Goal: Communication & Community: Share content

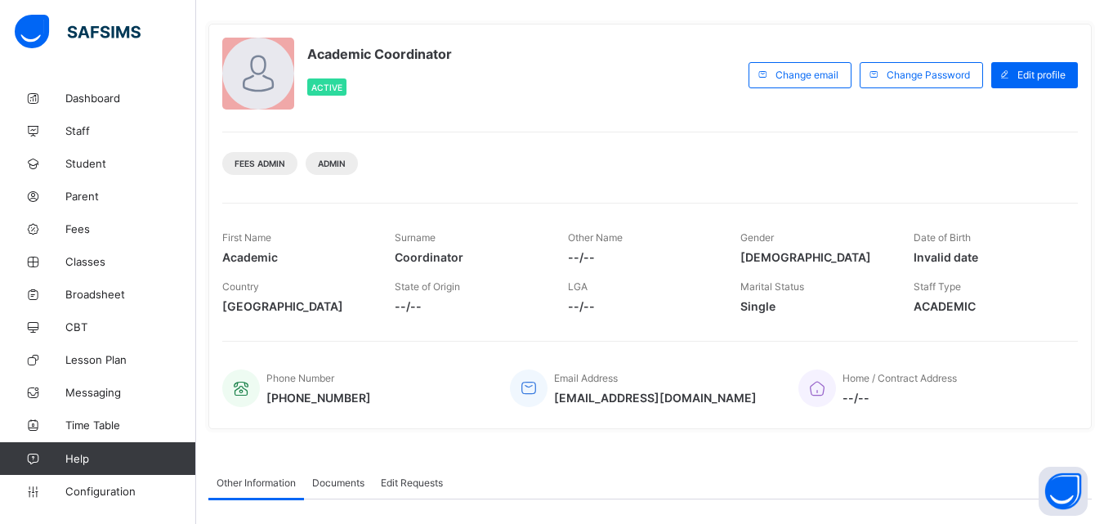
scroll to position [52, 0]
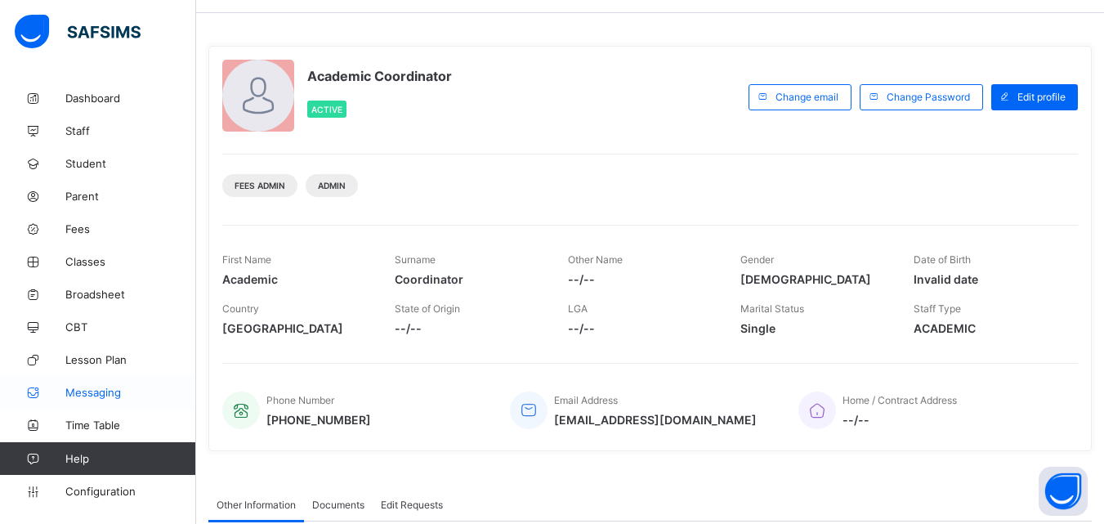
click at [106, 389] on span "Messaging" at bounding box center [130, 392] width 131 height 13
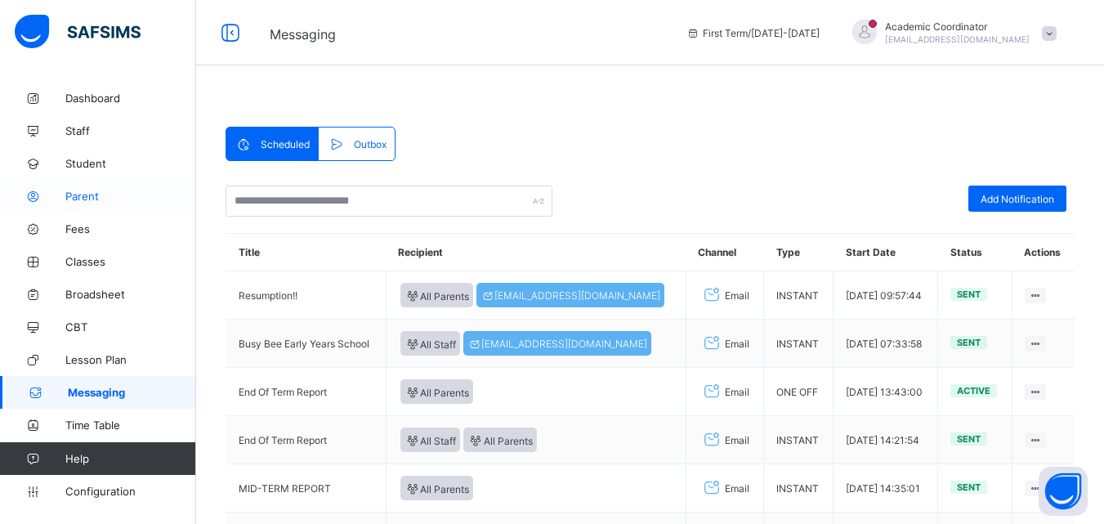
click at [108, 201] on span "Parent" at bounding box center [130, 196] width 131 height 13
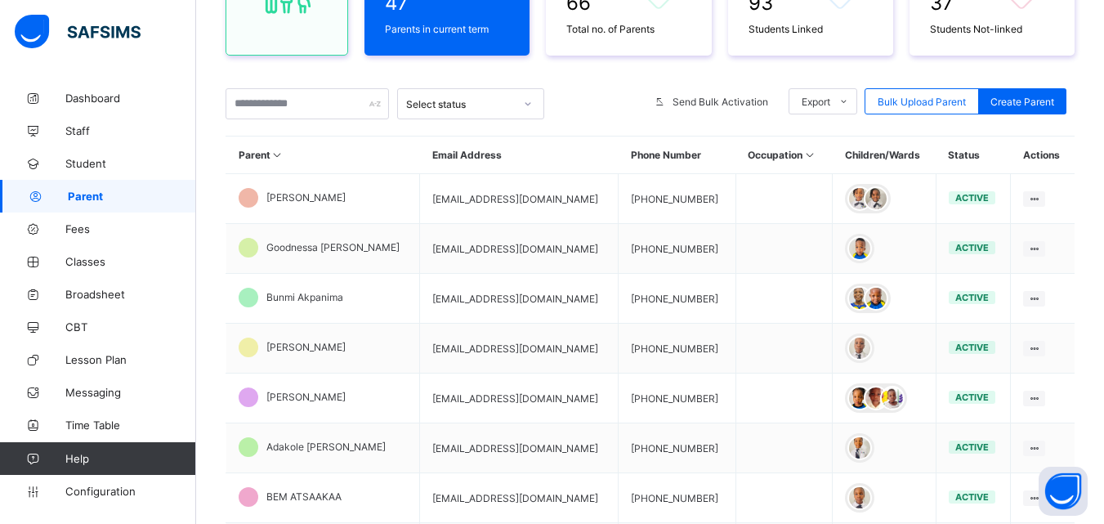
scroll to position [239, 0]
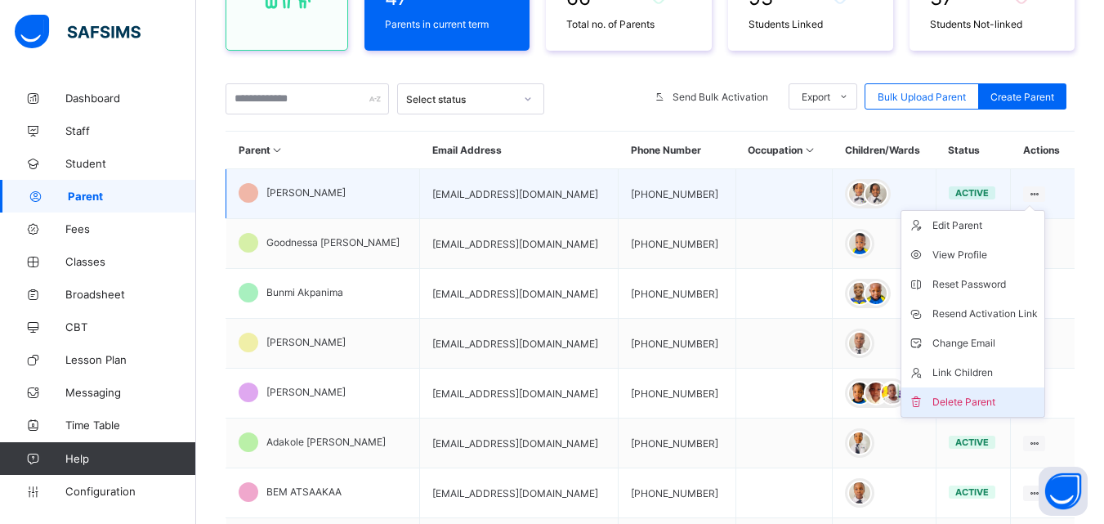
click at [989, 400] on div "Delete Parent" at bounding box center [984, 402] width 105 height 16
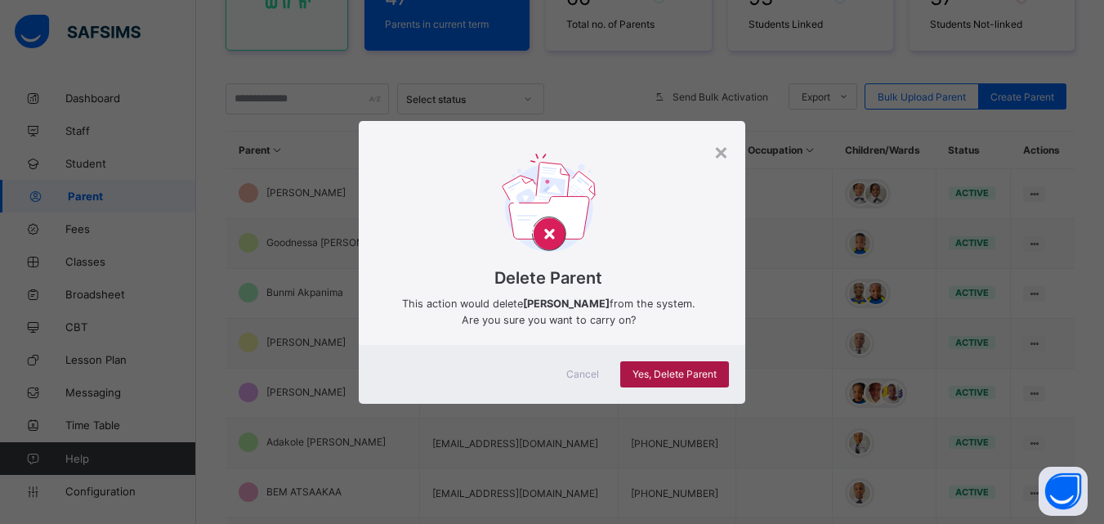
click at [676, 374] on span "Yes, Delete Parent" at bounding box center [674, 374] width 84 height 12
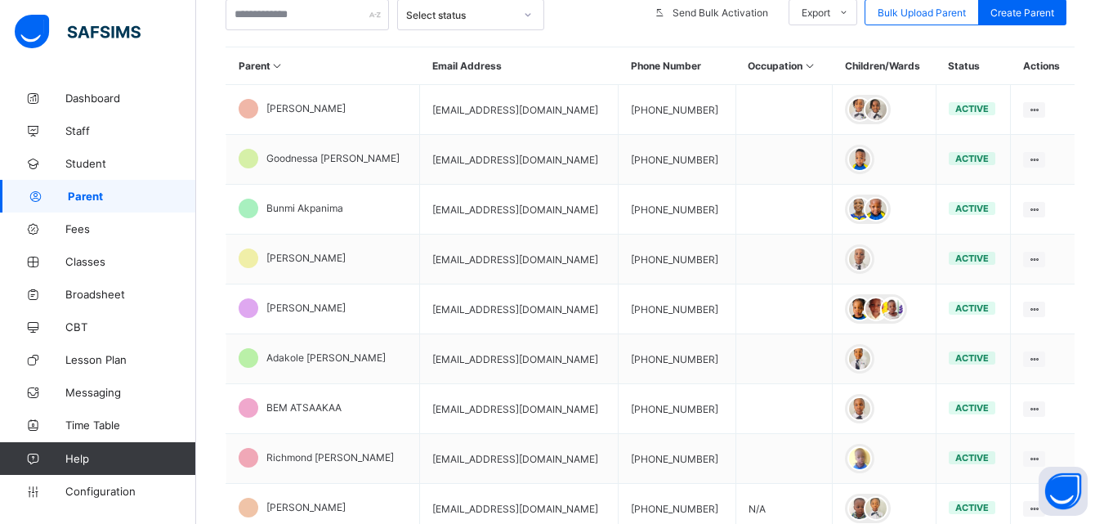
scroll to position [329, 0]
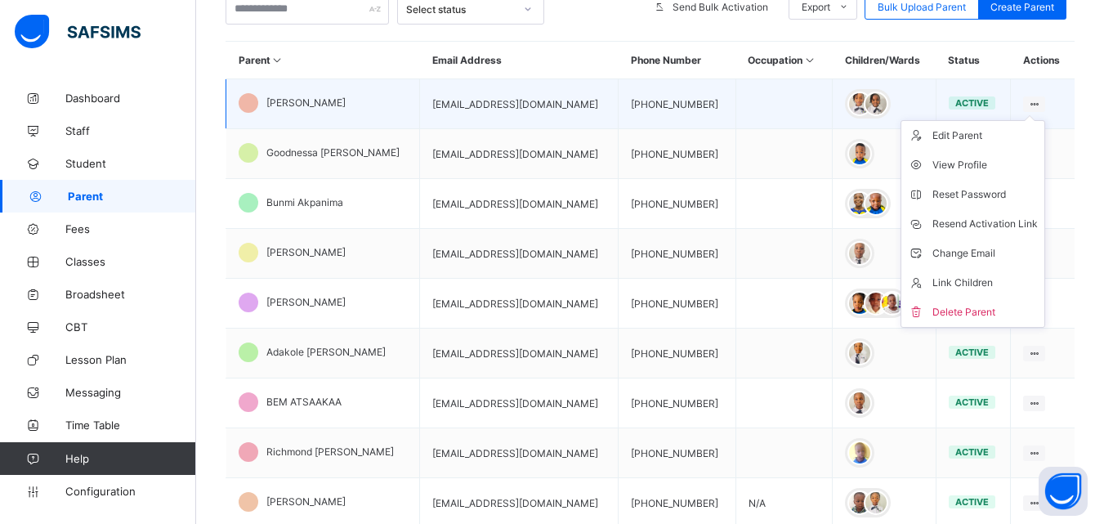
click at [1041, 120] on ul "Edit Parent View Profile Reset Password Resend Activation Link Change Email Lin…" at bounding box center [972, 224] width 145 height 208
click at [992, 306] on div "Delete Parent" at bounding box center [984, 312] width 105 height 16
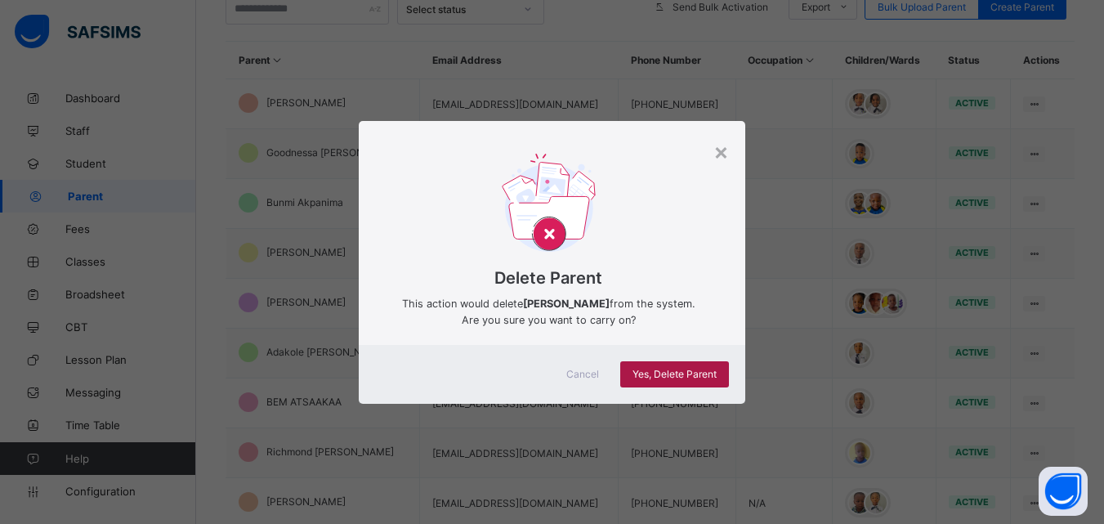
click at [691, 374] on span "Yes, Delete Parent" at bounding box center [674, 374] width 84 height 12
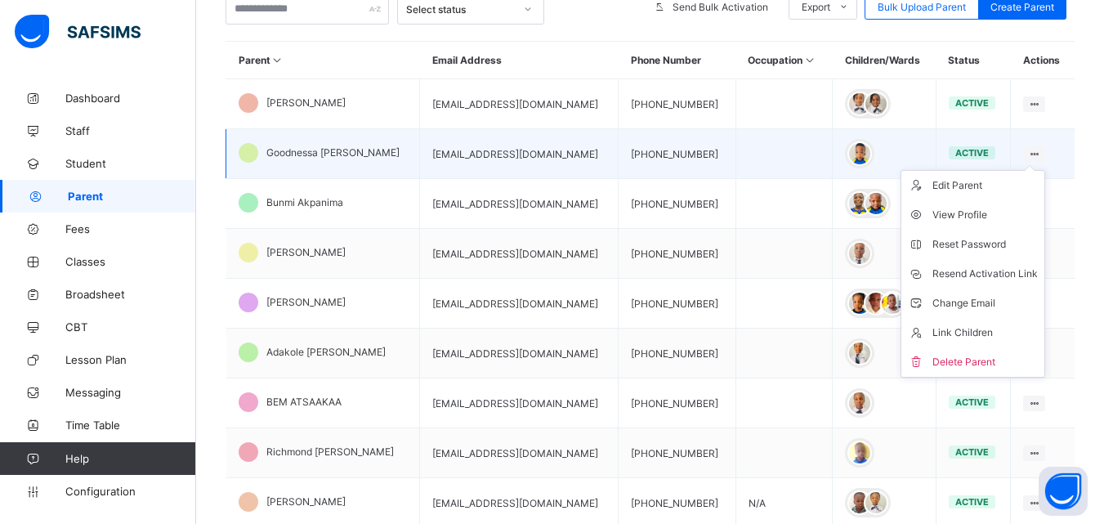
click at [1038, 149] on icon at bounding box center [1034, 154] width 14 height 12
click at [984, 361] on div "Delete Parent" at bounding box center [984, 362] width 105 height 16
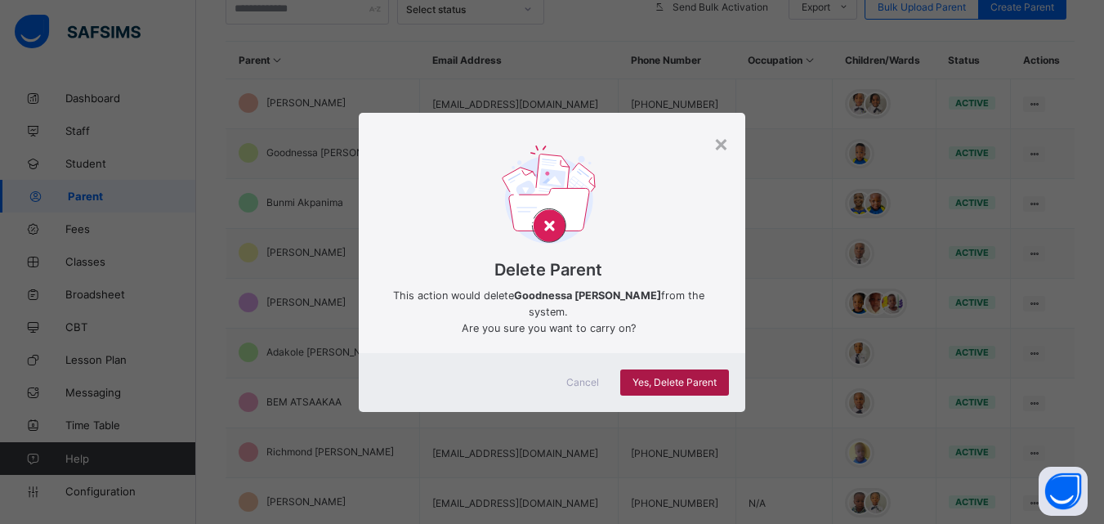
click at [671, 376] on span "Yes, Delete Parent" at bounding box center [674, 382] width 84 height 12
click at [671, 370] on div "Yes, Delete Parent" at bounding box center [674, 382] width 109 height 26
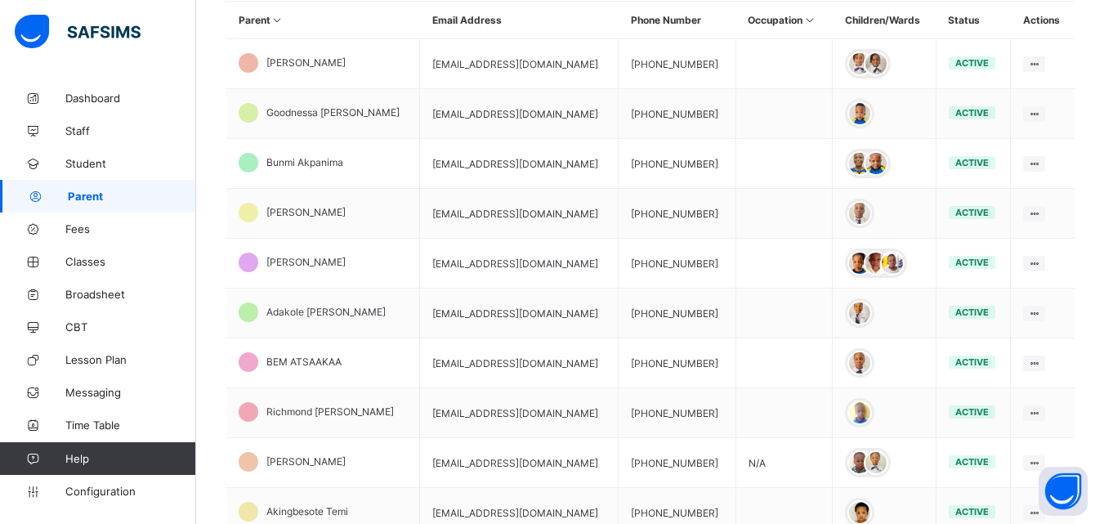
scroll to position [371, 0]
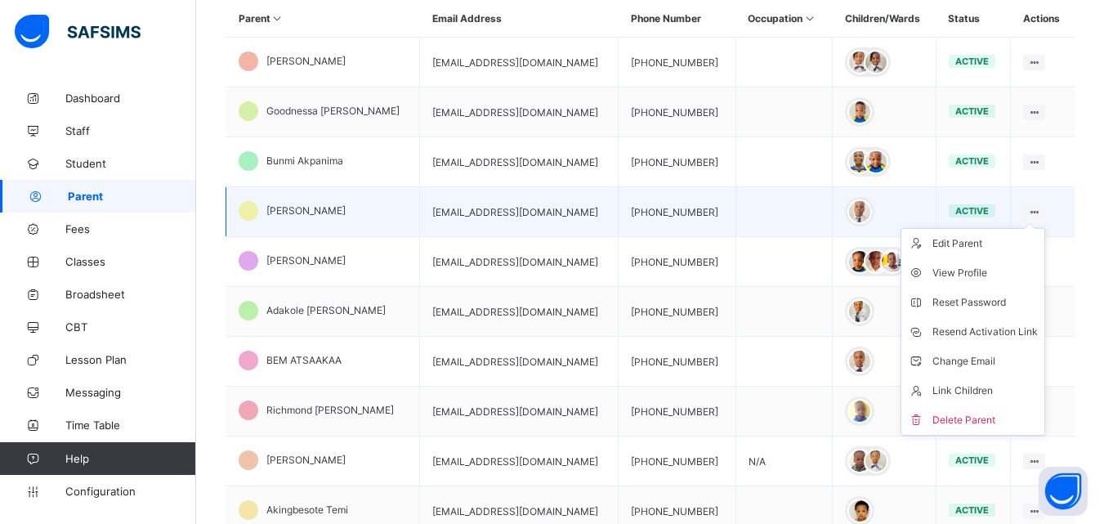
click at [1045, 228] on ul "Edit Parent View Profile Reset Password Resend Activation Link Change Email Lin…" at bounding box center [972, 332] width 145 height 208
click at [970, 416] on div "Delete Parent" at bounding box center [984, 420] width 105 height 16
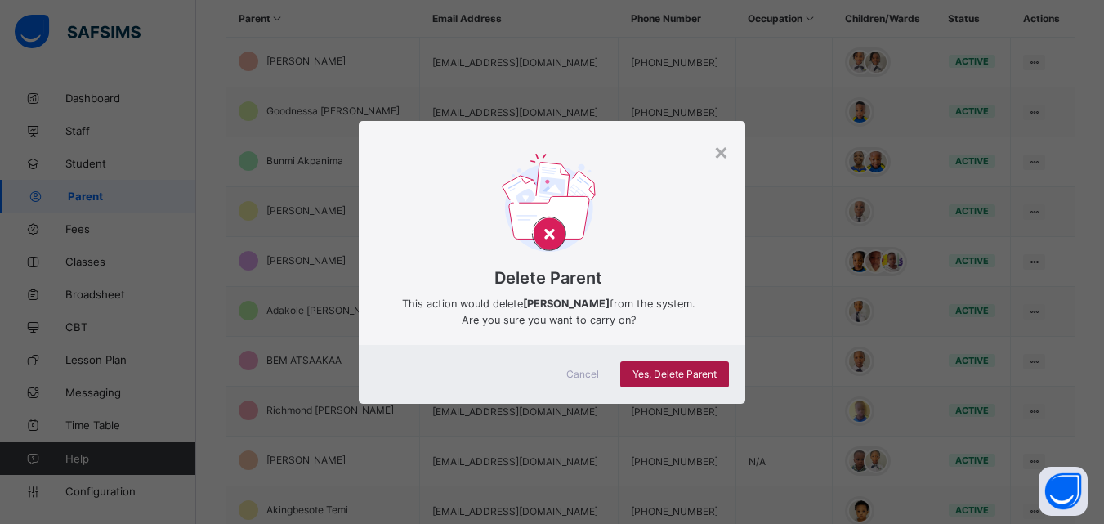
click at [706, 368] on span "Yes, Delete Parent" at bounding box center [674, 374] width 84 height 12
click at [706, 368] on div "Yes, Delete Parent" at bounding box center [674, 374] width 109 height 26
click at [706, 368] on td "[PHONE_NUMBER]" at bounding box center [676, 362] width 117 height 50
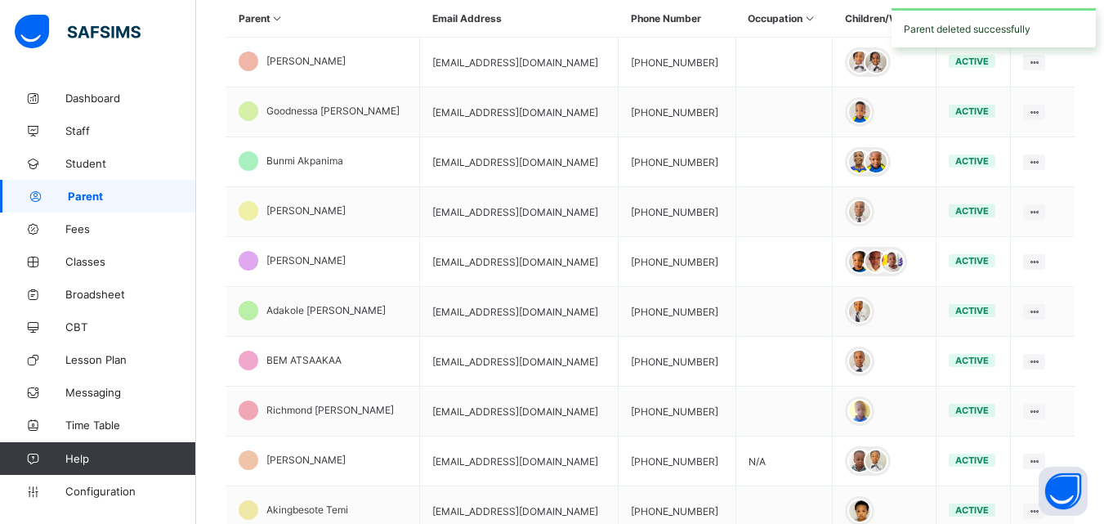
click at [706, 368] on td "[PHONE_NUMBER]" at bounding box center [676, 362] width 117 height 50
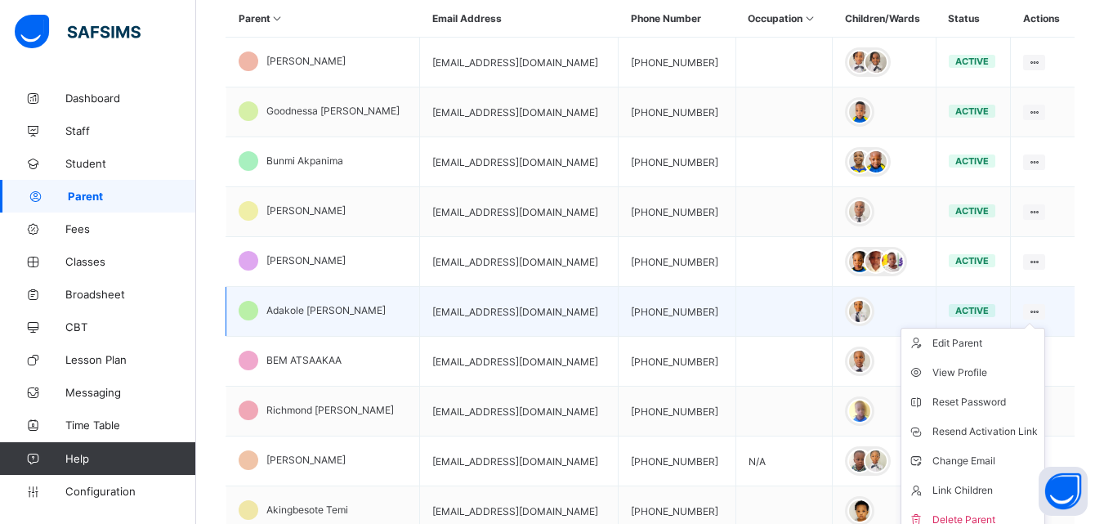
click at [1034, 309] on div at bounding box center [1034, 312] width 22 height 16
click at [956, 516] on div "Delete Parent" at bounding box center [984, 519] width 105 height 16
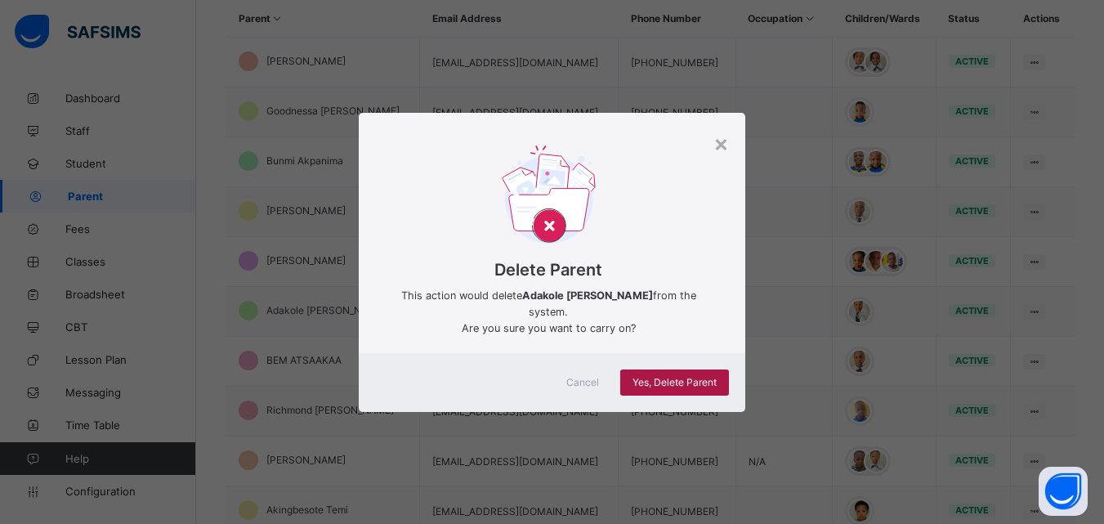
click at [654, 376] on span "Yes, Delete Parent" at bounding box center [674, 382] width 84 height 12
click at [654, 372] on td "[PHONE_NUMBER]" at bounding box center [676, 362] width 117 height 50
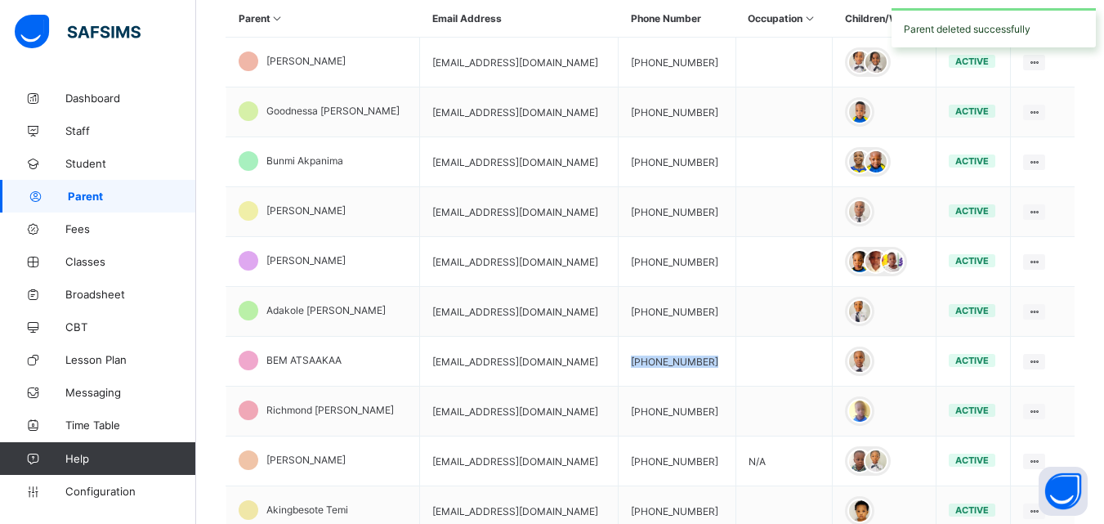
click at [654, 372] on td "[PHONE_NUMBER]" at bounding box center [676, 362] width 117 height 50
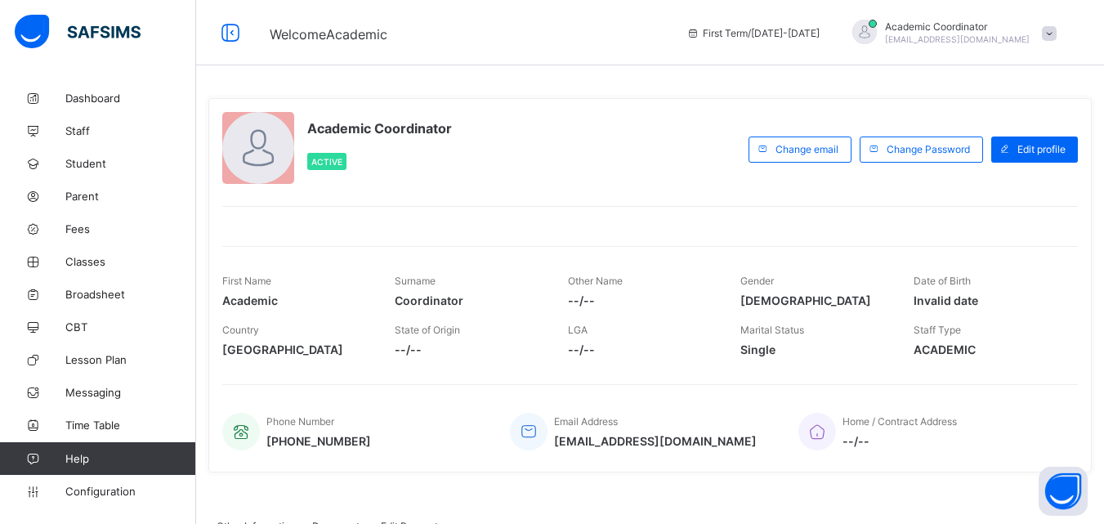
scroll to position [52, 0]
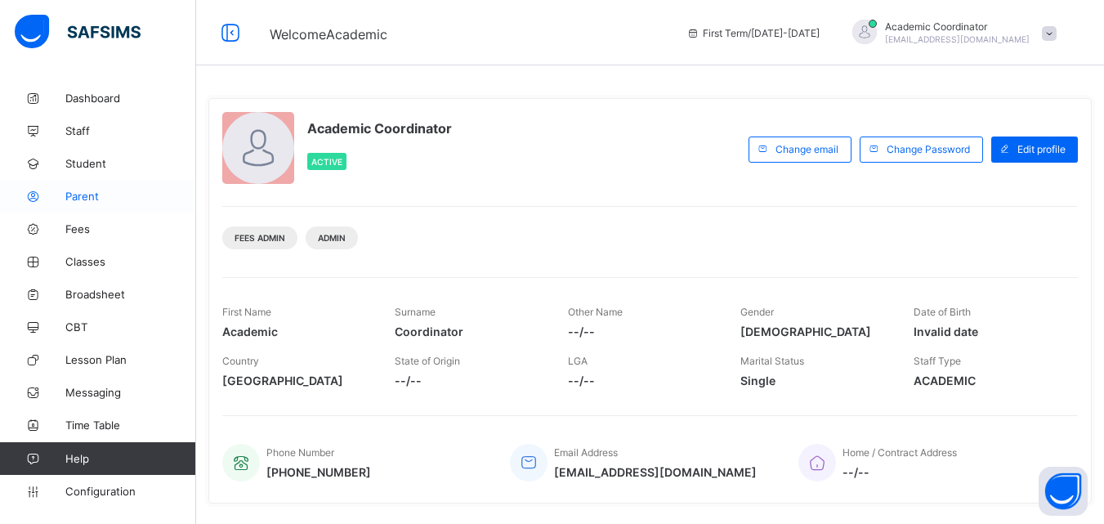
click at [85, 200] on span "Parent" at bounding box center [130, 196] width 131 height 13
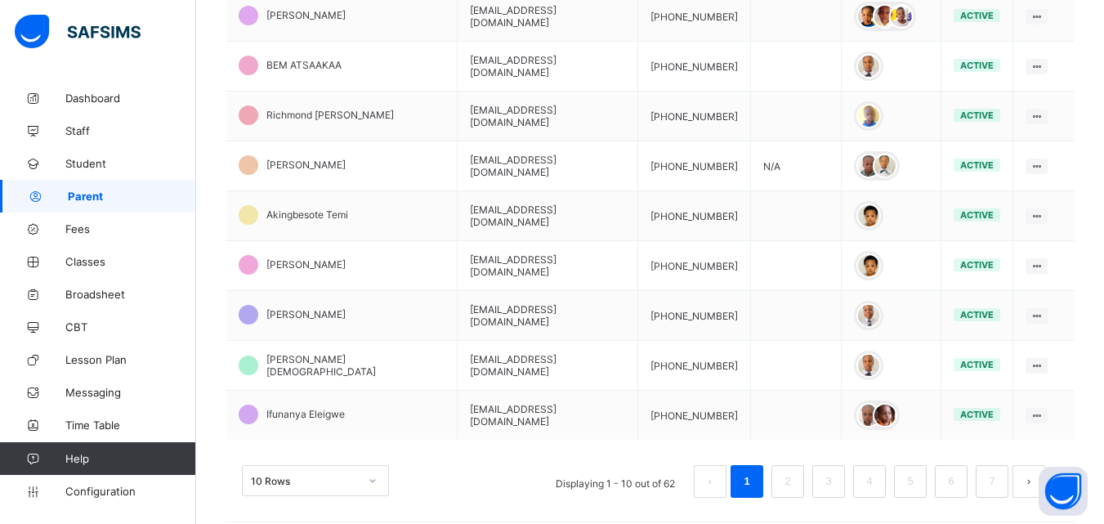
scroll to position [498, 0]
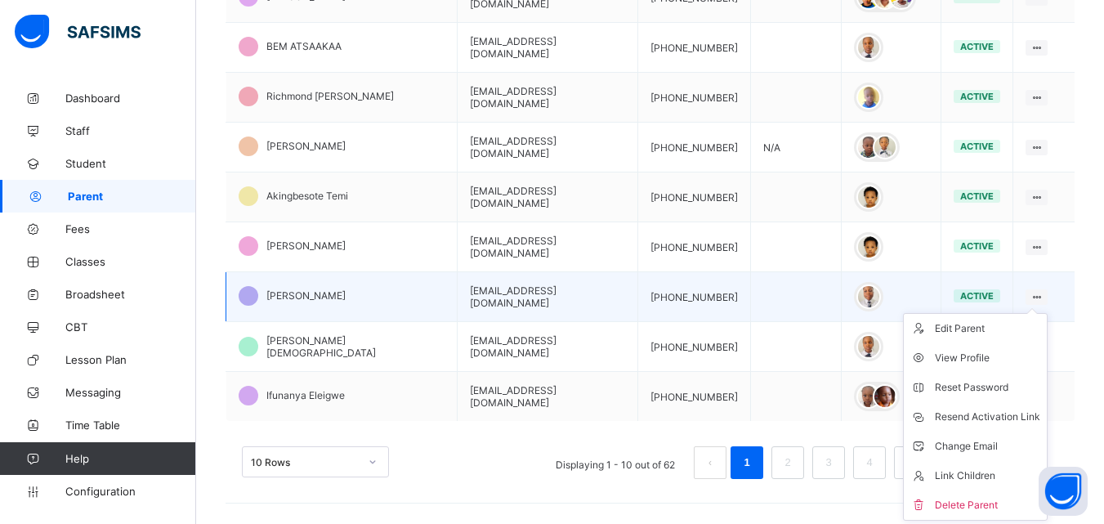
click at [1047, 313] on ul "Edit Parent View Profile Reset Password Resend Activation Link Change Email Lin…" at bounding box center [975, 417] width 145 height 208
click at [989, 497] on div "Delete Parent" at bounding box center [987, 505] width 105 height 16
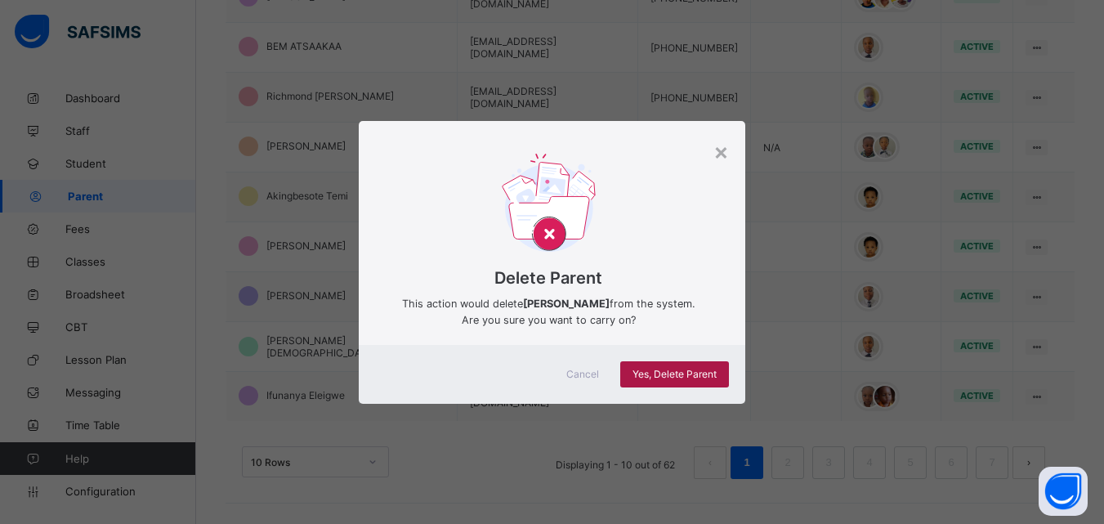
click at [709, 375] on span "Yes, Delete Parent" at bounding box center [674, 374] width 84 height 12
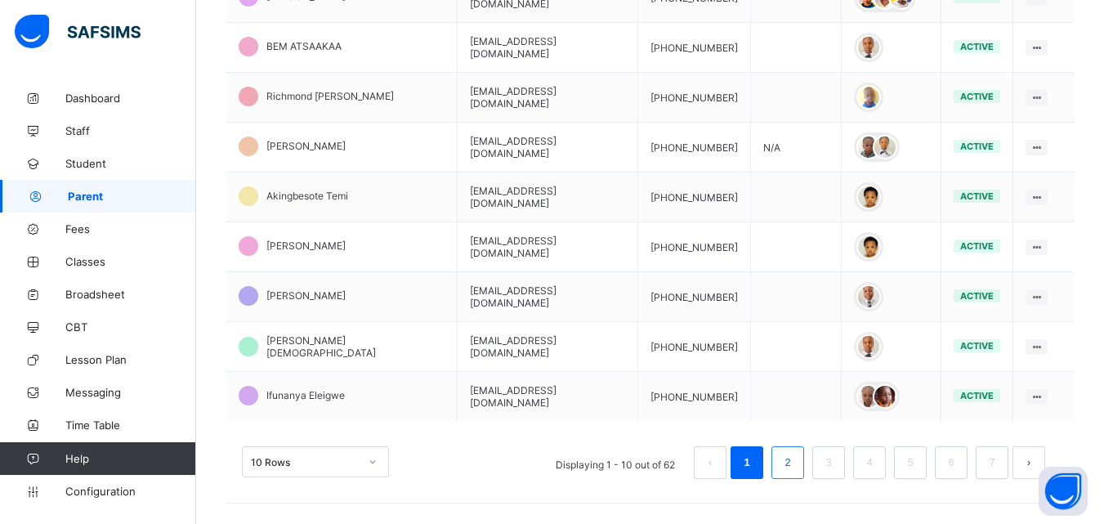
click at [787, 453] on li "2" at bounding box center [787, 462] width 33 height 33
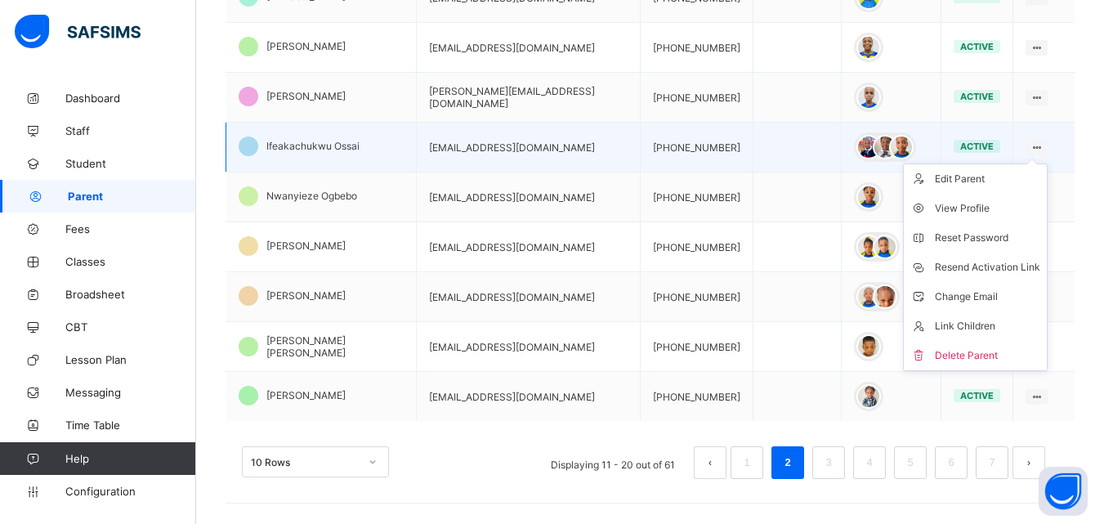
click at [1040, 141] on icon at bounding box center [1036, 147] width 14 height 12
click at [961, 347] on div "Delete Parent" at bounding box center [987, 355] width 105 height 16
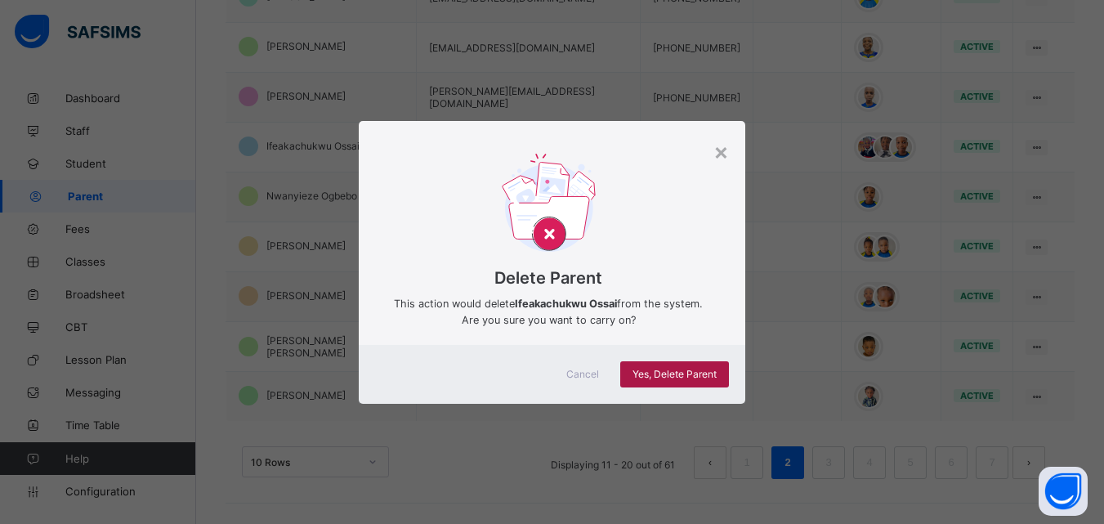
click at [690, 368] on span "Yes, Delete Parent" at bounding box center [674, 374] width 84 height 12
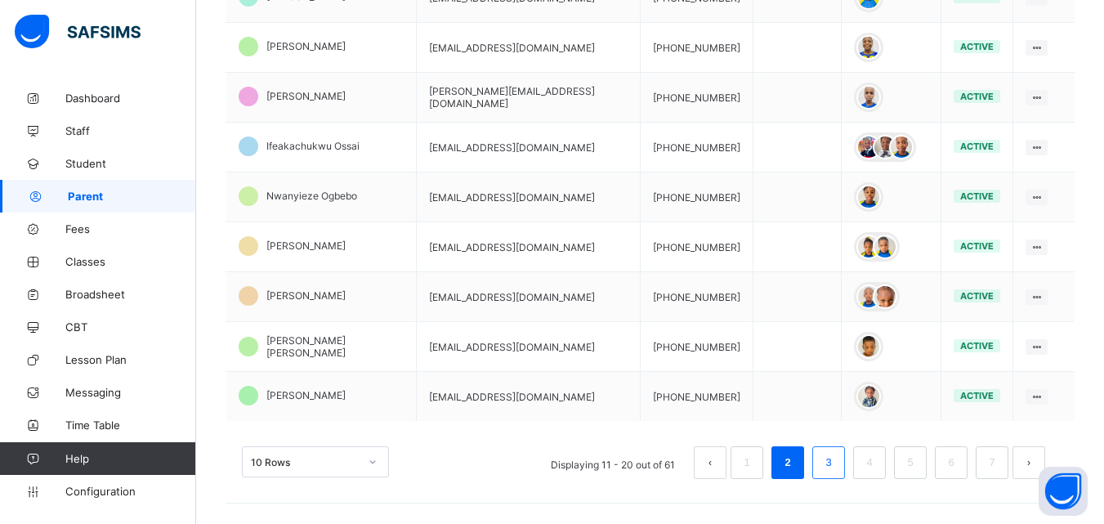
click at [836, 452] on link "3" at bounding box center [828, 462] width 16 height 21
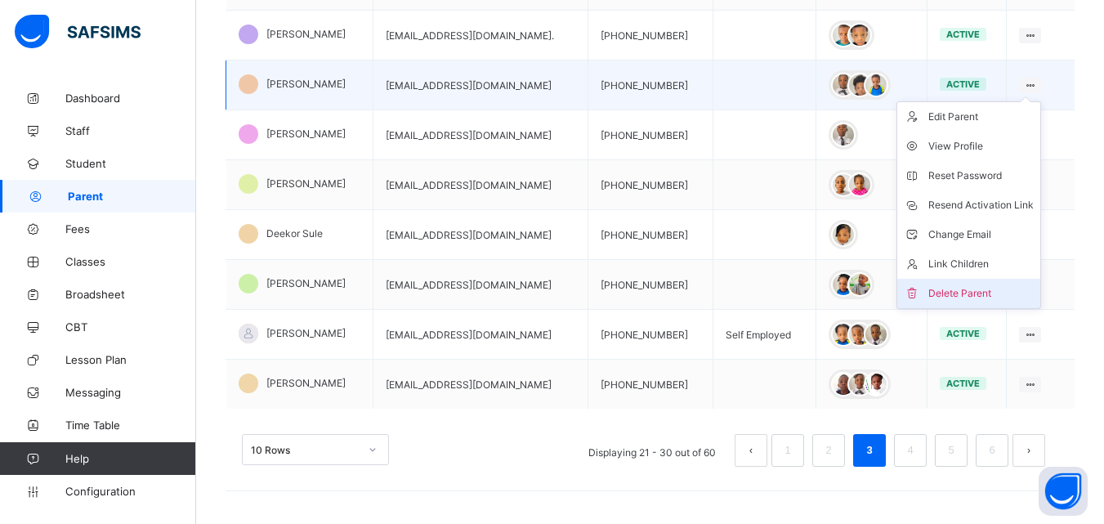
click at [955, 286] on div "Delete Parent" at bounding box center [980, 293] width 105 height 16
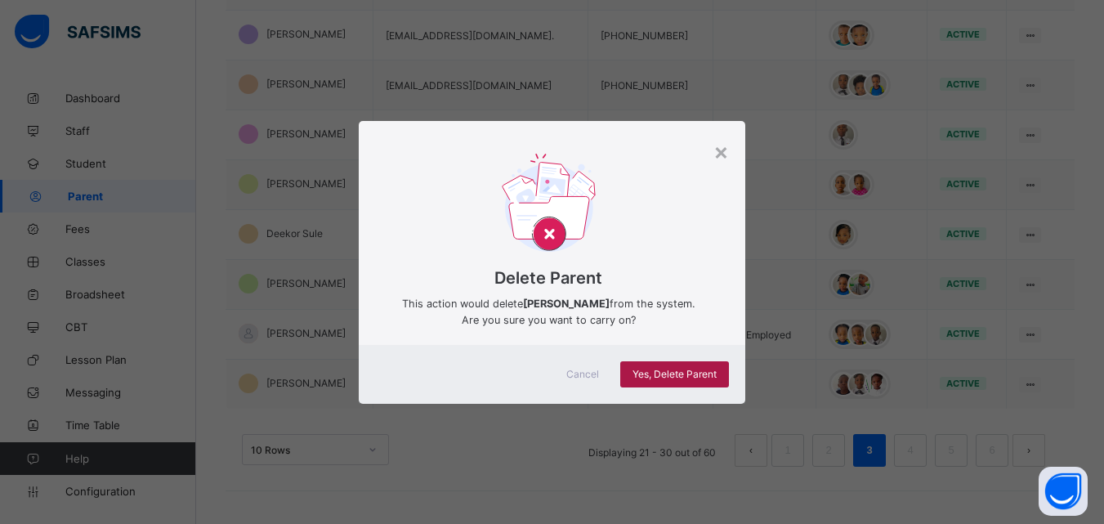
click at [676, 372] on span "Yes, Delete Parent" at bounding box center [674, 374] width 84 height 12
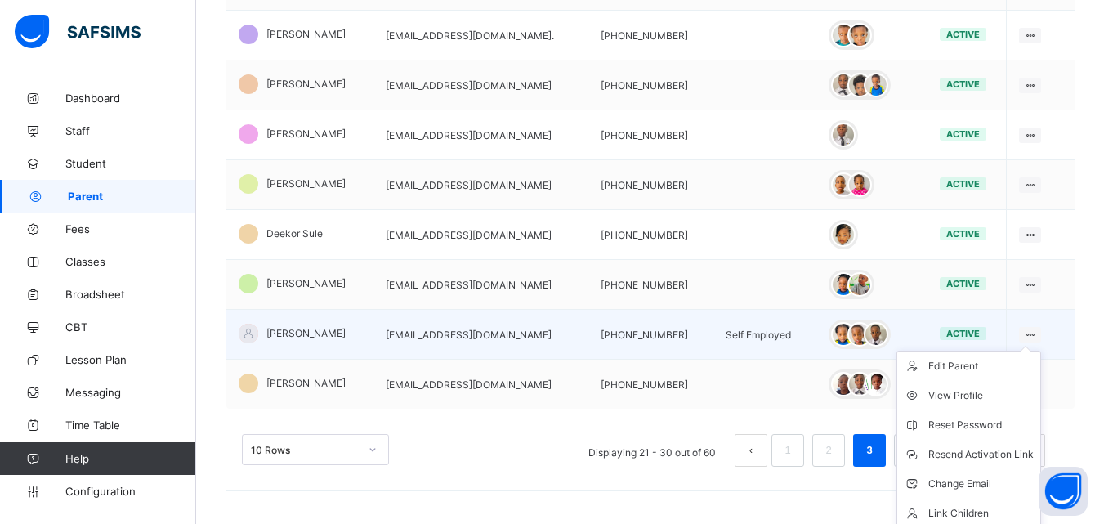
click at [1037, 333] on icon at bounding box center [1030, 334] width 14 height 12
click at [1034, 329] on icon at bounding box center [1030, 334] width 14 height 12
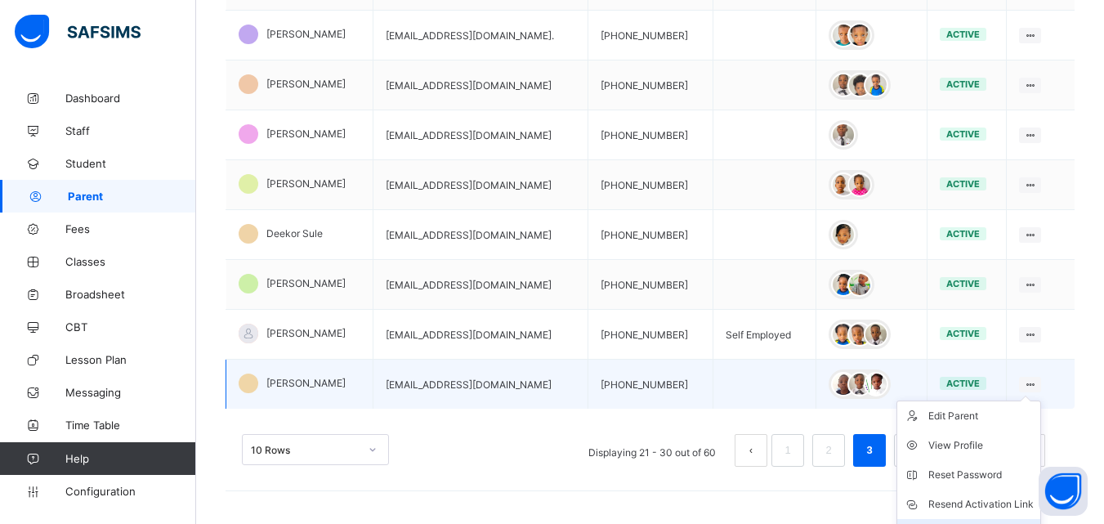
click at [968, 520] on li "Change Email" at bounding box center [968, 533] width 143 height 29
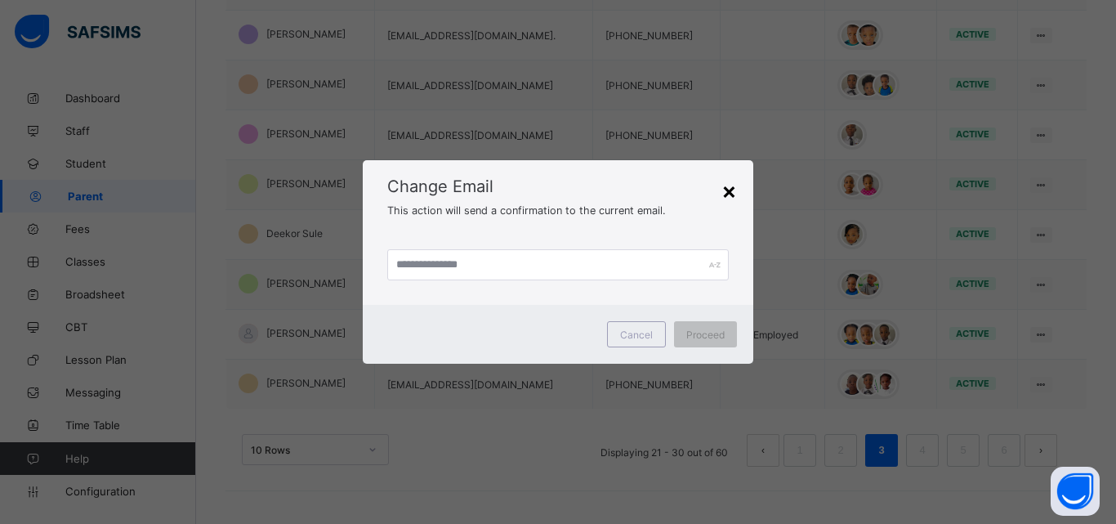
click at [726, 201] on div "×" at bounding box center [729, 190] width 16 height 28
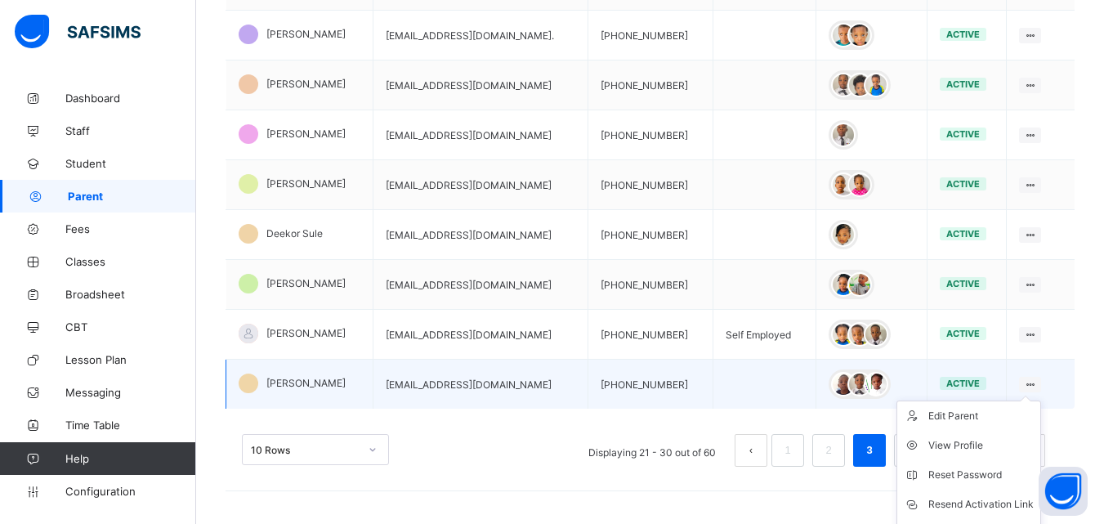
click at [1029, 382] on div at bounding box center [1030, 385] width 22 height 16
click at [1033, 383] on div at bounding box center [1030, 385] width 22 height 16
click at [974, 414] on div "Edit Parent" at bounding box center [980, 416] width 105 height 16
select select "**"
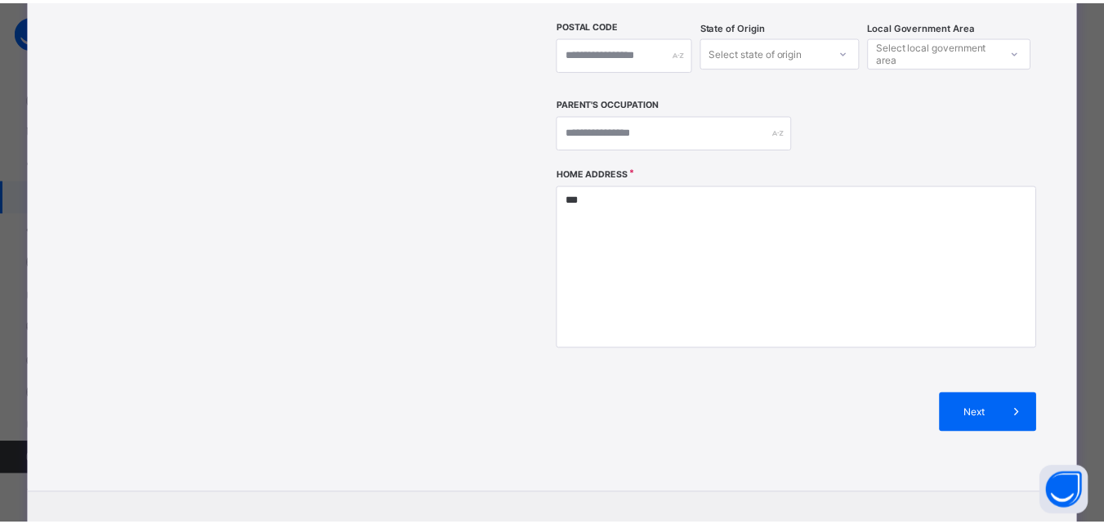
scroll to position [0, 0]
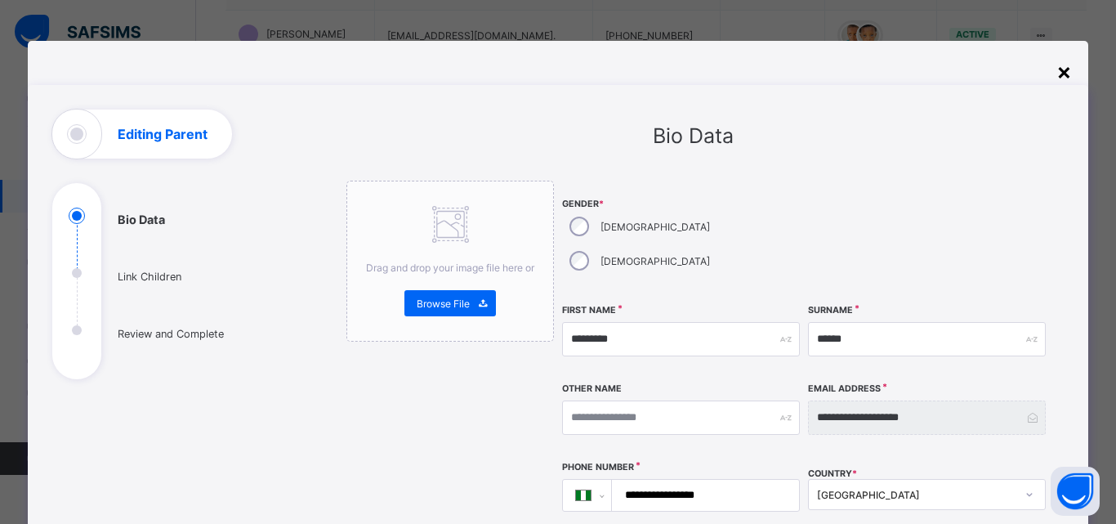
click at [1057, 70] on div "×" at bounding box center [1064, 71] width 16 height 28
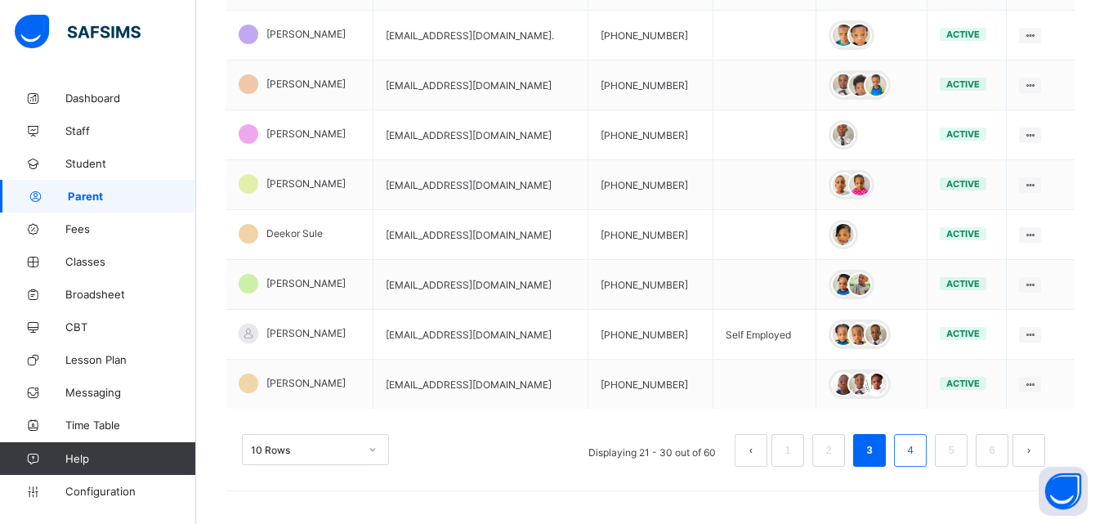
click at [917, 448] on link "4" at bounding box center [910, 450] width 16 height 21
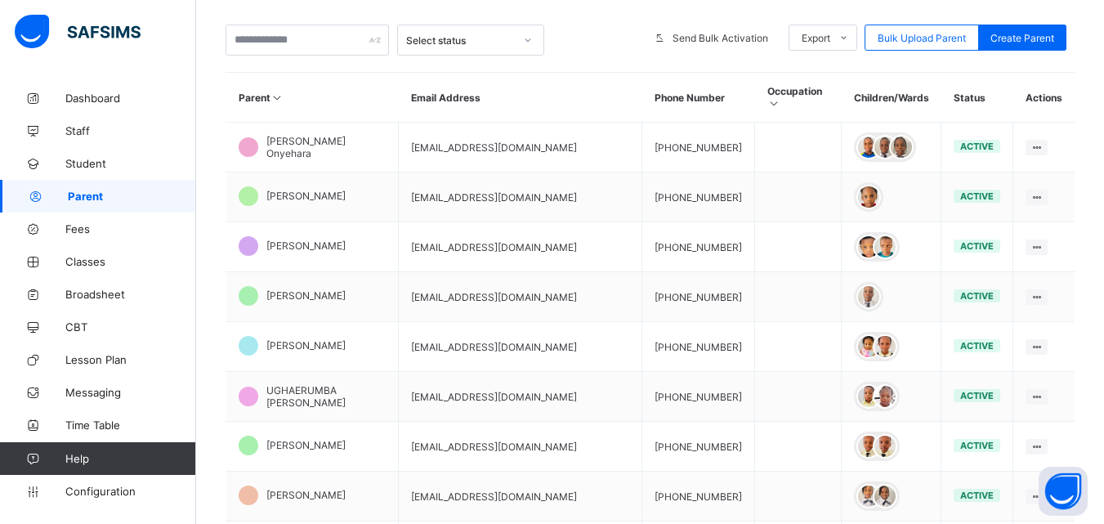
scroll to position [498, 0]
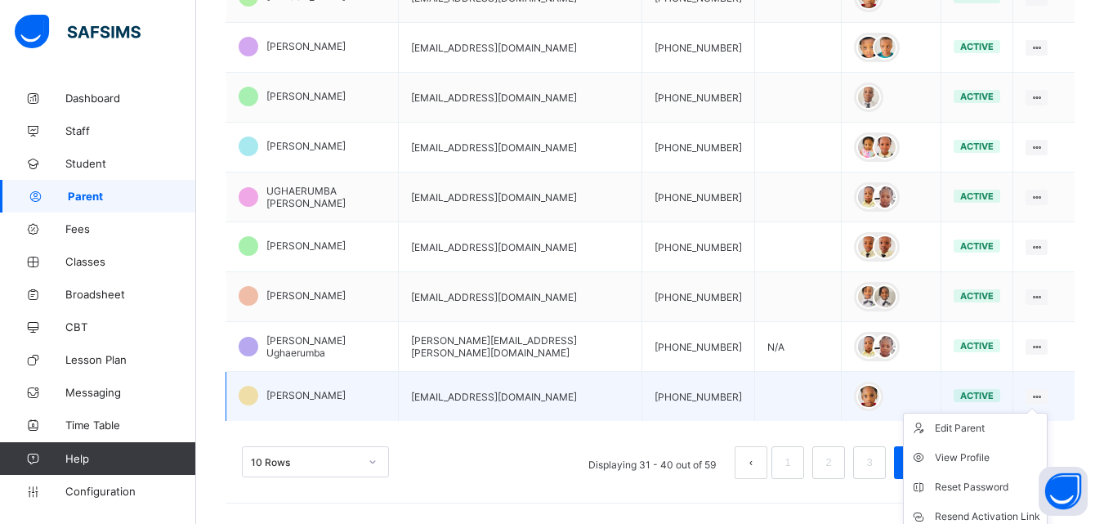
click at [1047, 413] on ul "Edit Parent View Profile Reset Password Resend Activation Link Change Email Lin…" at bounding box center [975, 517] width 145 height 208
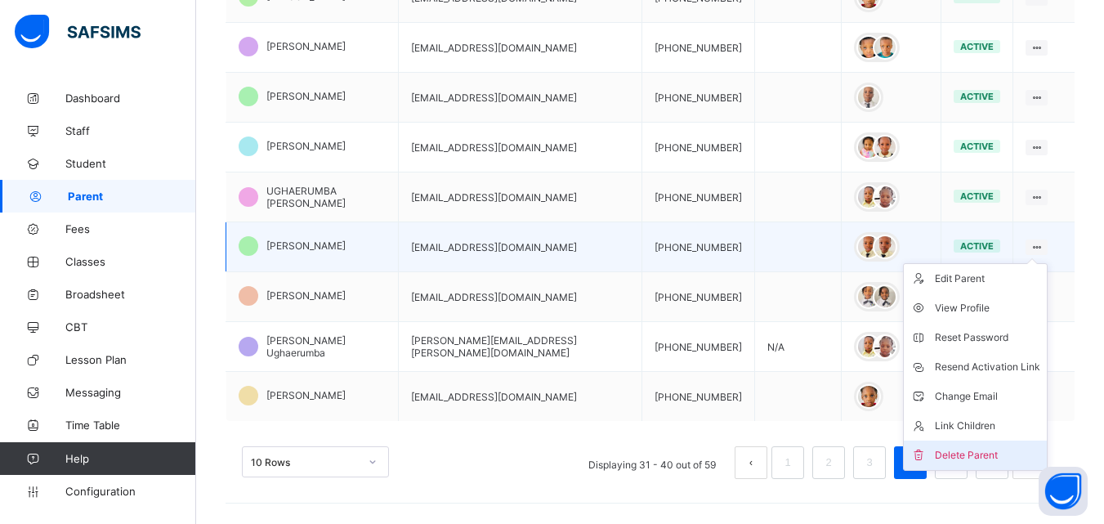
click at [992, 447] on div "Delete Parent" at bounding box center [987, 455] width 105 height 16
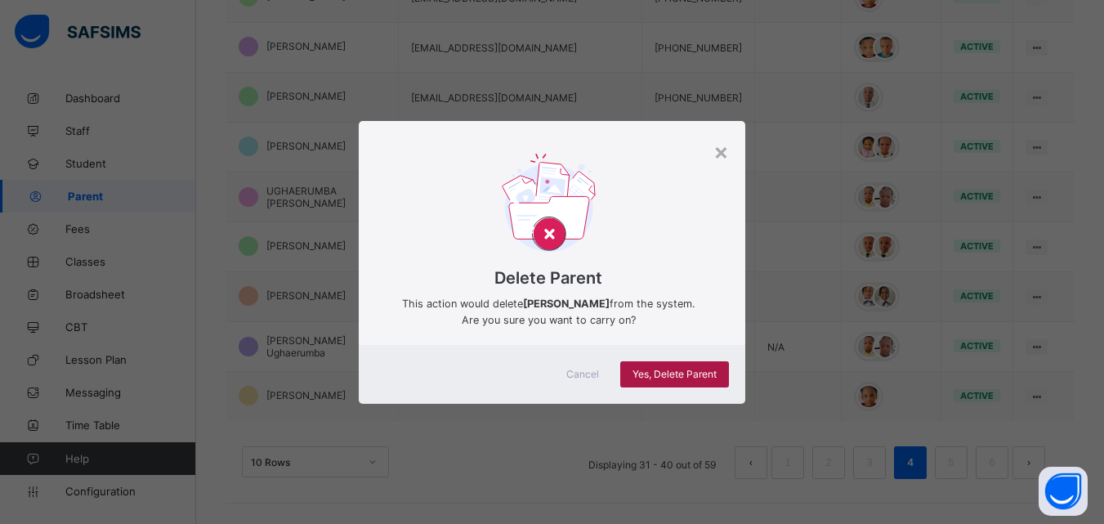
click at [666, 371] on span "Yes, Delete Parent" at bounding box center [674, 374] width 84 height 12
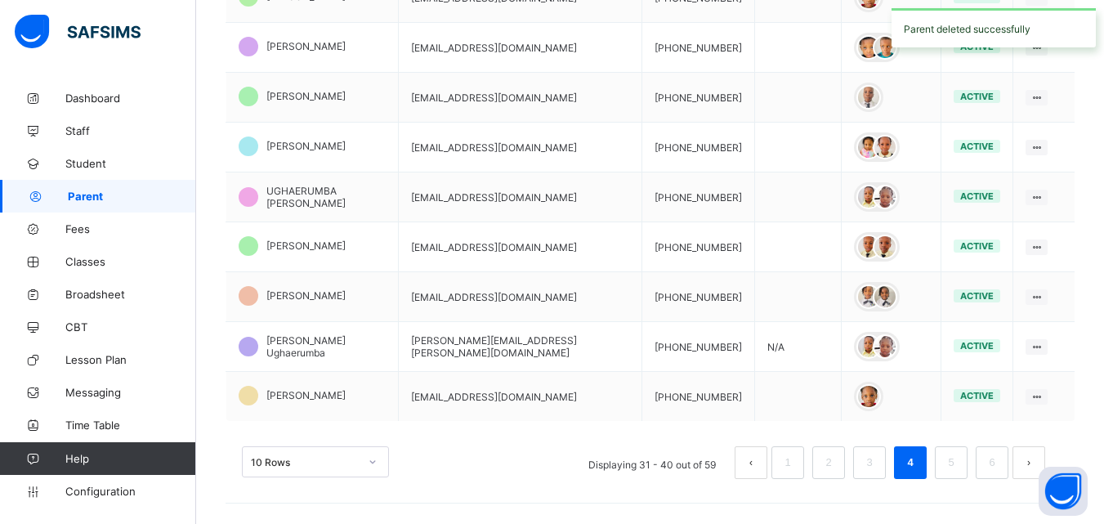
click at [666, 372] on td "[PHONE_NUMBER]" at bounding box center [698, 397] width 113 height 50
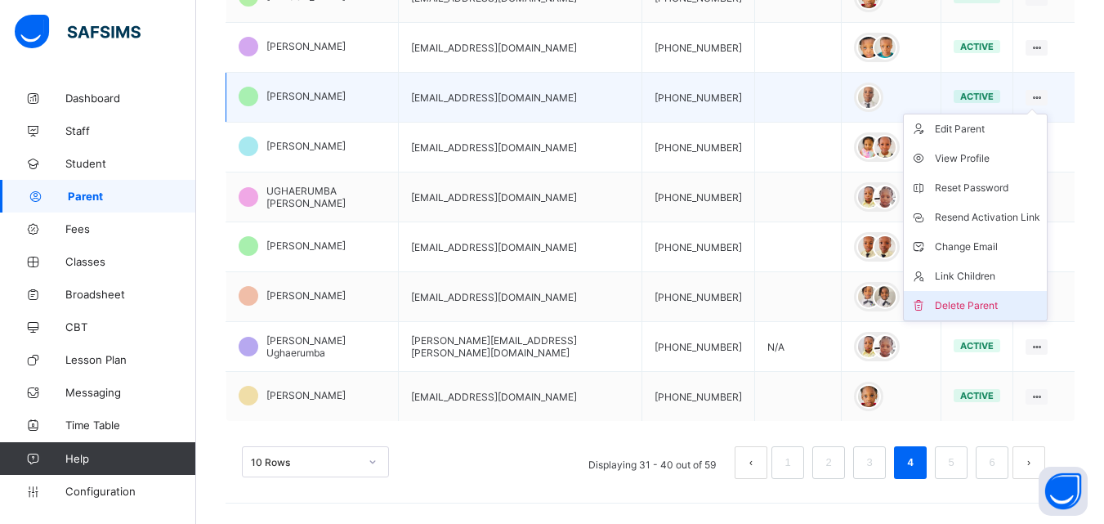
click at [998, 297] on div "Delete Parent" at bounding box center [987, 305] width 105 height 16
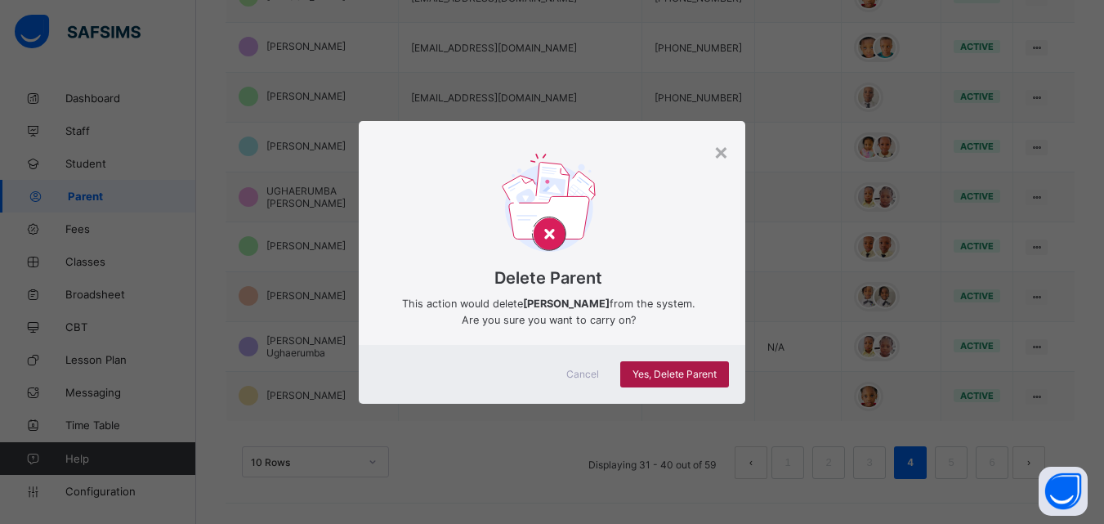
click at [703, 371] on span "Yes, Delete Parent" at bounding box center [674, 374] width 84 height 12
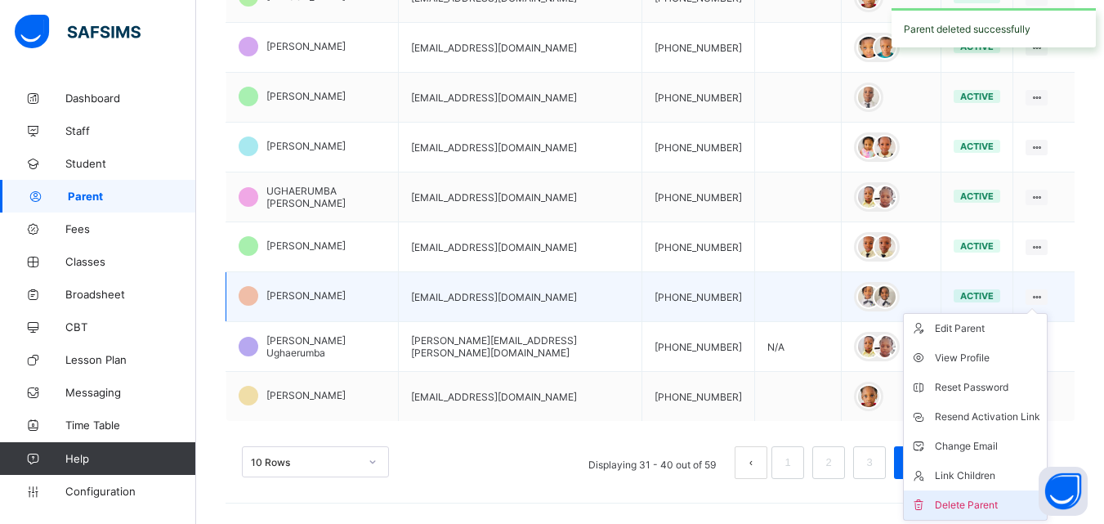
click at [976, 497] on div "Delete Parent" at bounding box center [987, 505] width 105 height 16
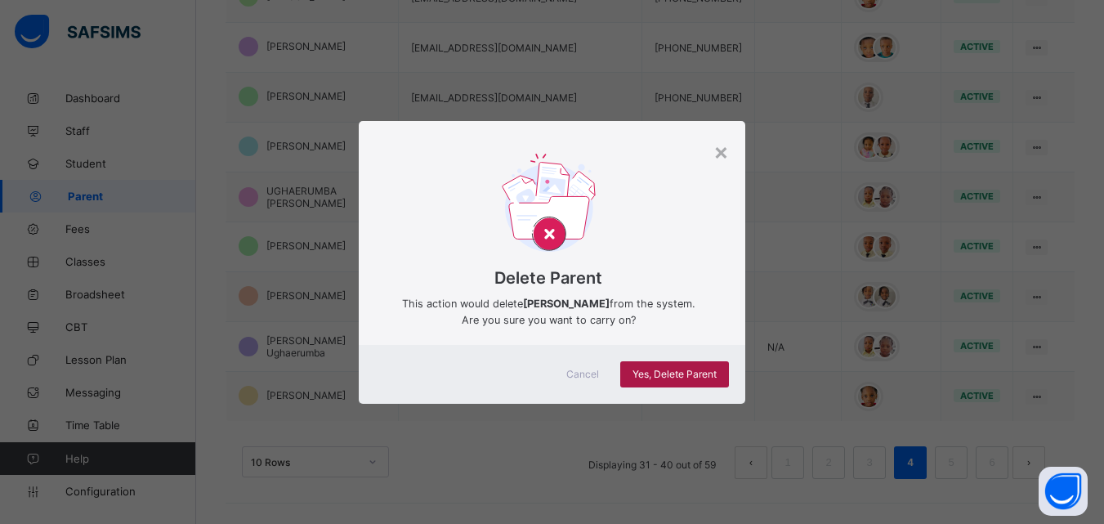
click at [685, 376] on span "Yes, Delete Parent" at bounding box center [674, 374] width 84 height 12
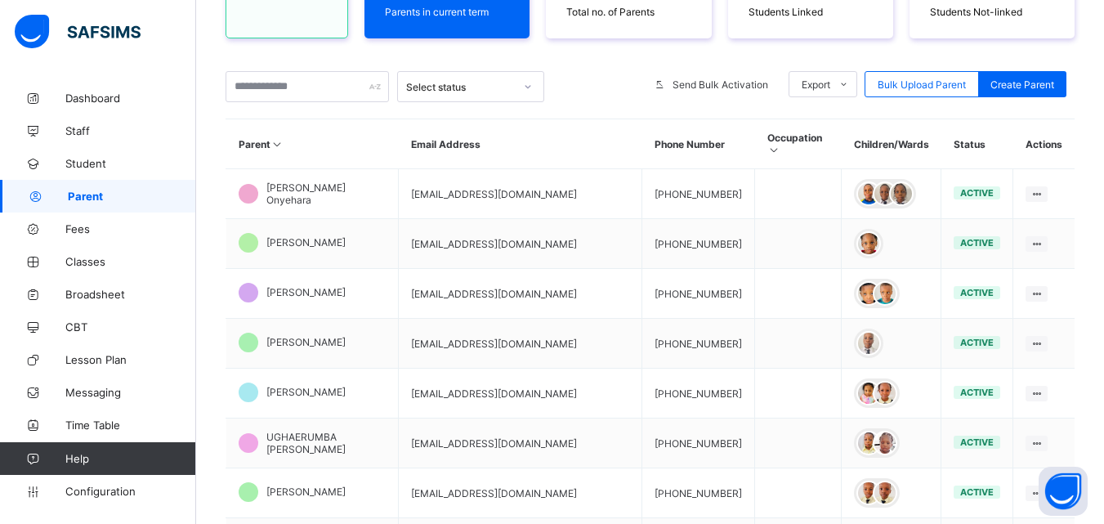
scroll to position [248, 0]
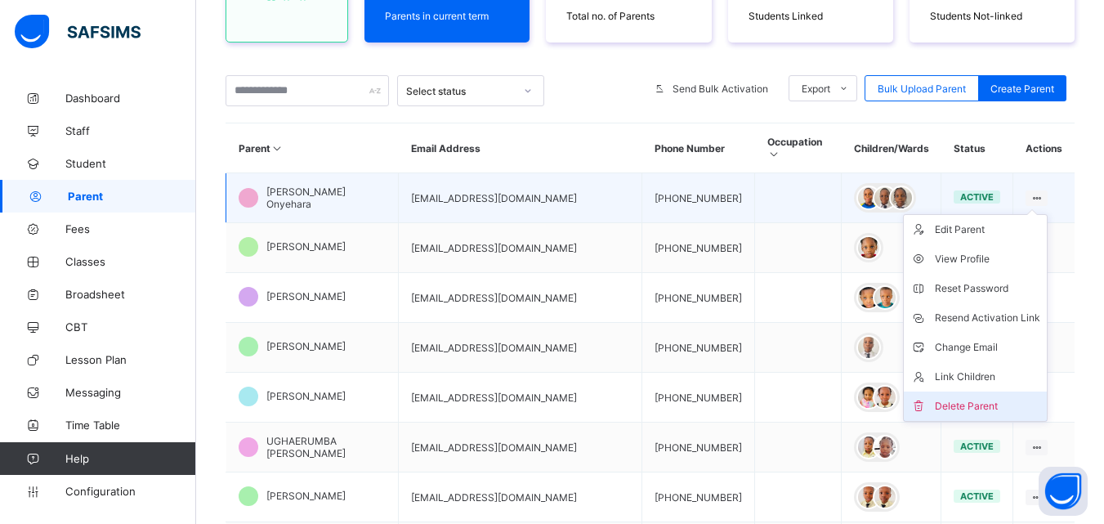
click at [995, 398] on div "Delete Parent" at bounding box center [987, 406] width 105 height 16
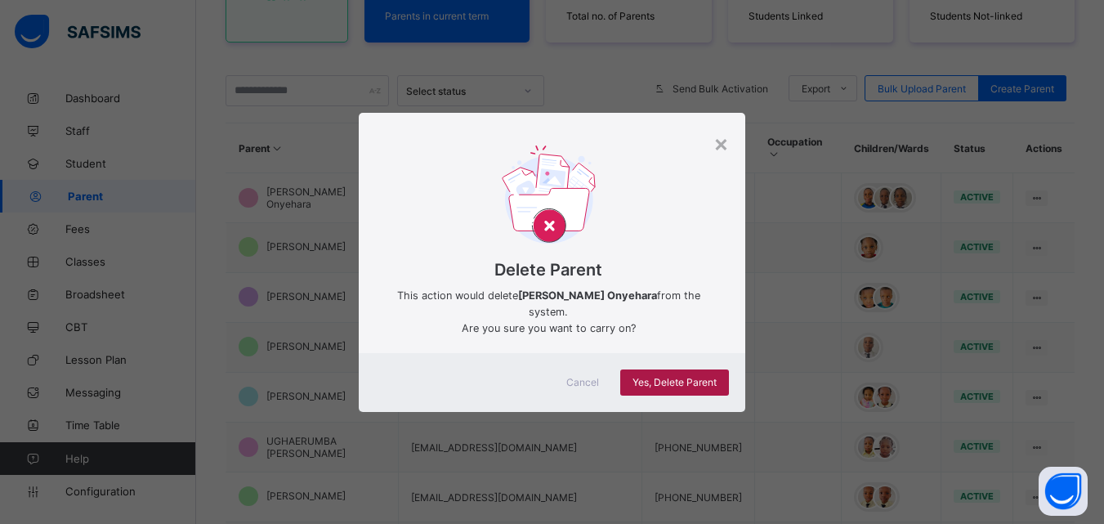
click at [700, 376] on span "Yes, Delete Parent" at bounding box center [674, 382] width 84 height 12
click at [700, 369] on div "Yes, Delete Parent" at bounding box center [674, 382] width 109 height 26
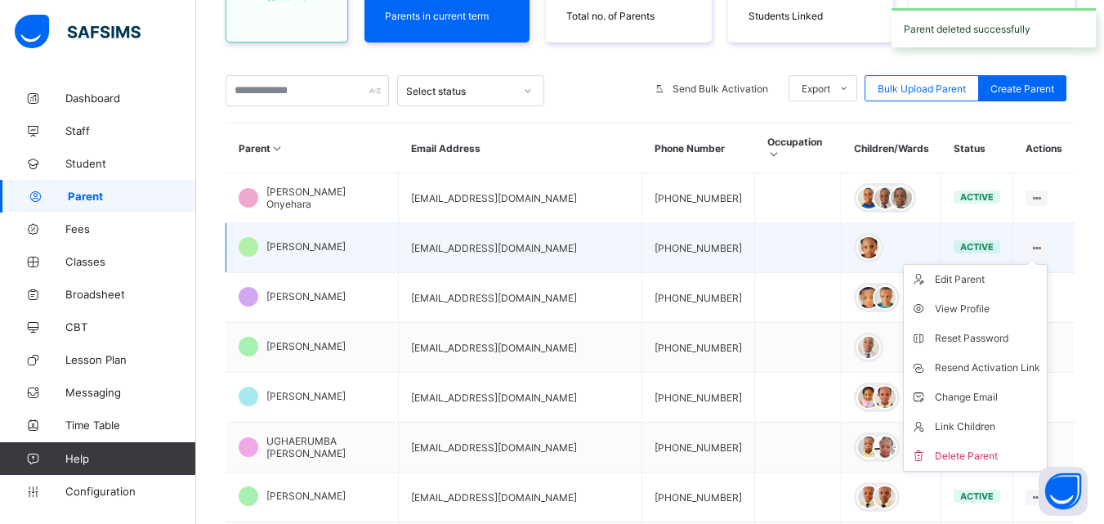
click at [1043, 242] on icon at bounding box center [1036, 248] width 14 height 12
click at [970, 448] on div "Delete Parent" at bounding box center [987, 456] width 105 height 16
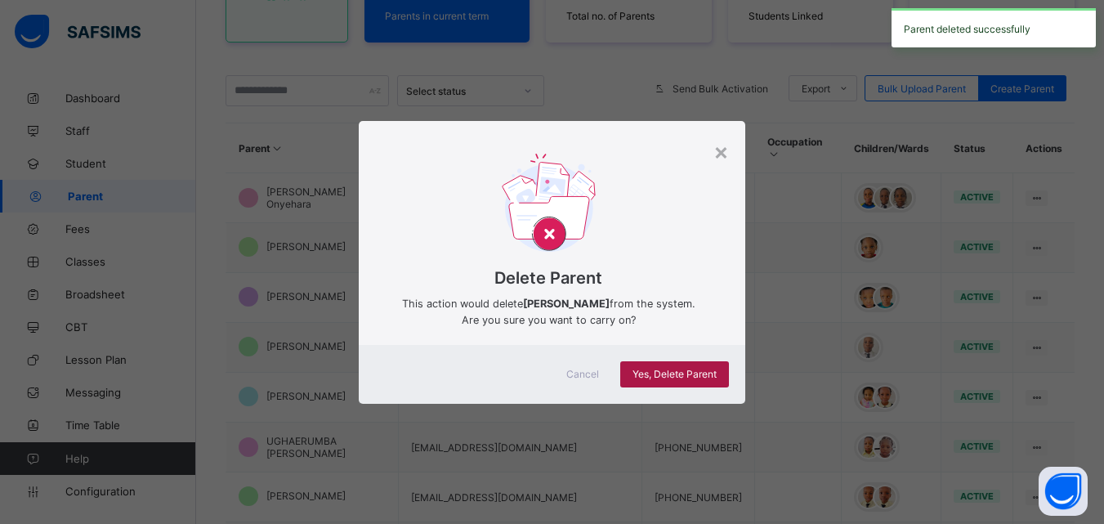
click at [658, 370] on span "Yes, Delete Parent" at bounding box center [674, 374] width 84 height 12
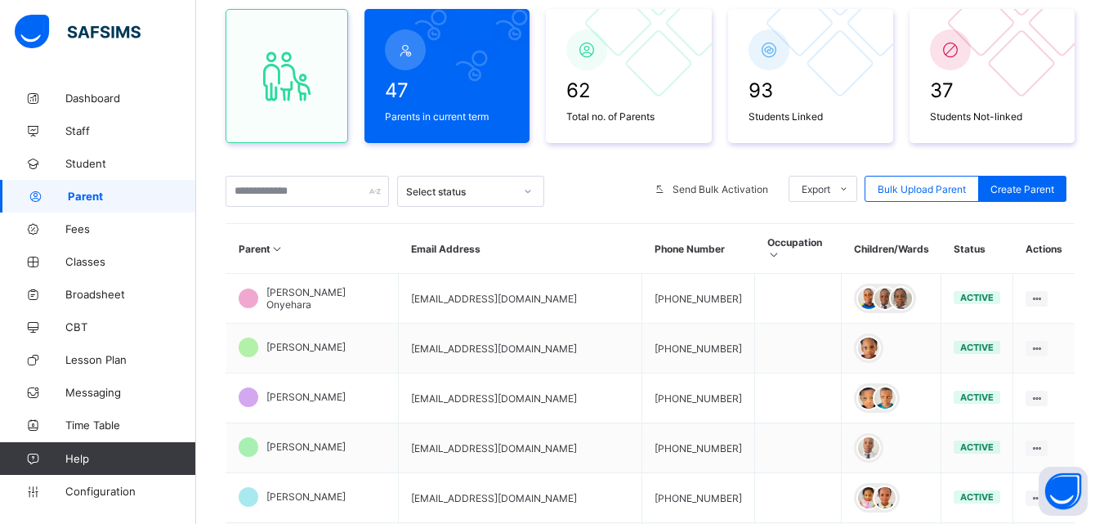
scroll to position [498, 0]
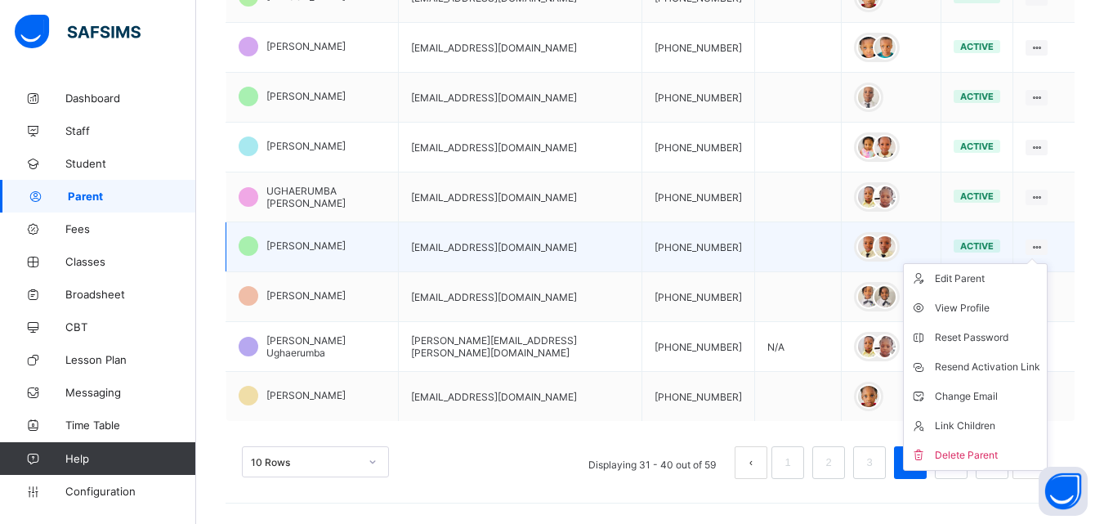
click at [1042, 241] on icon at bounding box center [1036, 247] width 14 height 12
click at [984, 447] on div "Delete Parent" at bounding box center [987, 455] width 105 height 16
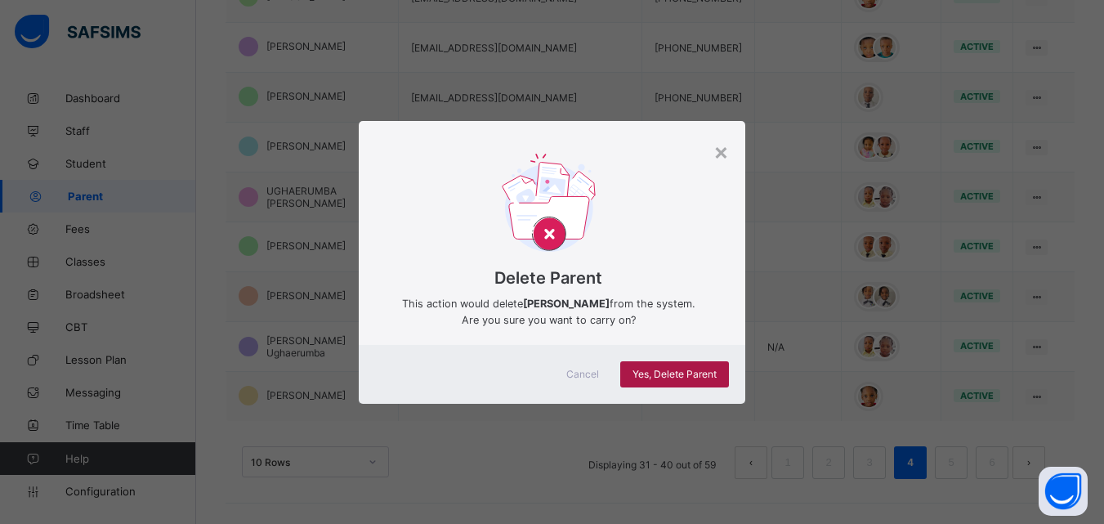
click at [676, 372] on span "Yes, Delete Parent" at bounding box center [674, 374] width 84 height 12
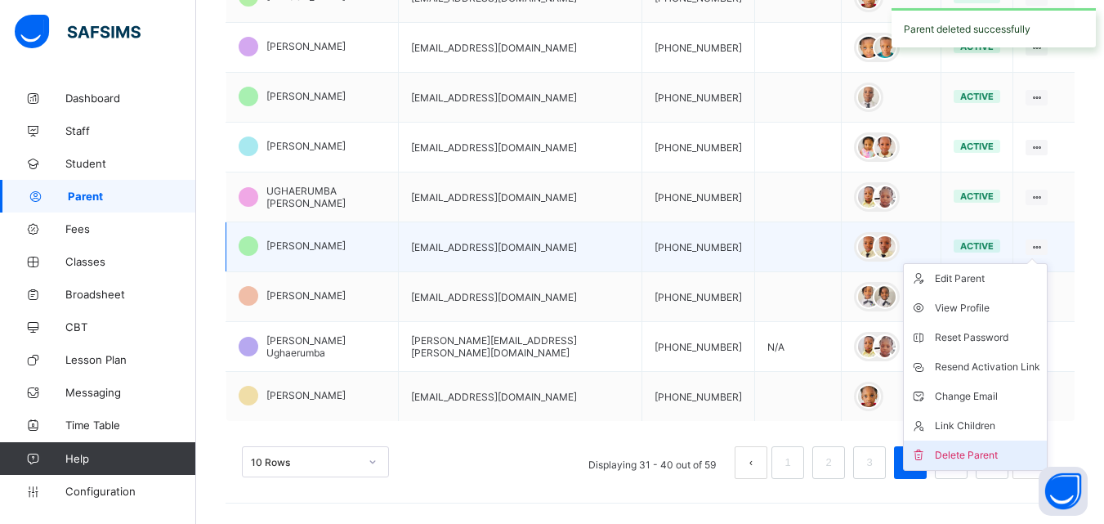
click at [994, 447] on div "Delete Parent" at bounding box center [987, 455] width 105 height 16
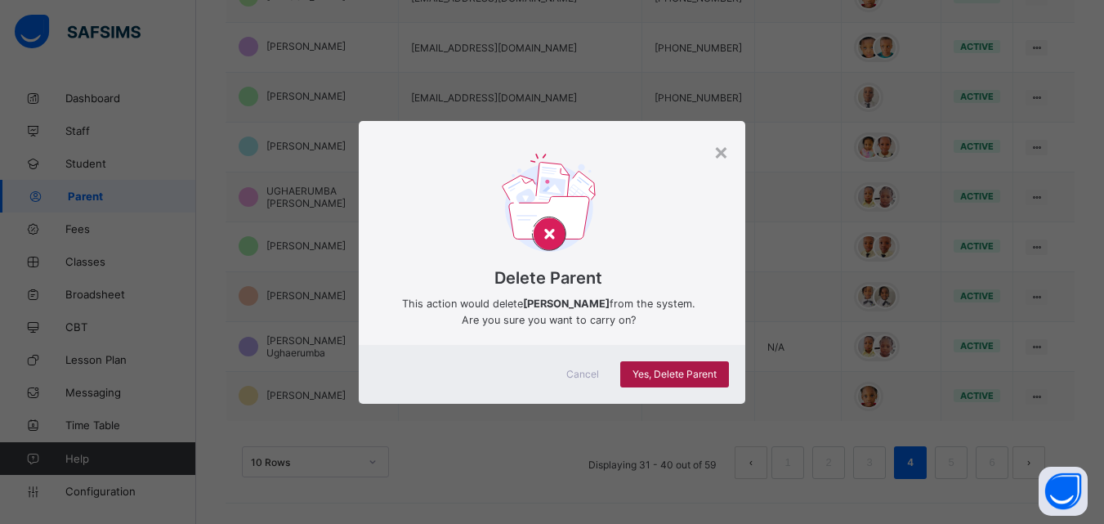
click at [690, 376] on span "Yes, Delete Parent" at bounding box center [674, 374] width 84 height 12
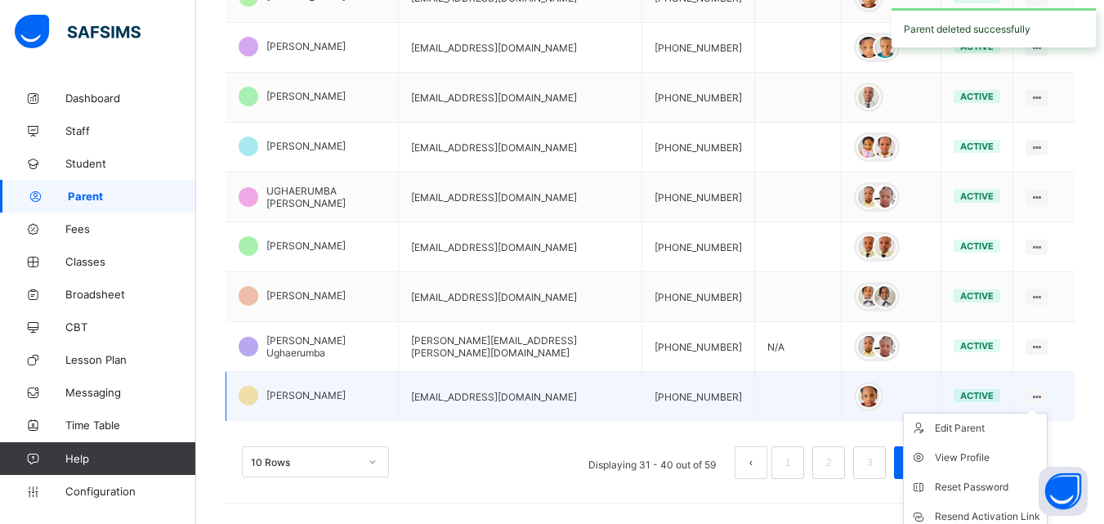
click at [1047, 389] on div at bounding box center [1036, 397] width 22 height 16
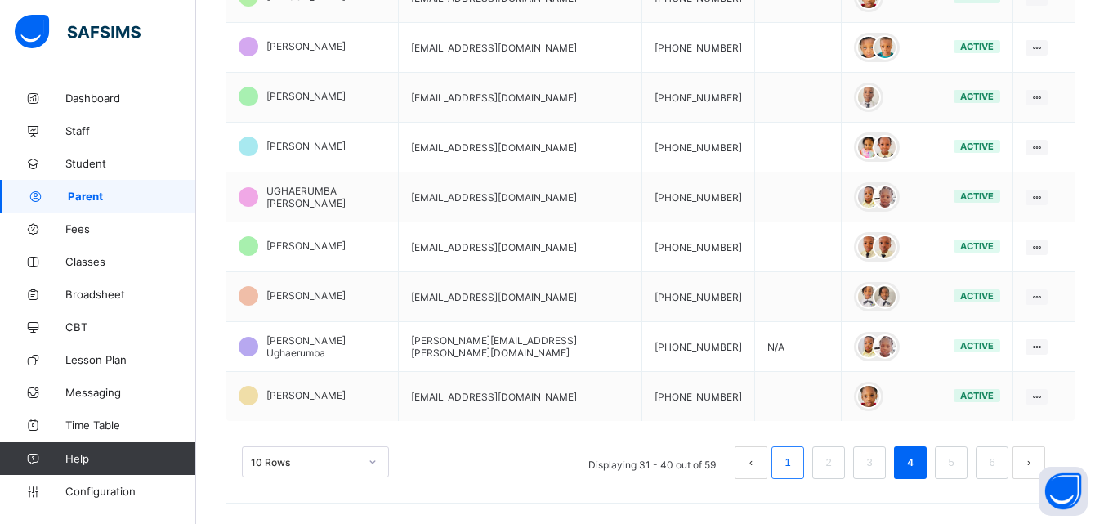
click at [795, 452] on link "1" at bounding box center [787, 462] width 16 height 21
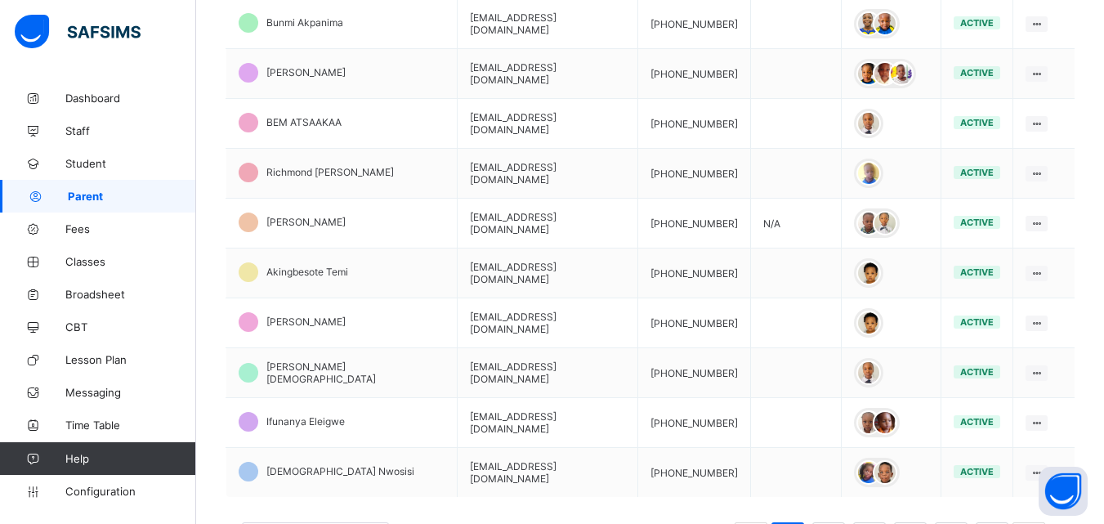
scroll to position [425, 0]
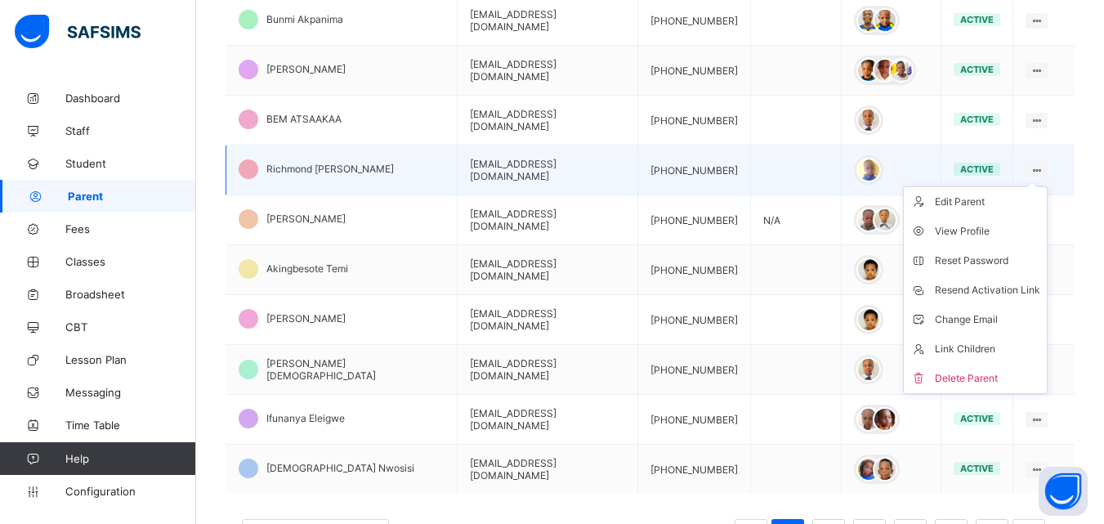
click at [1043, 164] on icon at bounding box center [1036, 170] width 14 height 12
click at [993, 370] on div "Delete Parent" at bounding box center [987, 378] width 105 height 16
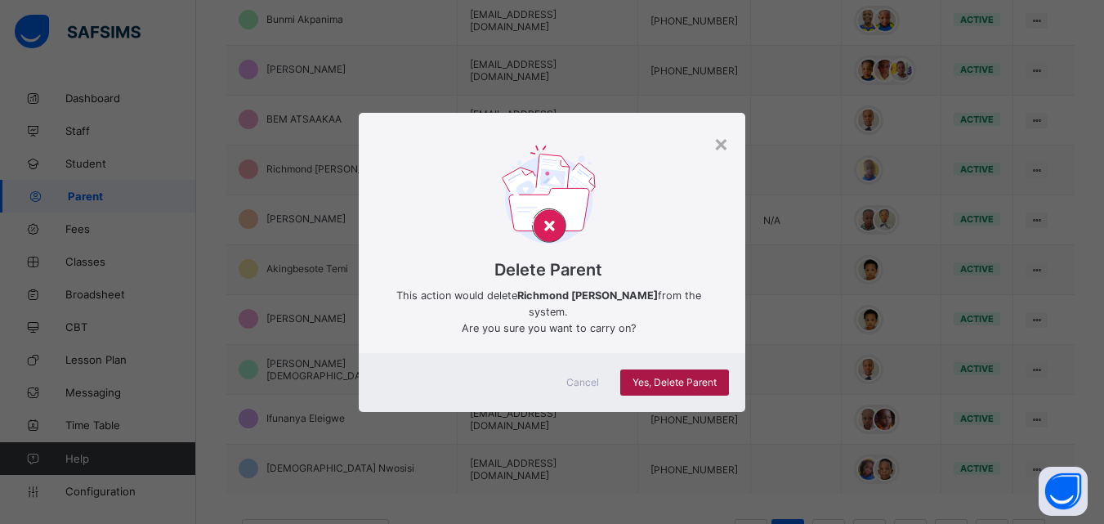
click at [673, 373] on div "Yes, Delete Parent" at bounding box center [674, 382] width 109 height 26
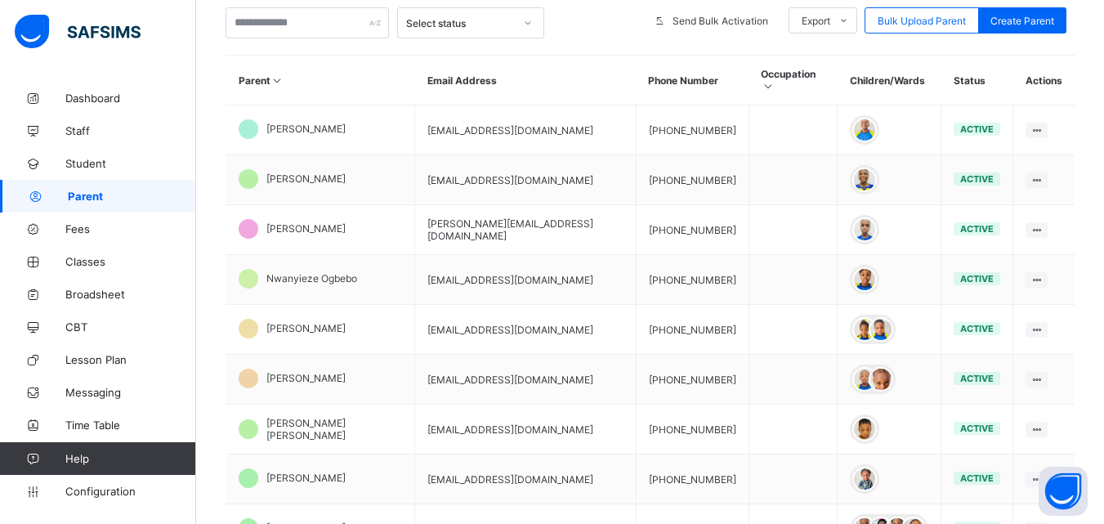
scroll to position [314, 0]
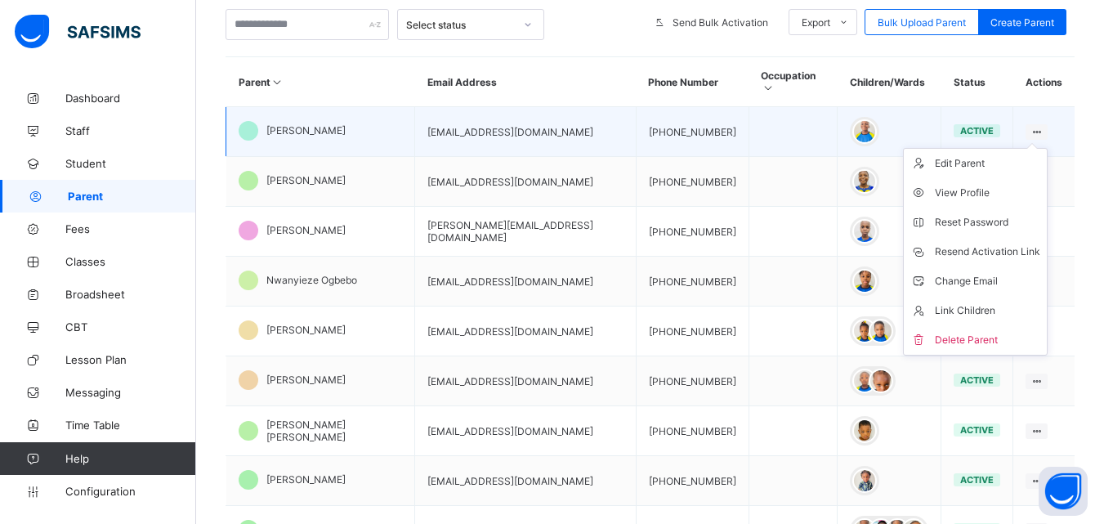
click at [1043, 126] on icon at bounding box center [1036, 132] width 14 height 12
click at [994, 332] on div "Delete Parent" at bounding box center [987, 340] width 105 height 16
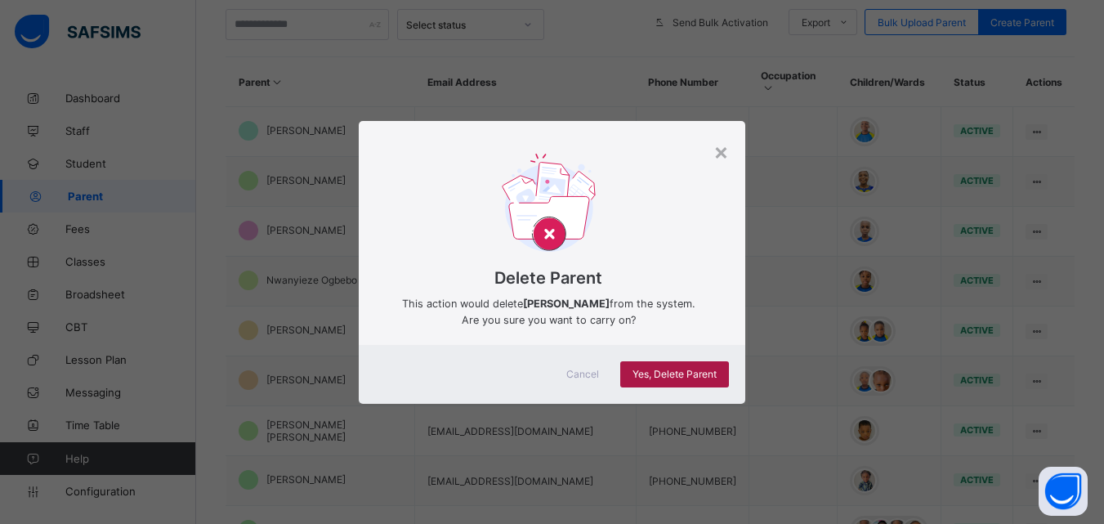
click at [717, 366] on div "Yes, Delete Parent" at bounding box center [674, 374] width 109 height 26
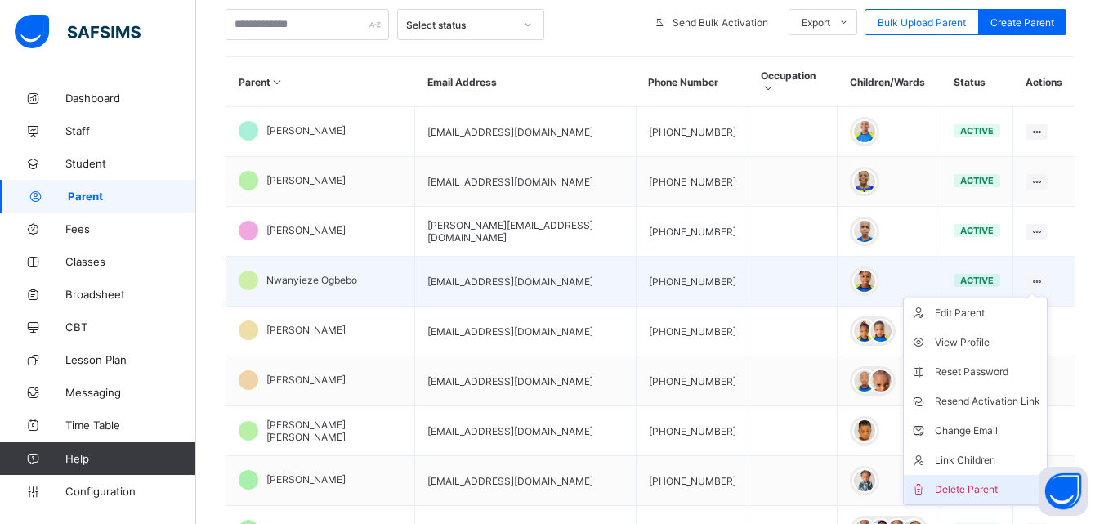
click at [963, 481] on div "Delete Parent" at bounding box center [987, 489] width 105 height 16
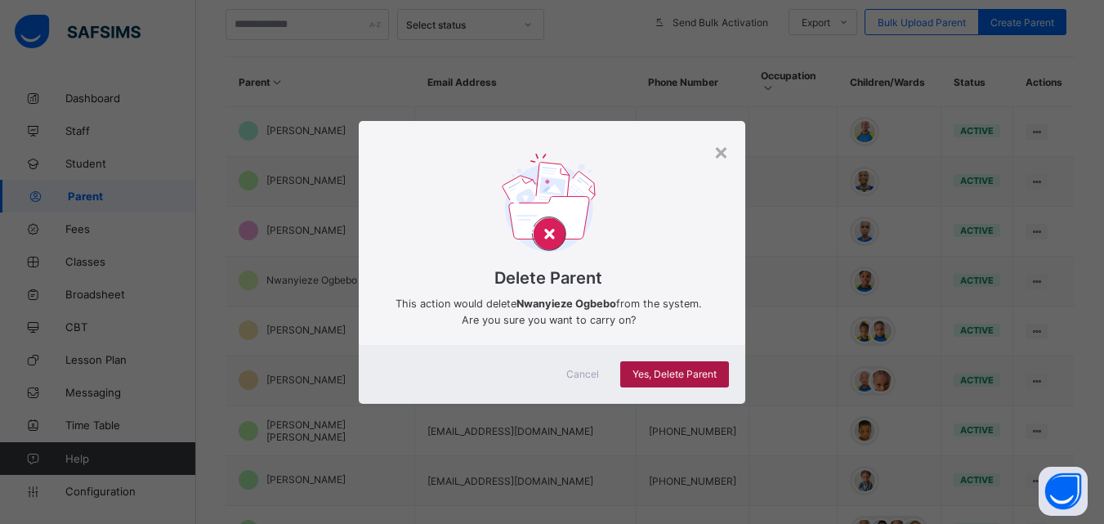
click at [682, 364] on div "Yes, Delete Parent" at bounding box center [674, 374] width 109 height 26
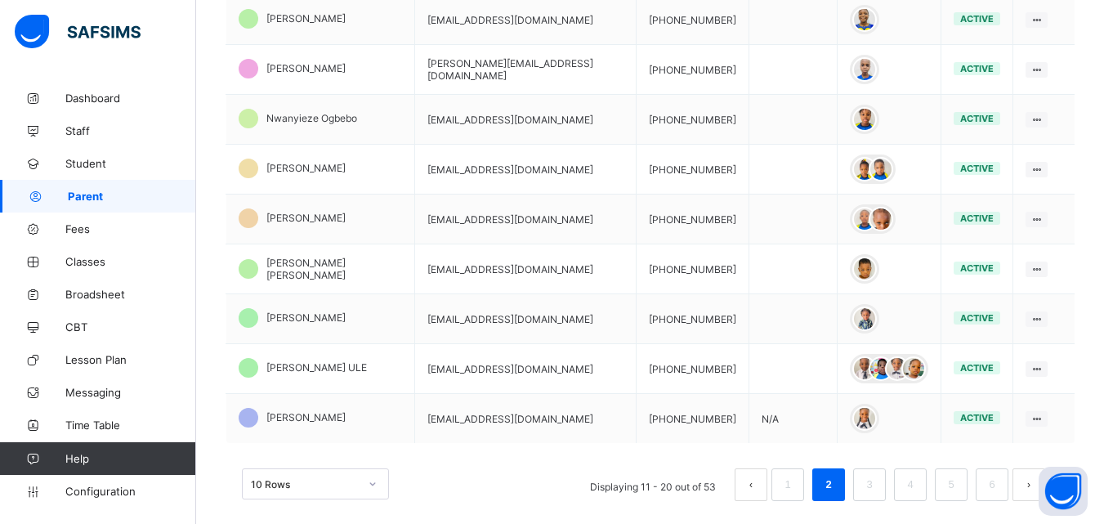
scroll to position [469, 0]
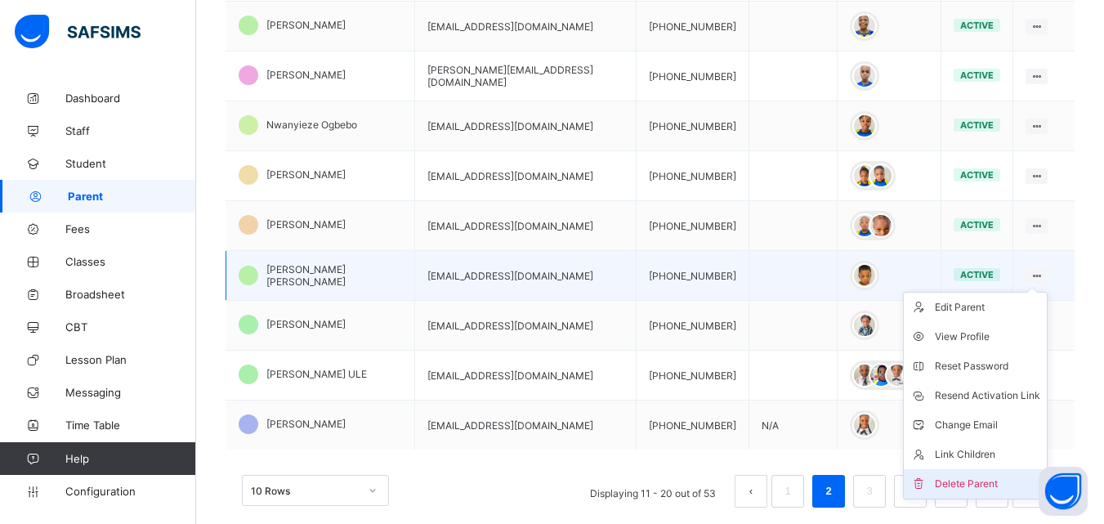
click at [964, 475] on div "Delete Parent" at bounding box center [987, 483] width 105 height 16
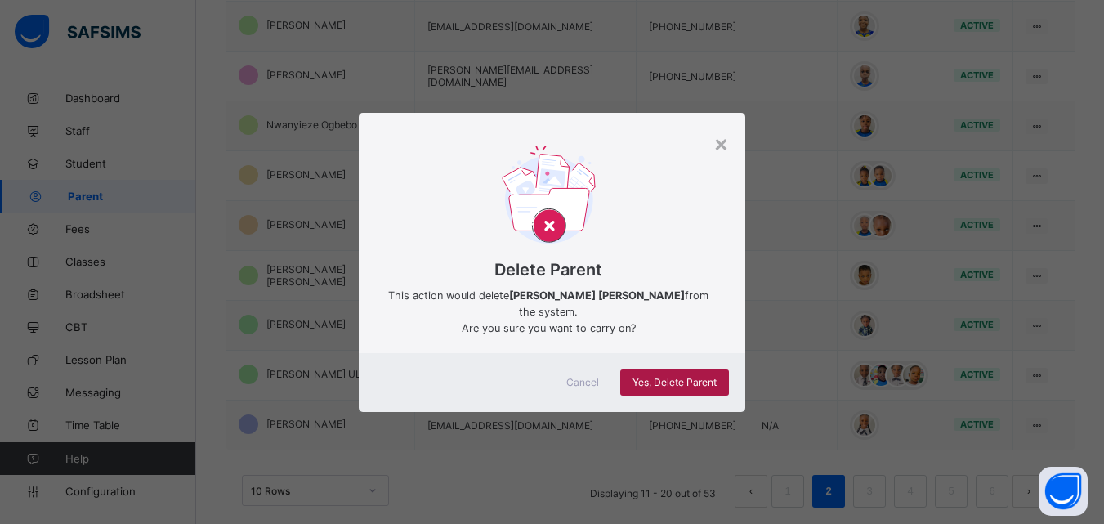
click at [679, 376] on span "Yes, Delete Parent" at bounding box center [674, 382] width 84 height 12
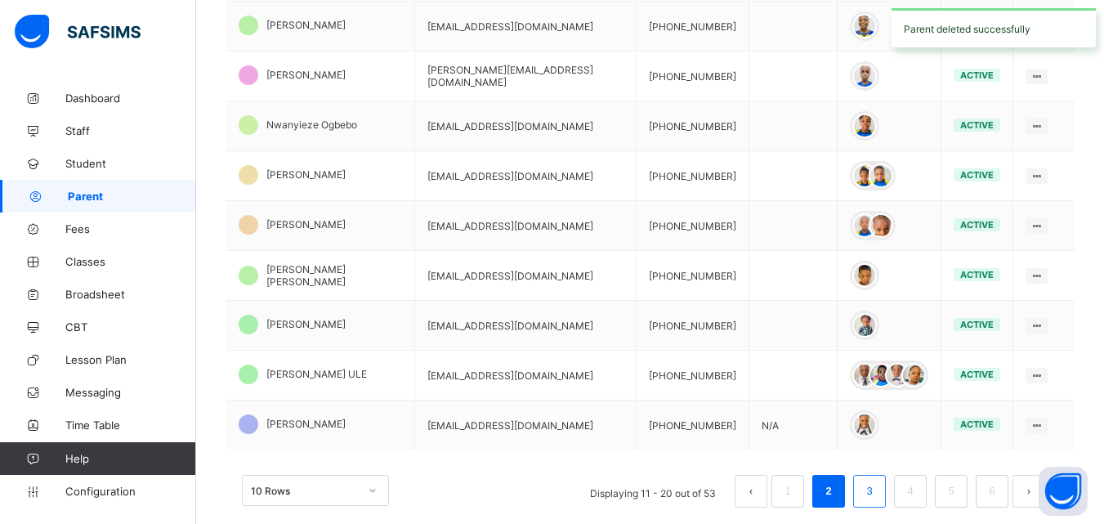
click at [877, 480] on link "3" at bounding box center [869, 490] width 16 height 21
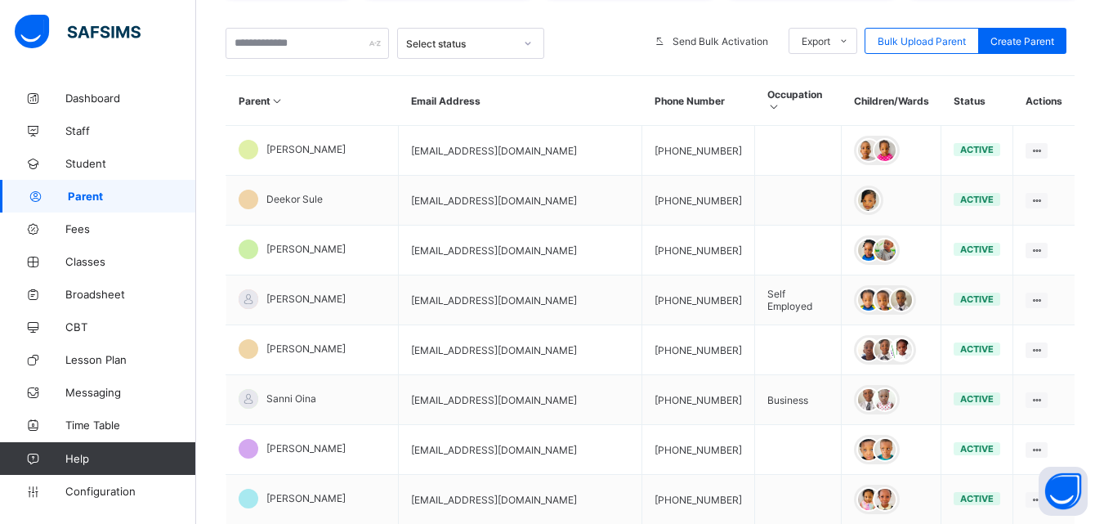
scroll to position [302, 0]
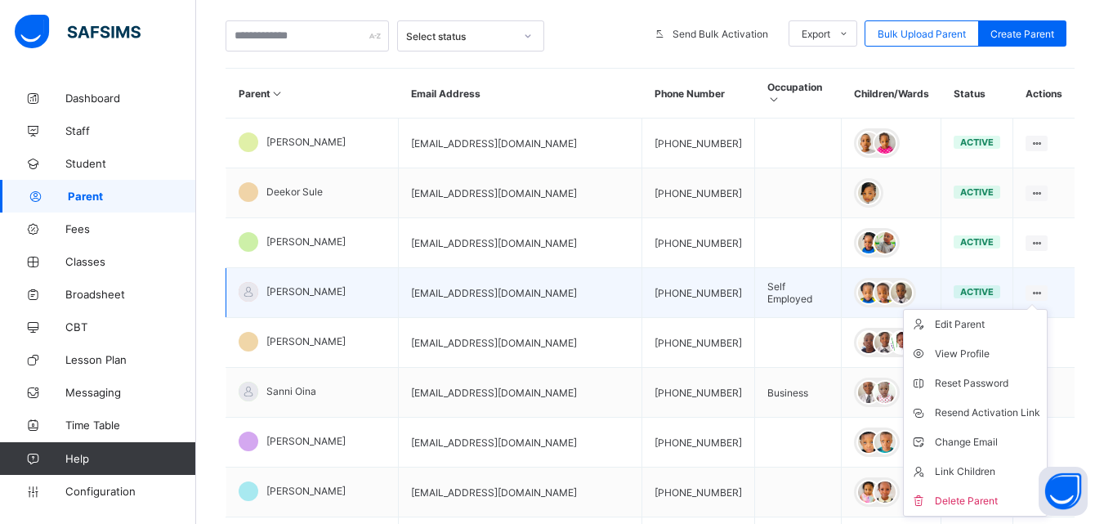
click at [1043, 287] on icon at bounding box center [1036, 293] width 14 height 12
click at [994, 493] on div "Delete Parent" at bounding box center [987, 501] width 105 height 16
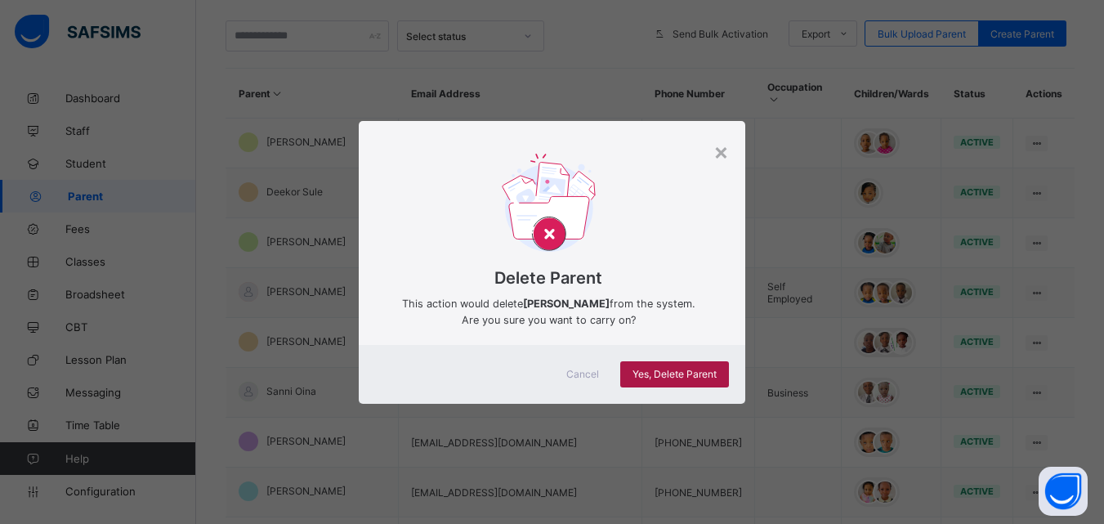
click at [703, 377] on span "Yes, Delete Parent" at bounding box center [674, 374] width 84 height 12
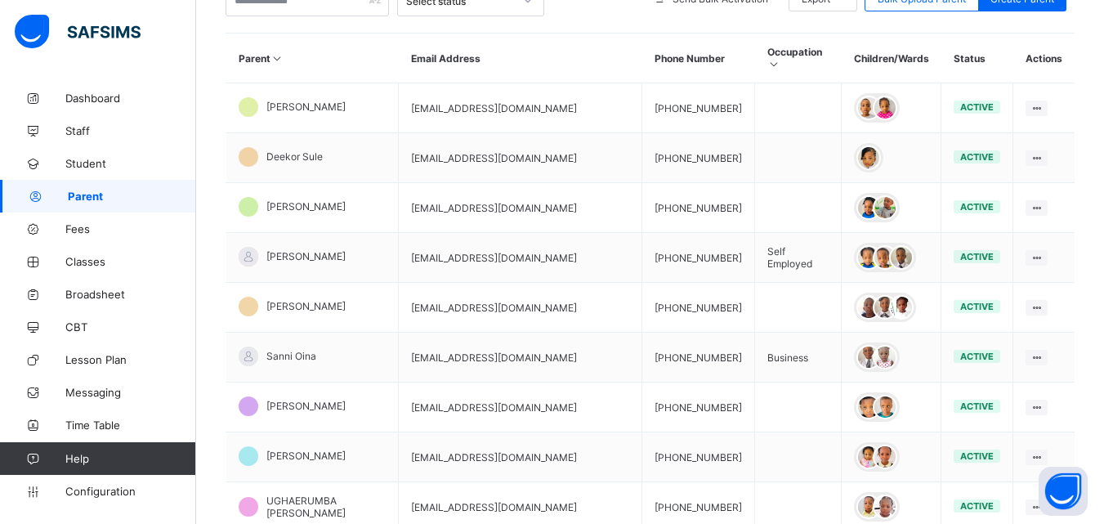
scroll to position [498, 0]
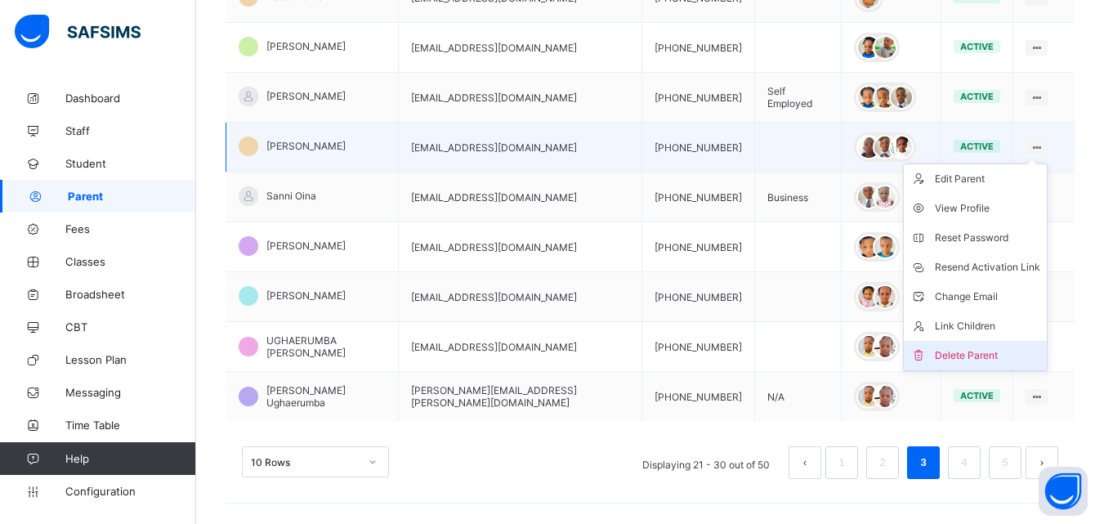
click at [996, 341] on li "Delete Parent" at bounding box center [975, 355] width 143 height 29
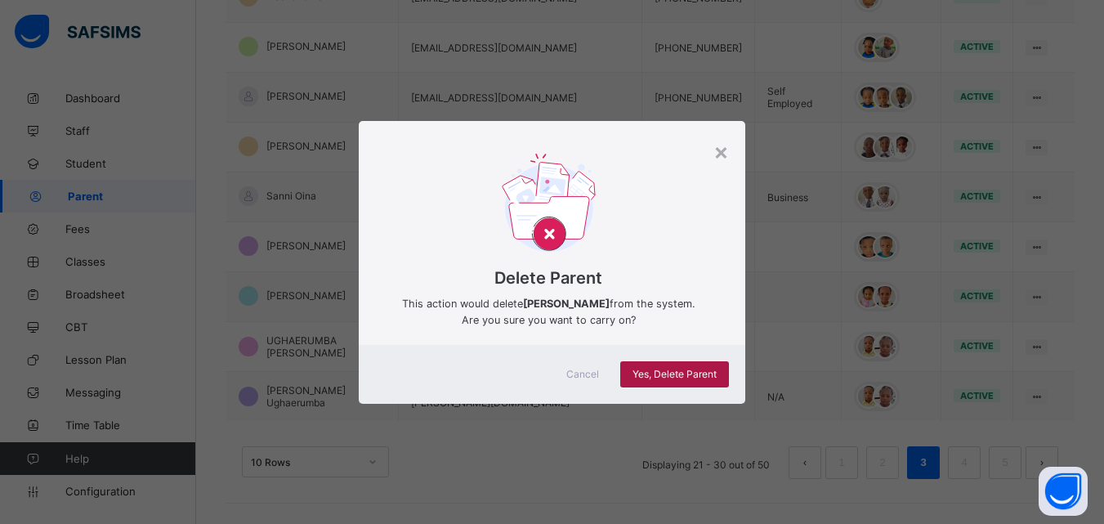
click at [699, 374] on span "Yes, Delete Parent" at bounding box center [674, 374] width 84 height 12
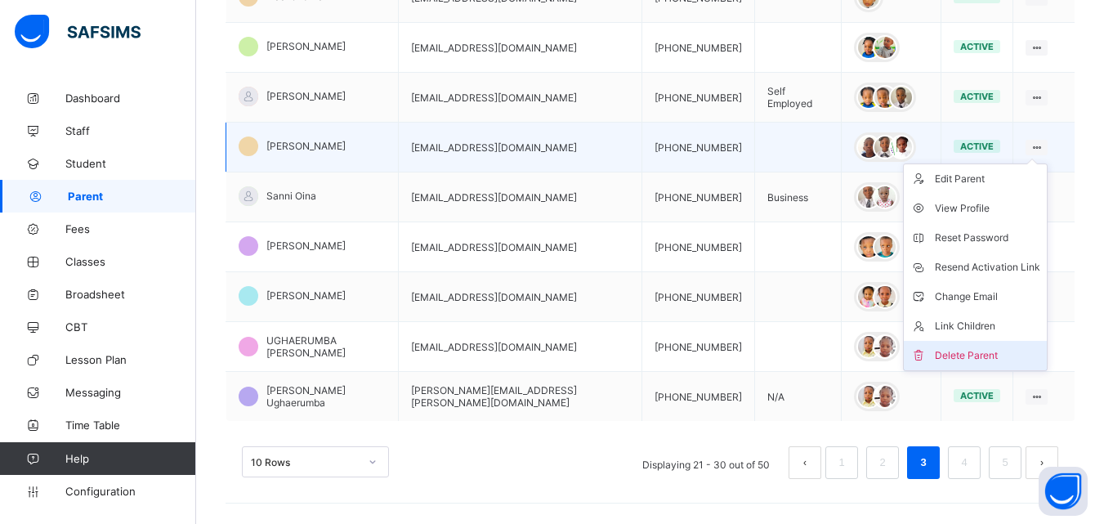
click at [994, 347] on div "Delete Parent" at bounding box center [987, 355] width 105 height 16
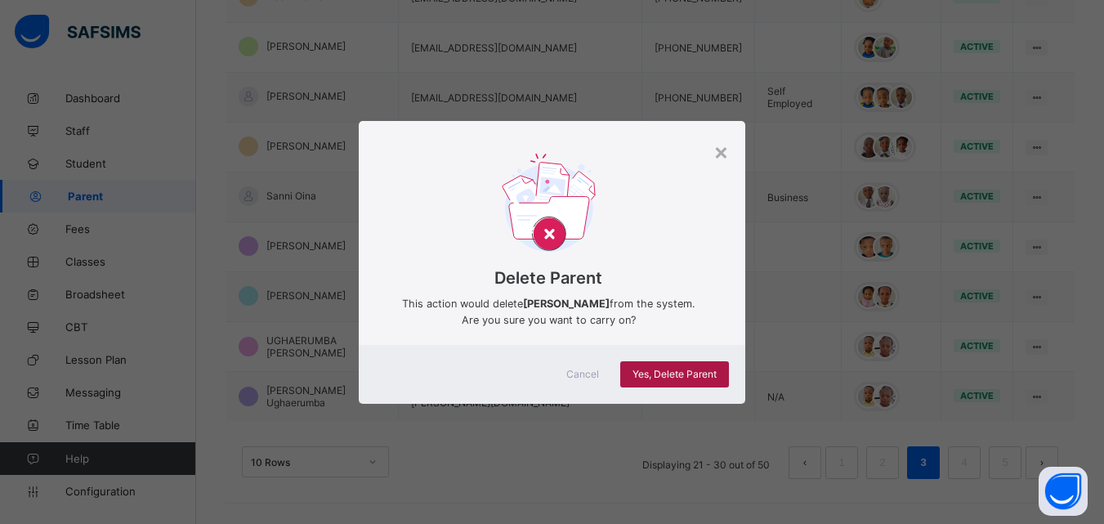
click at [673, 373] on span "Yes, Delete Parent" at bounding box center [674, 374] width 84 height 12
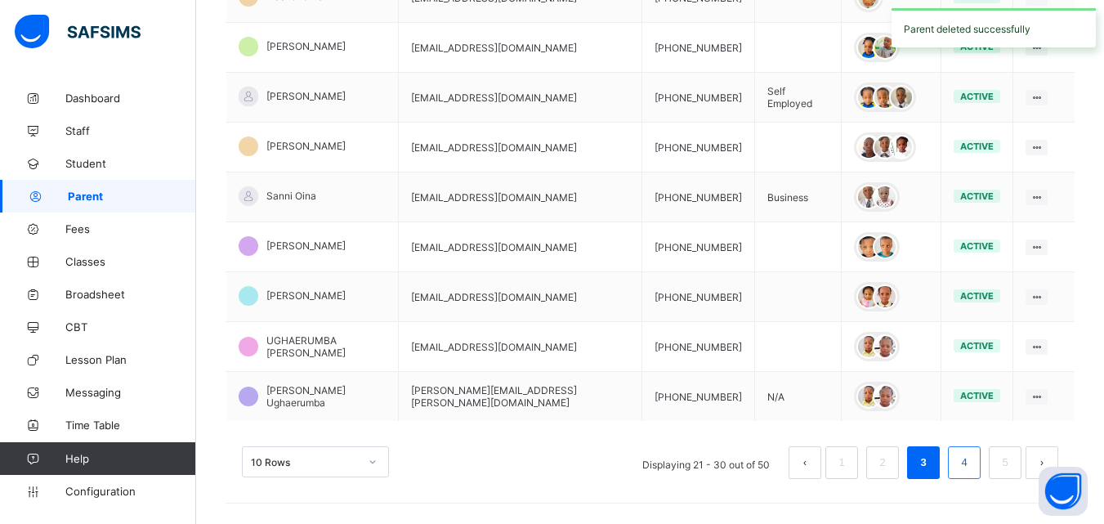
click at [971, 456] on link "4" at bounding box center [964, 462] width 16 height 21
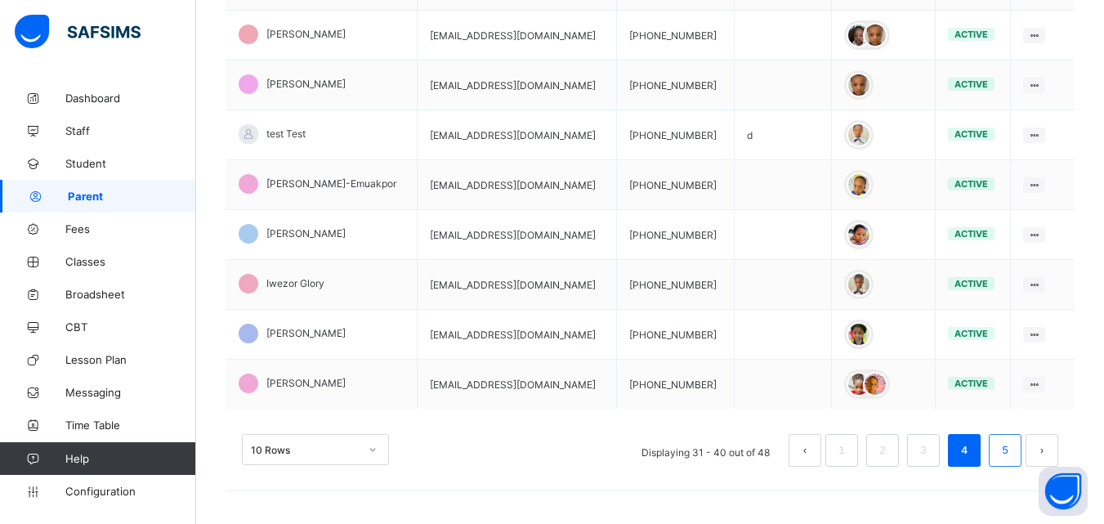
click at [1012, 451] on link "5" at bounding box center [1005, 450] width 16 height 21
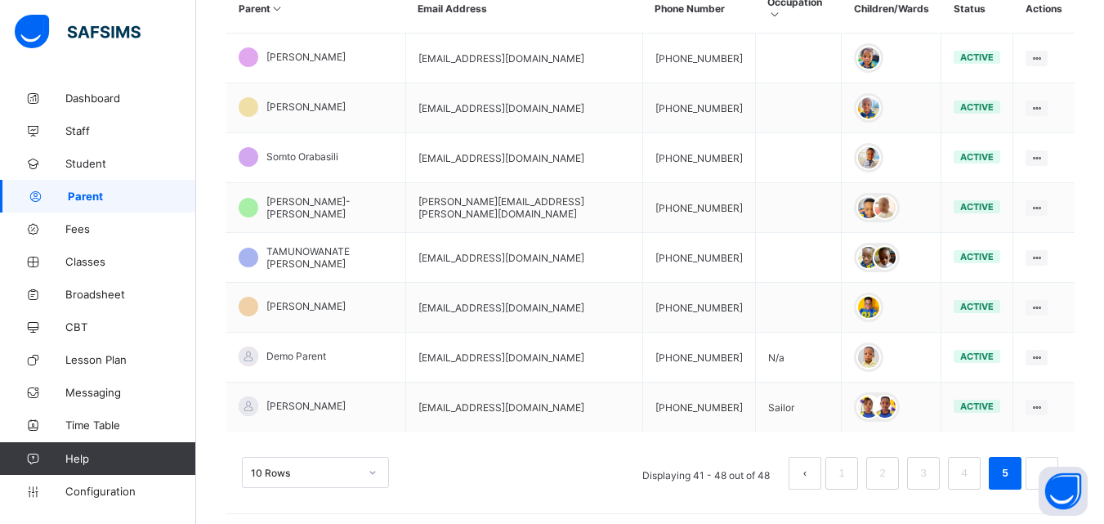
scroll to position [398, 0]
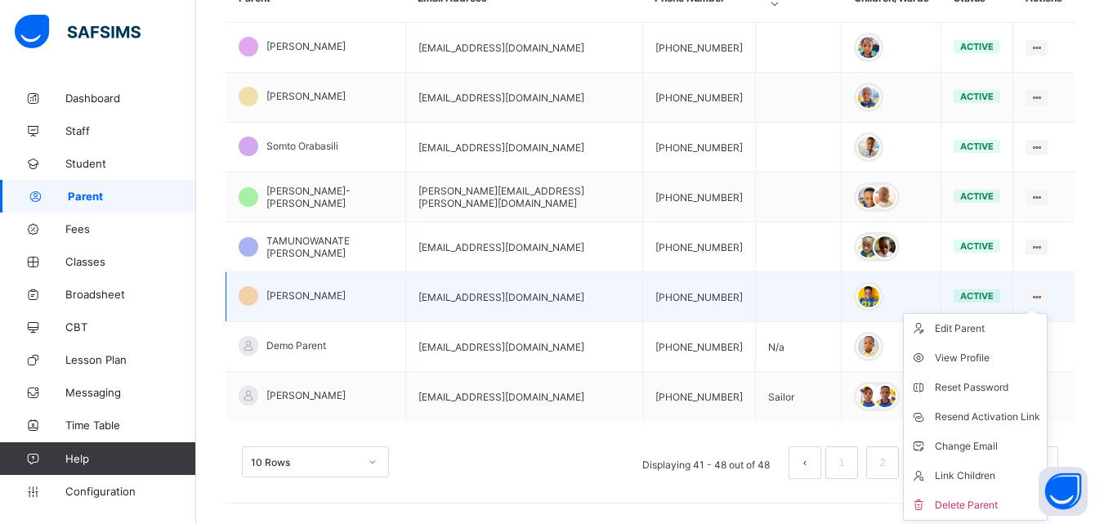
click at [1043, 291] on icon at bounding box center [1036, 297] width 14 height 12
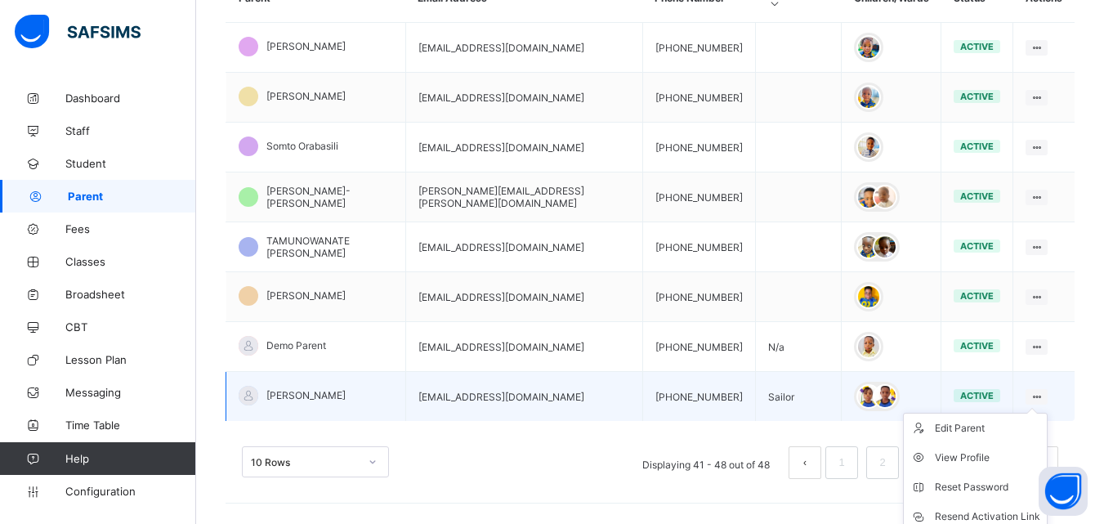
click at [1038, 391] on icon at bounding box center [1036, 397] width 14 height 12
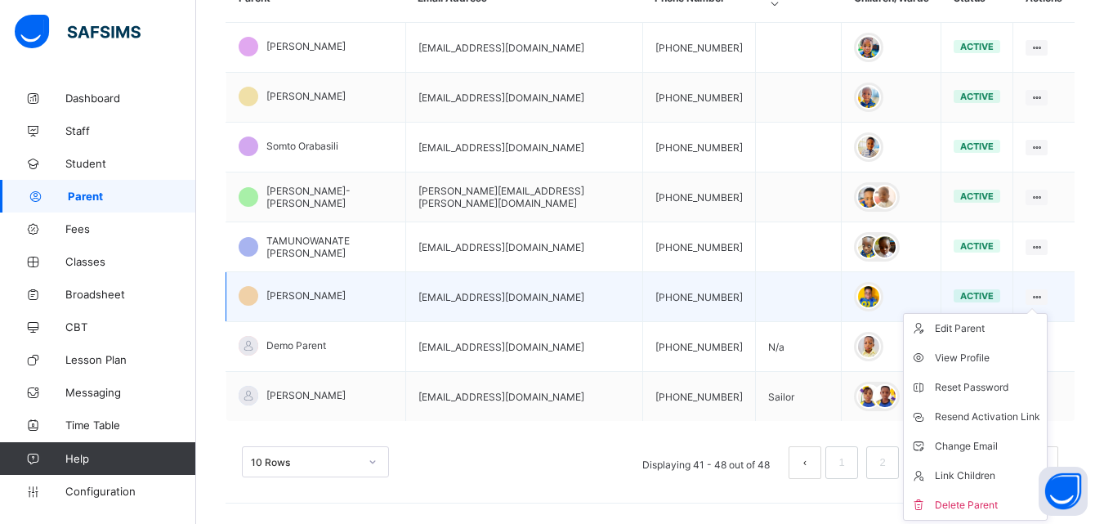
click at [1043, 291] on icon at bounding box center [1036, 297] width 14 height 12
click at [996, 497] on div "Delete Parent" at bounding box center [987, 505] width 105 height 16
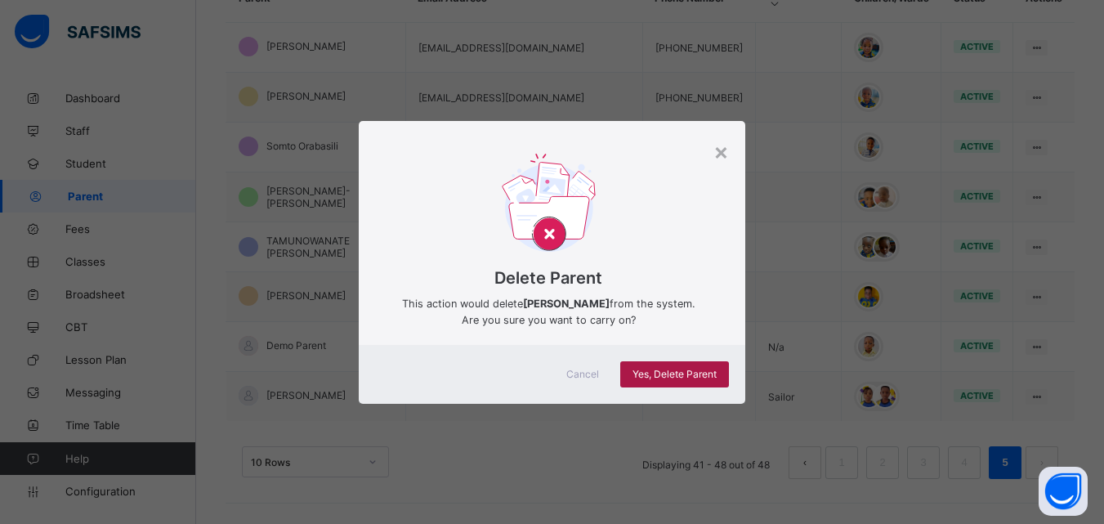
click at [688, 369] on span "Yes, Delete Parent" at bounding box center [674, 374] width 84 height 12
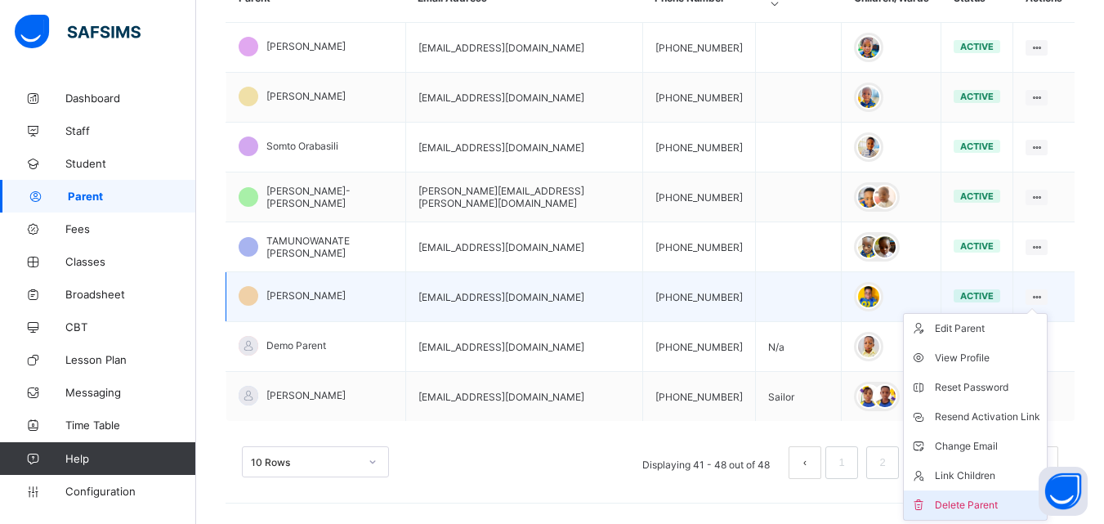
click at [978, 497] on div "Delete Parent" at bounding box center [987, 505] width 105 height 16
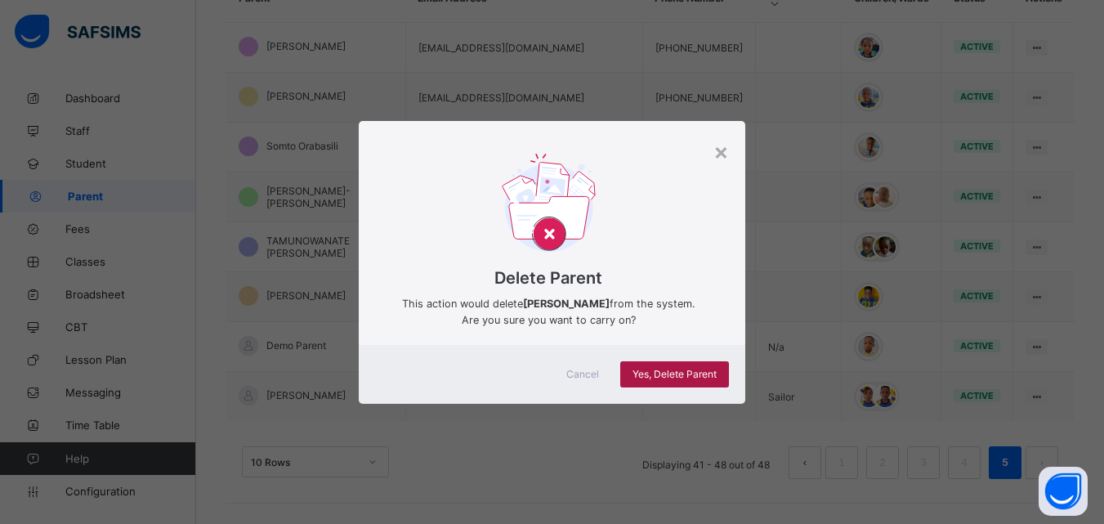
click at [654, 373] on span "Yes, Delete Parent" at bounding box center [674, 374] width 84 height 12
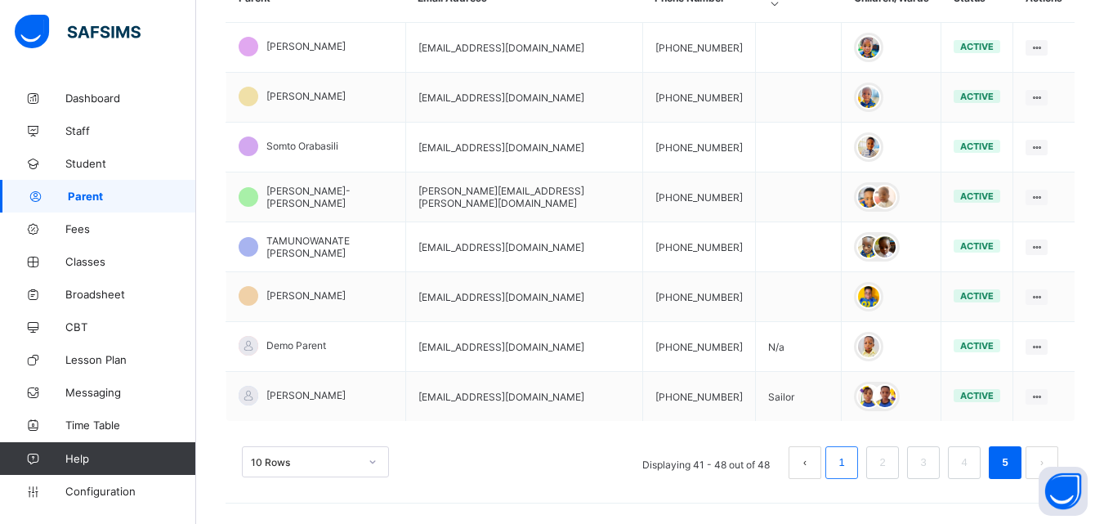
click at [843, 446] on li "1" at bounding box center [841, 462] width 33 height 33
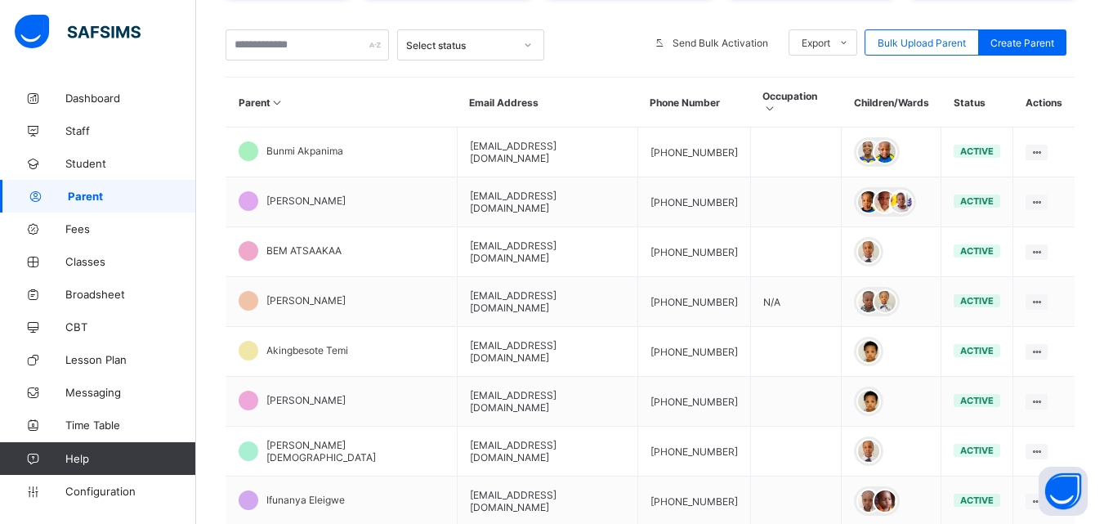
scroll to position [498, 0]
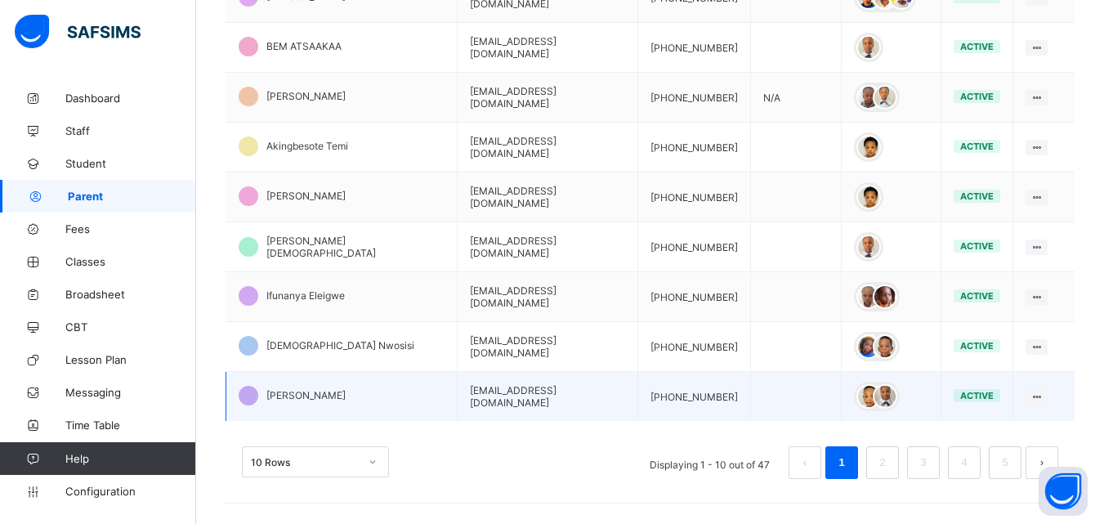
click at [304, 389] on span "[PERSON_NAME]" at bounding box center [305, 395] width 79 height 12
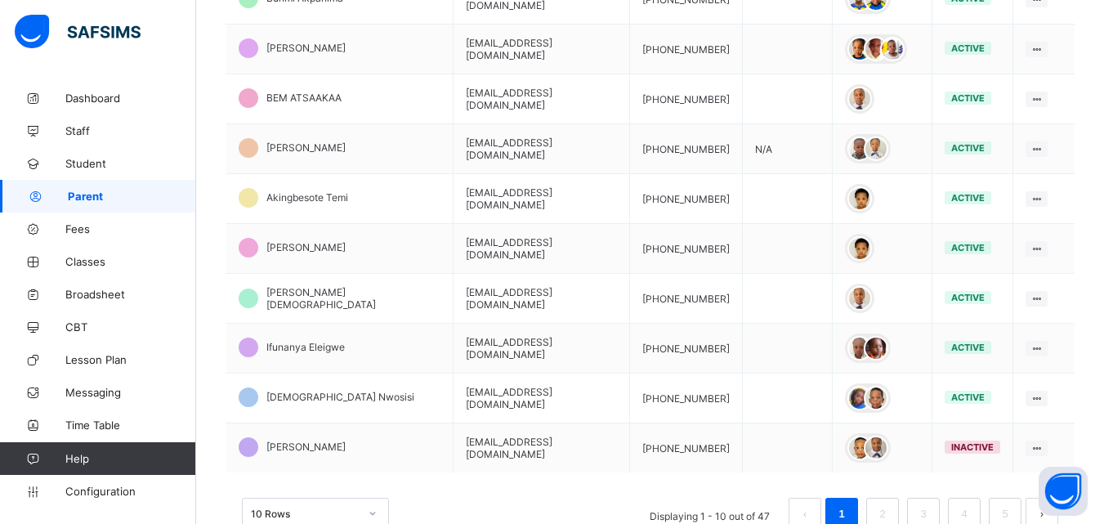
scroll to position [498, 0]
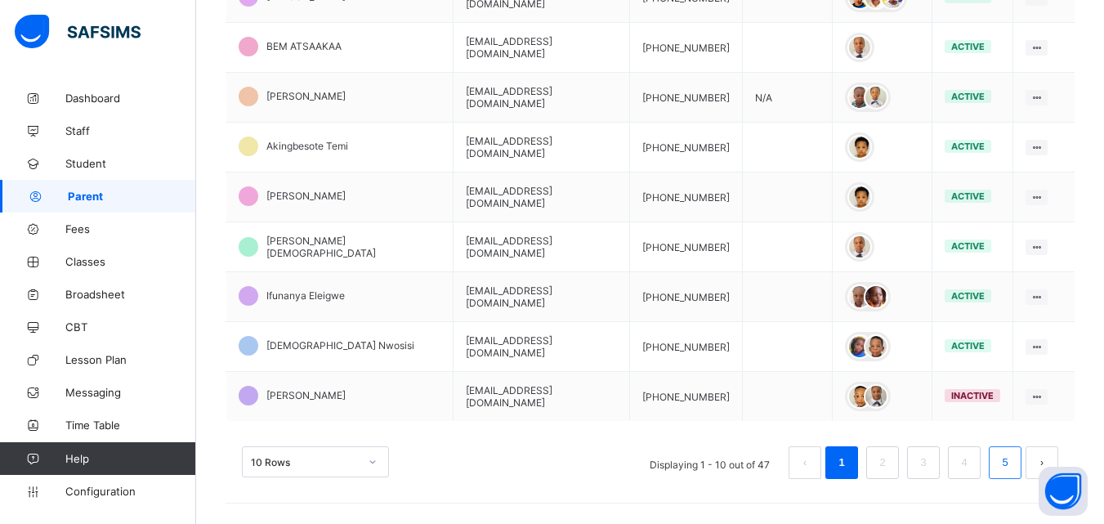
click at [1012, 452] on link "5" at bounding box center [1005, 462] width 16 height 21
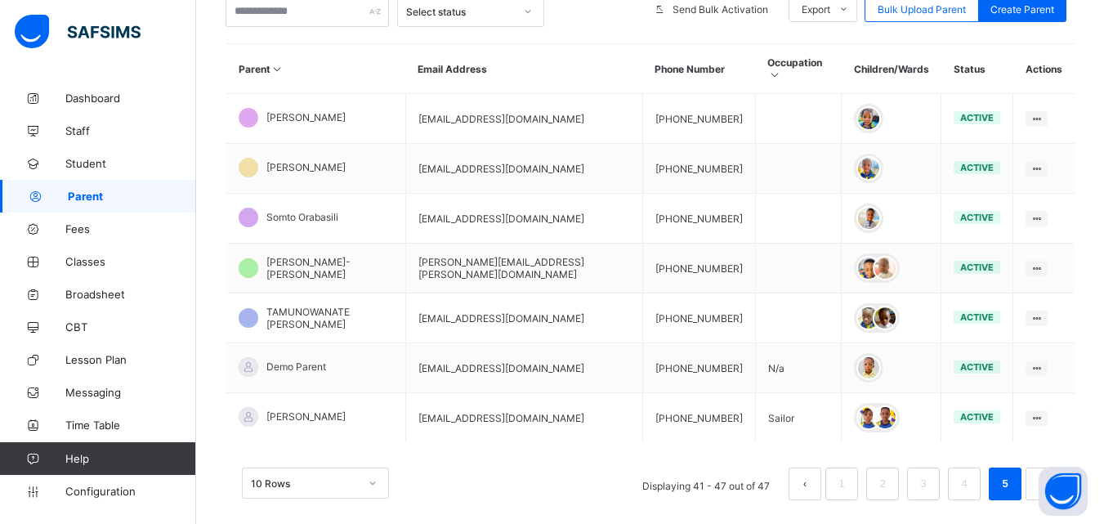
scroll to position [348, 0]
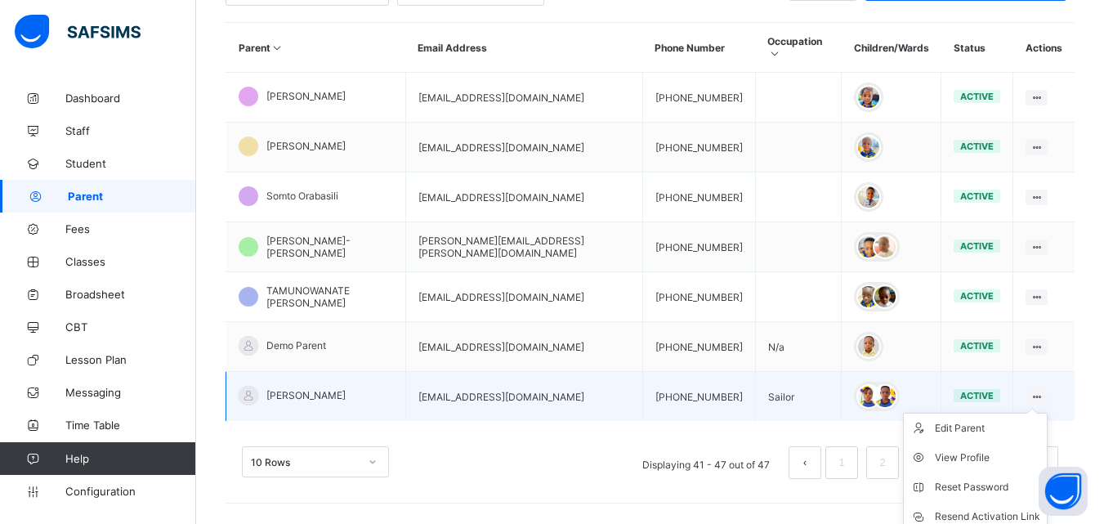
click at [1045, 413] on ul "Edit Parent View Profile Reset Password Resend Activation Link Change Email Lin…" at bounding box center [975, 517] width 145 height 208
click at [394, 382] on td "[PERSON_NAME]" at bounding box center [316, 397] width 180 height 50
click at [349, 382] on td "[PERSON_NAME]" at bounding box center [316, 397] width 180 height 50
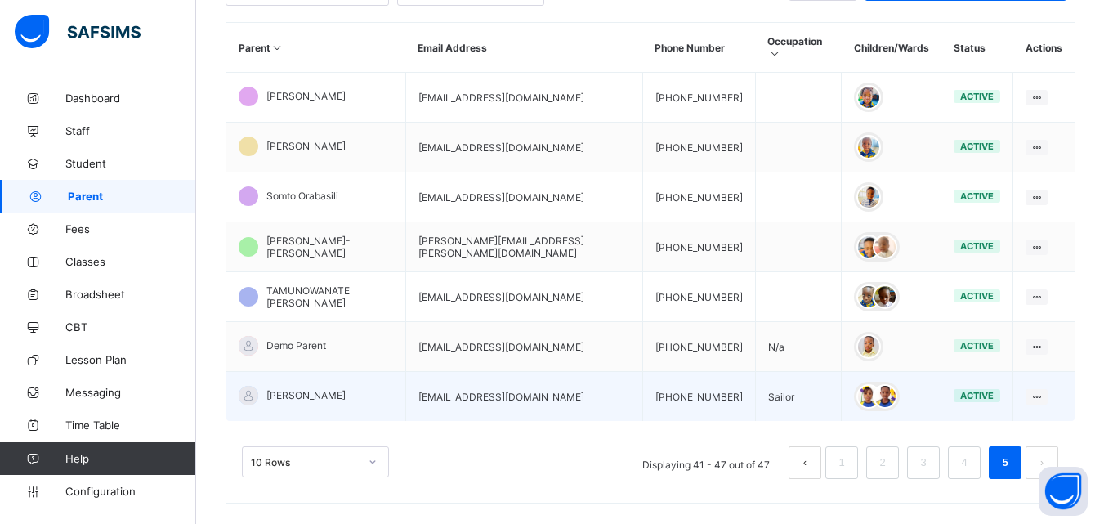
click at [295, 389] on span "[PERSON_NAME]" at bounding box center [305, 395] width 79 height 12
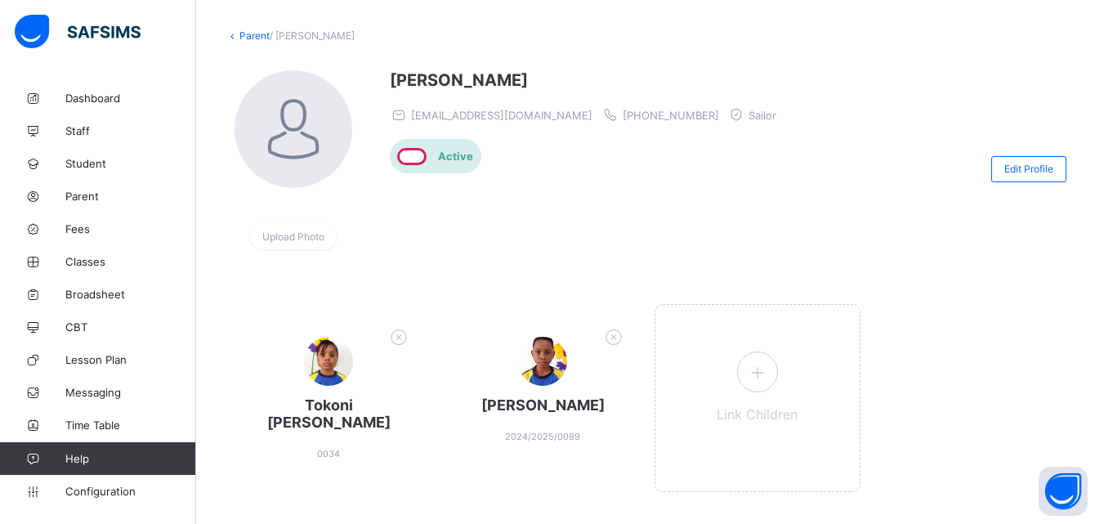
scroll to position [110, 0]
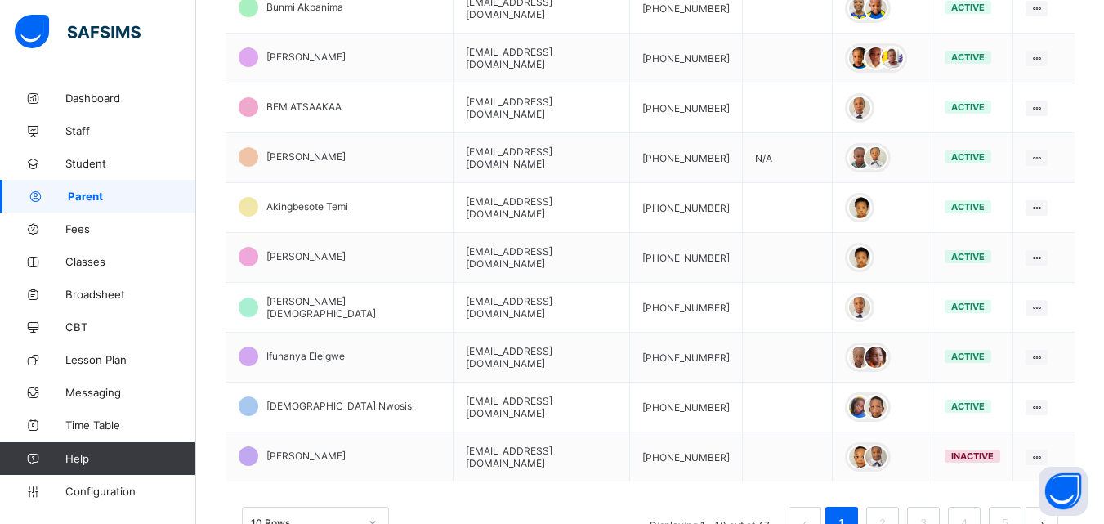
scroll to position [446, 0]
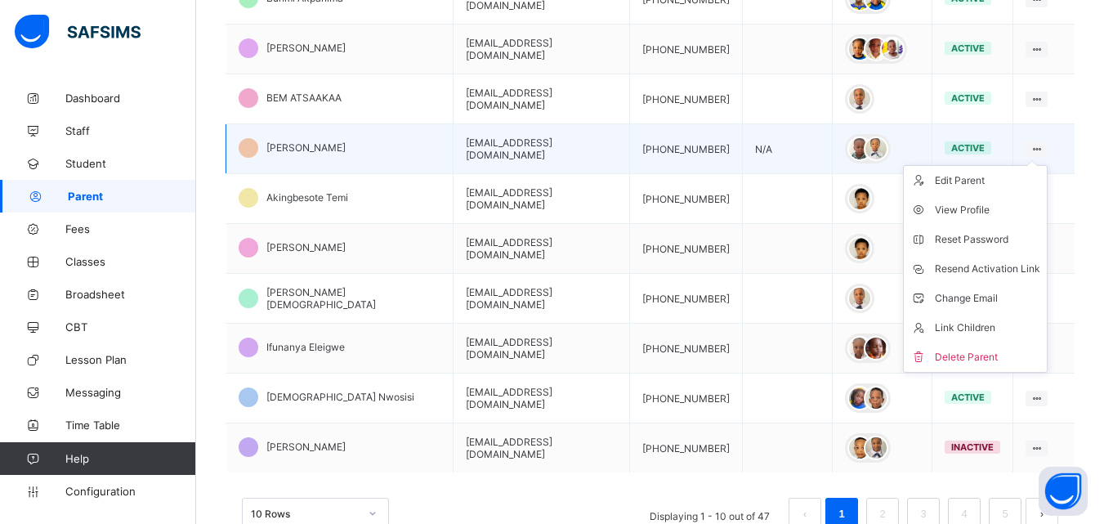
click at [1036, 165] on ul "Edit Parent View Profile Reset Password Resend Activation Link Change Email Lin…" at bounding box center [975, 269] width 145 height 208
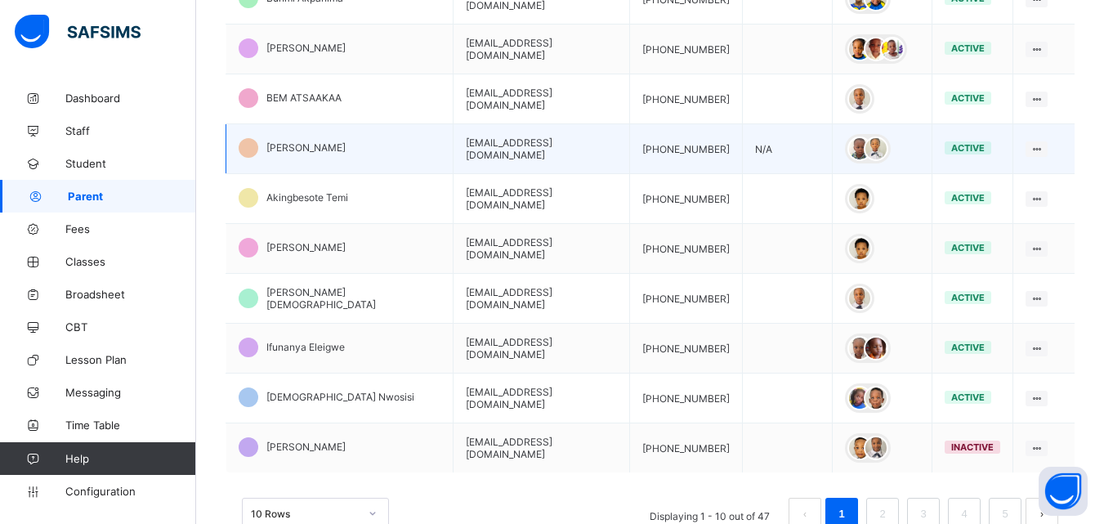
click at [320, 145] on td "[PERSON_NAME]" at bounding box center [339, 149] width 227 height 50
click at [351, 144] on td "[PERSON_NAME]" at bounding box center [339, 149] width 227 height 50
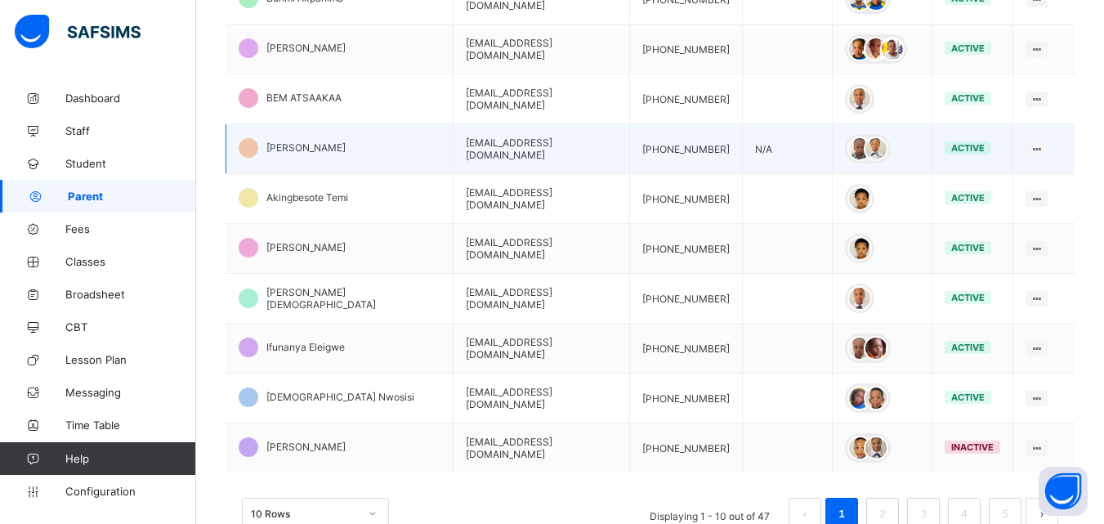
click at [337, 142] on td "[PERSON_NAME]" at bounding box center [339, 149] width 227 height 50
click at [270, 141] on span "[PERSON_NAME]" at bounding box center [305, 147] width 79 height 12
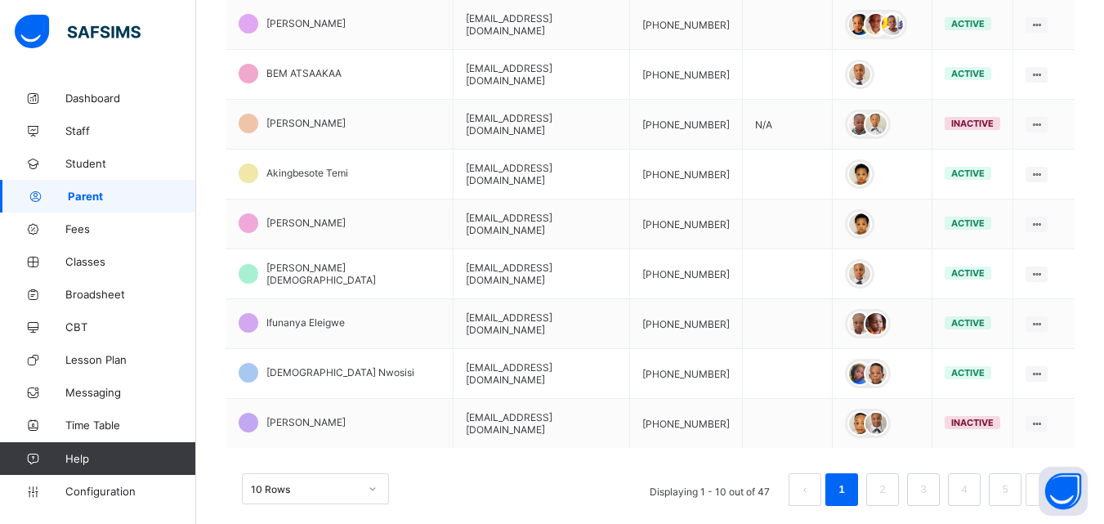
scroll to position [498, 0]
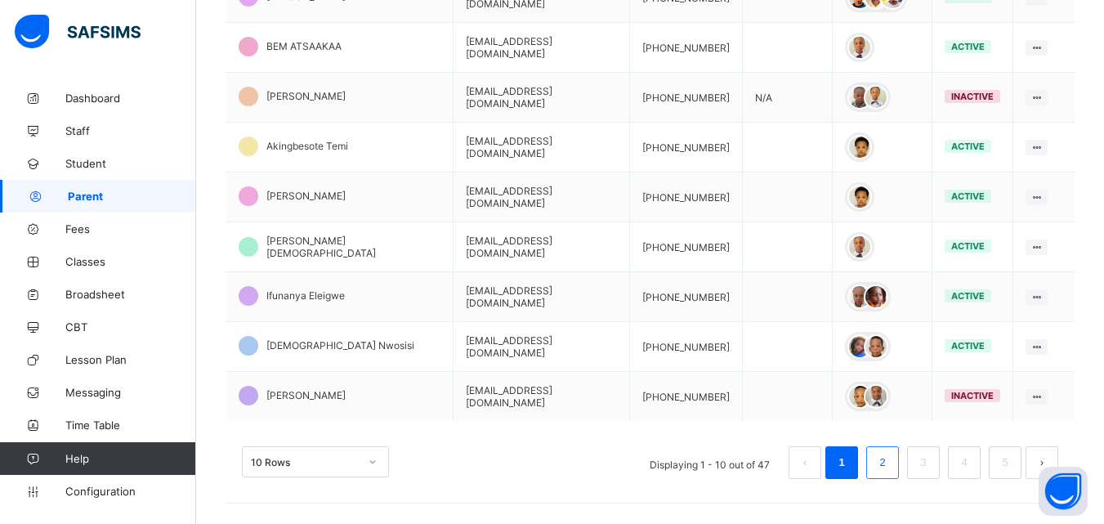
click at [890, 452] on link "2" at bounding box center [882, 462] width 16 height 21
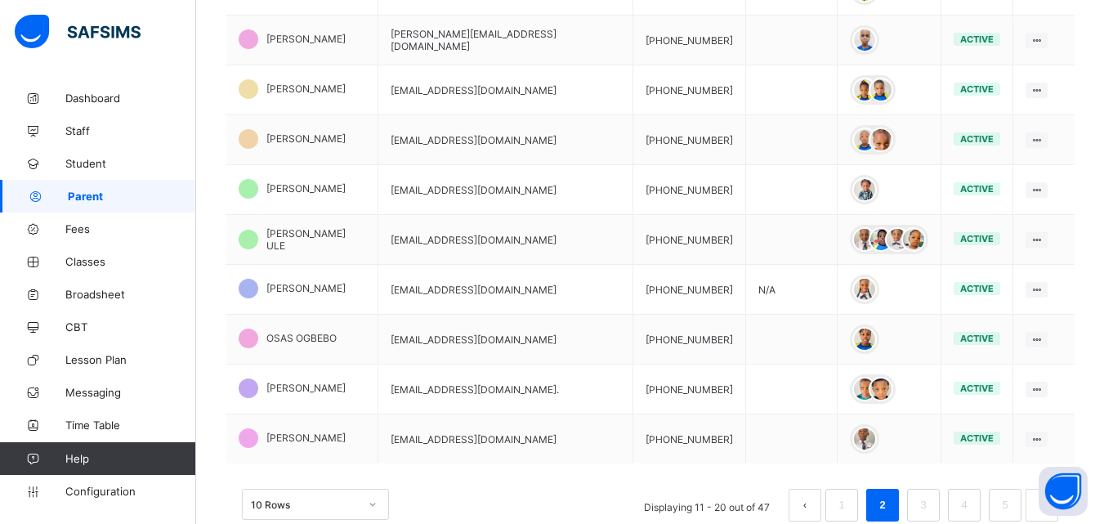
scroll to position [457, 0]
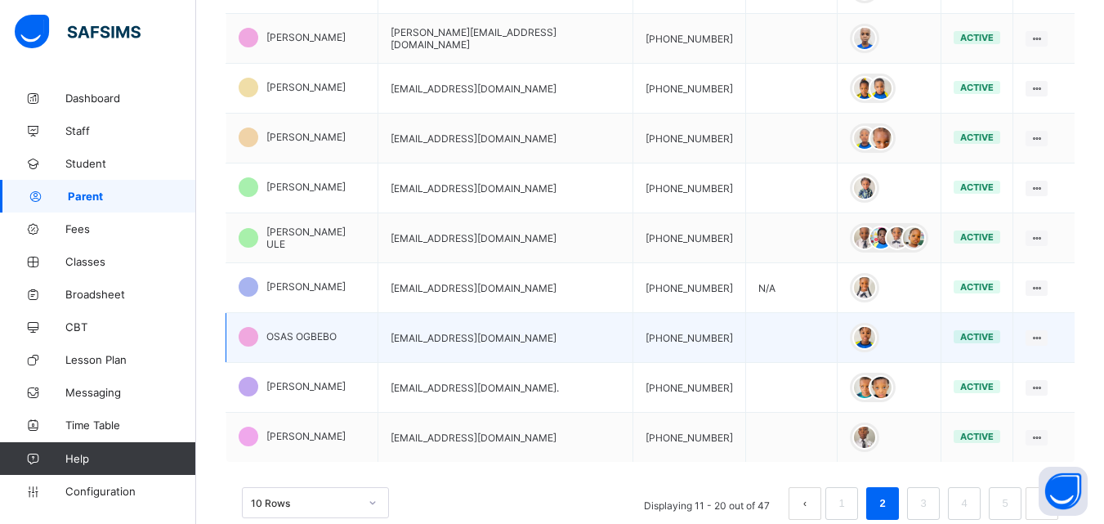
click at [450, 331] on td "[EMAIL_ADDRESS][DOMAIN_NAME]" at bounding box center [505, 338] width 256 height 50
click at [343, 319] on td "OSAS OGBEBO" at bounding box center [302, 338] width 152 height 50
click at [355, 324] on td "OSAS OGBEBO" at bounding box center [302, 338] width 152 height 50
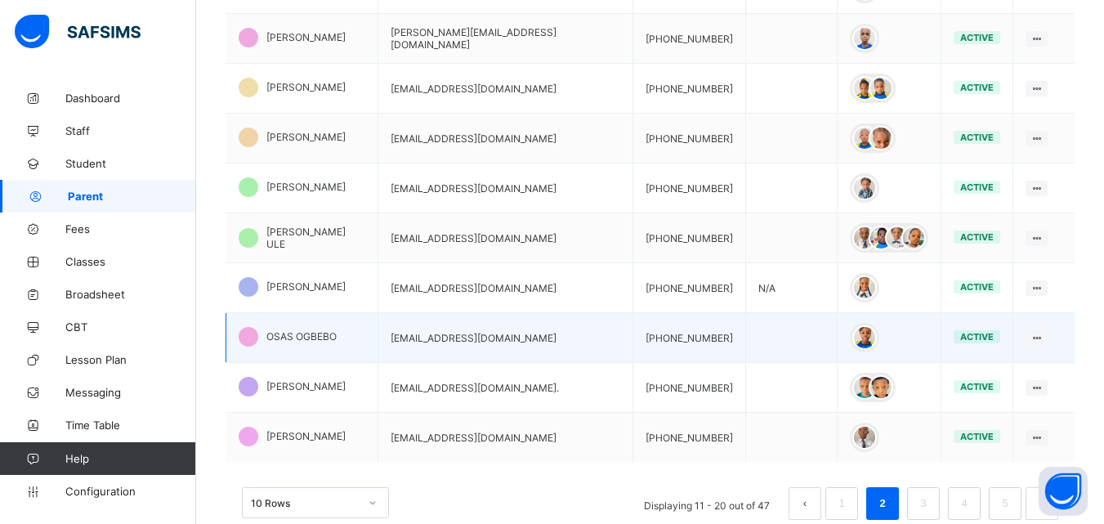
click at [355, 324] on td "OSAS OGBEBO" at bounding box center [302, 338] width 152 height 50
click at [338, 317] on td "OSAS OGBEBO" at bounding box center [302, 338] width 152 height 50
click at [287, 330] on span "OSAS OGBEBO" at bounding box center [301, 336] width 70 height 12
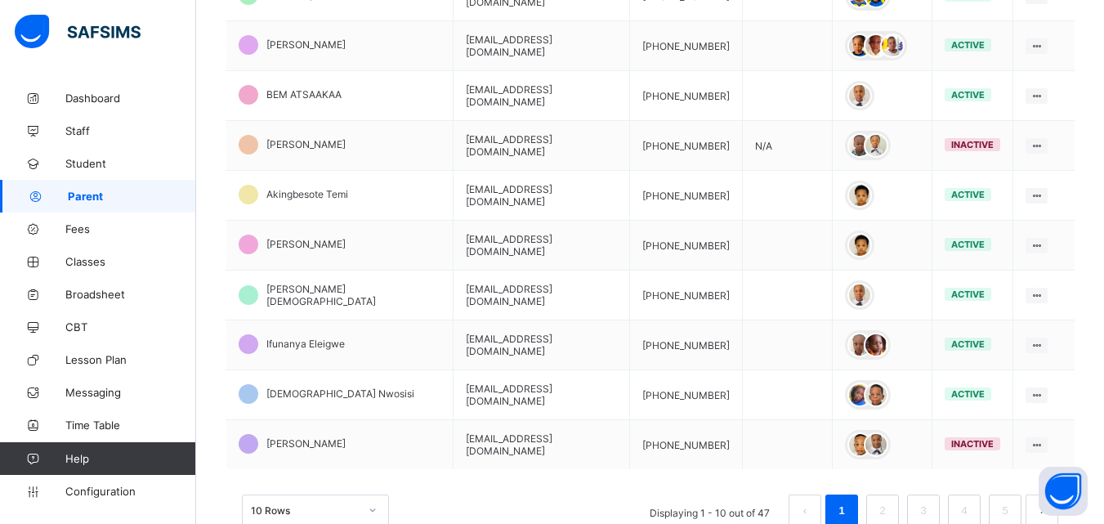
scroll to position [451, 0]
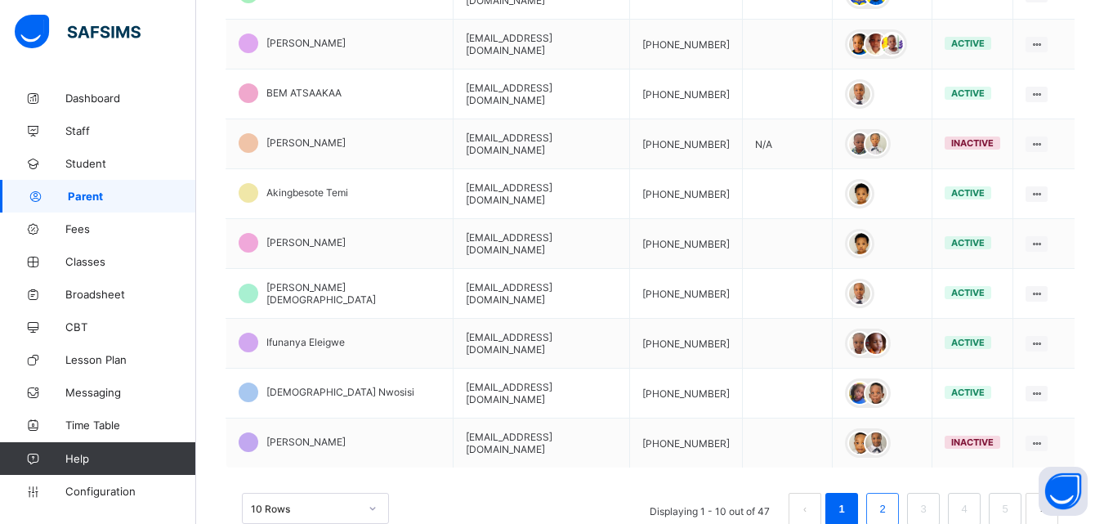
click at [890, 501] on link "2" at bounding box center [882, 508] width 16 height 21
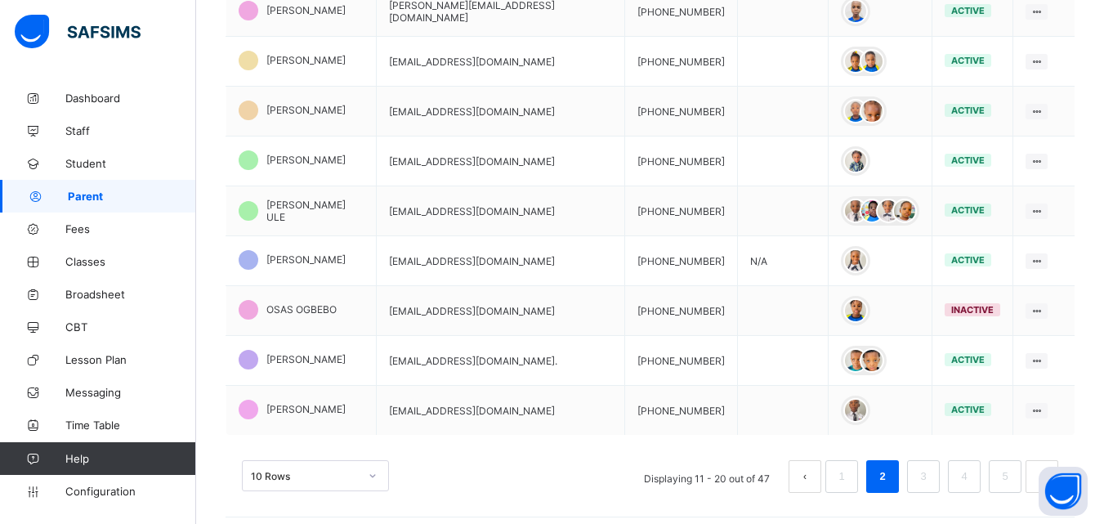
scroll to position [491, 0]
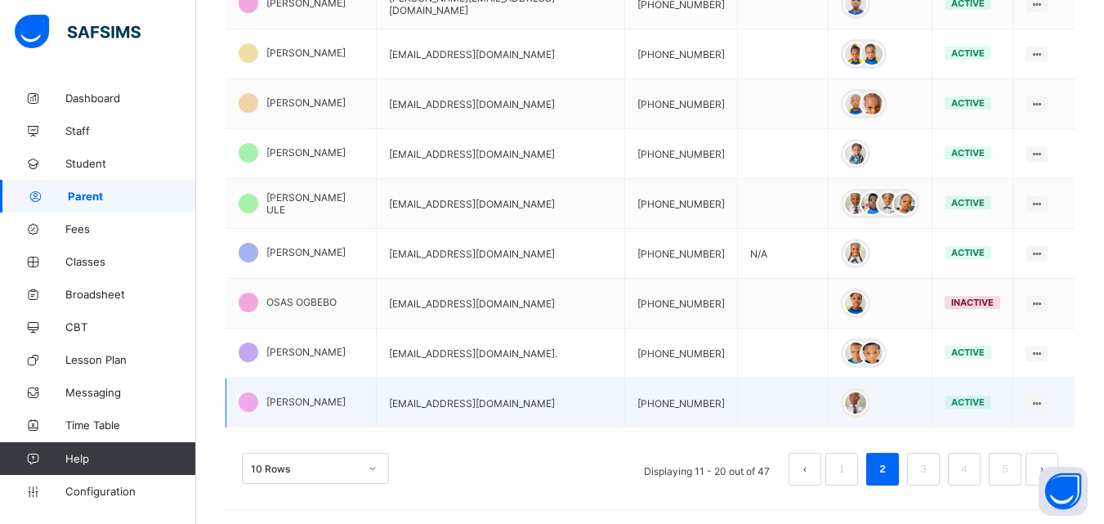
click at [319, 395] on span "[PERSON_NAME]" at bounding box center [305, 401] width 79 height 12
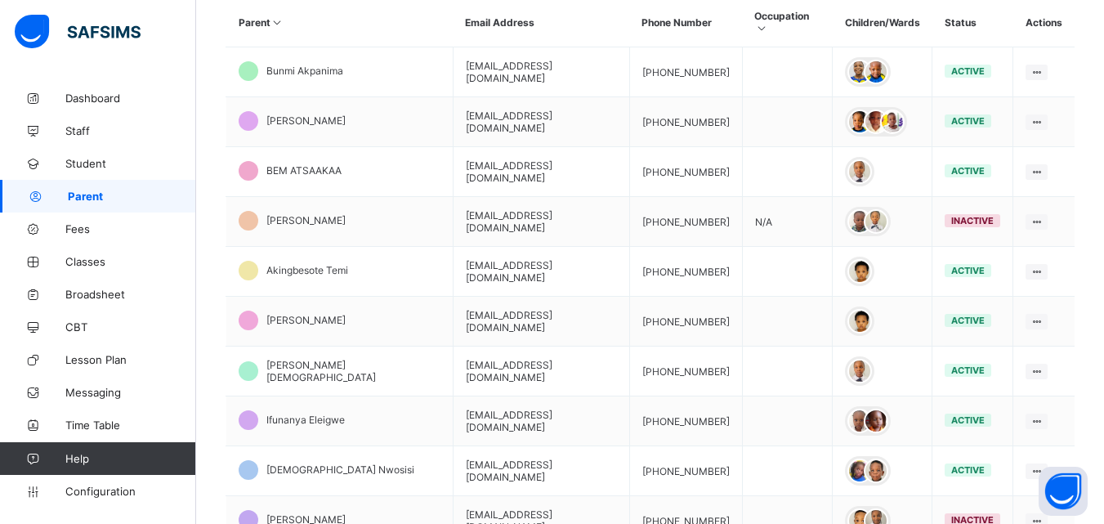
scroll to position [498, 0]
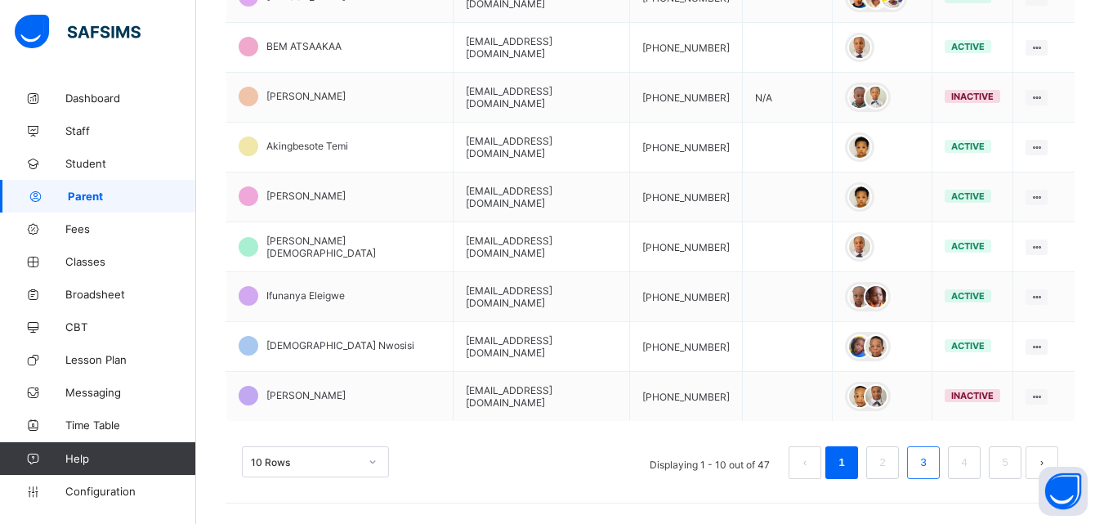
click at [931, 452] on link "3" at bounding box center [923, 462] width 16 height 21
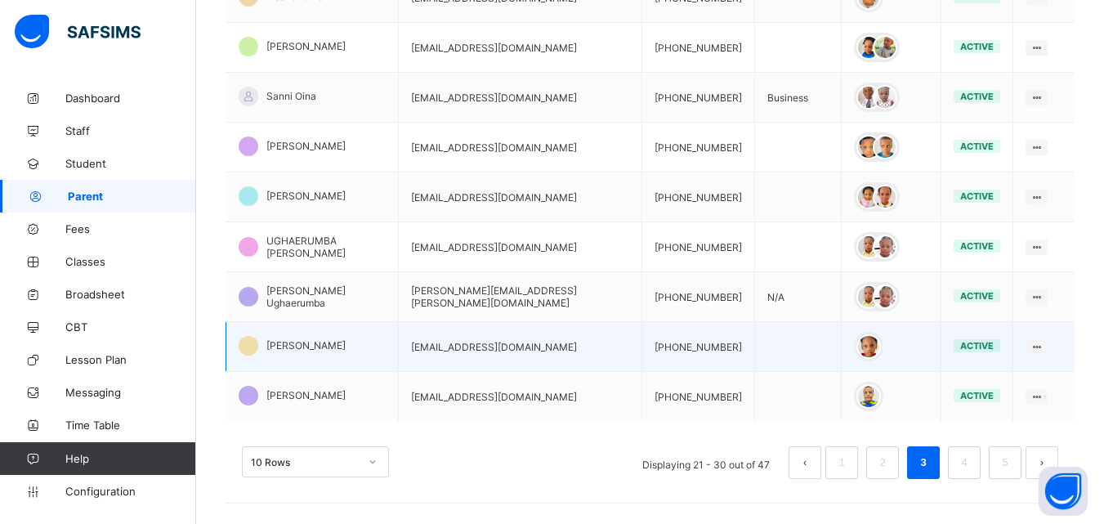
click at [481, 341] on td "[EMAIL_ADDRESS][DOMAIN_NAME]" at bounding box center [520, 347] width 243 height 50
click at [399, 328] on td "[PERSON_NAME]" at bounding box center [312, 347] width 172 height 50
click at [375, 330] on td "[PERSON_NAME]" at bounding box center [312, 347] width 172 height 50
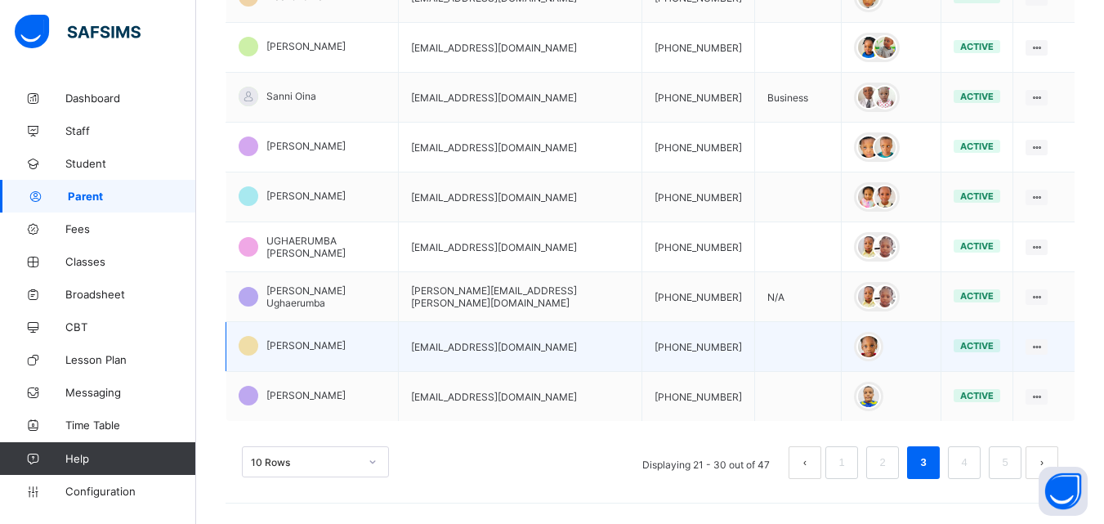
click at [375, 330] on td "[PERSON_NAME]" at bounding box center [312, 347] width 172 height 50
click at [483, 328] on td "[EMAIL_ADDRESS][DOMAIN_NAME]" at bounding box center [520, 347] width 243 height 50
click at [286, 339] on span "[PERSON_NAME]" at bounding box center [305, 345] width 79 height 12
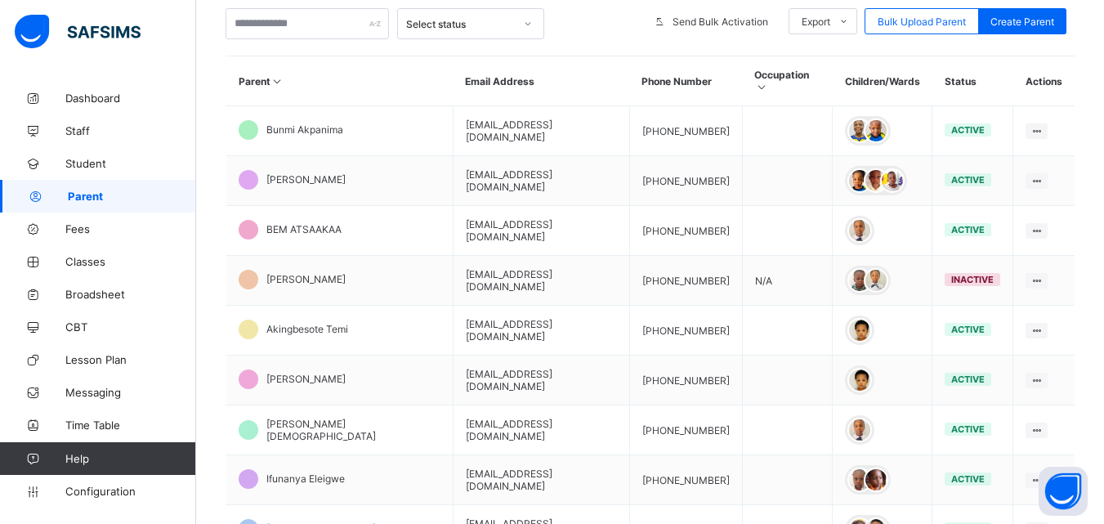
scroll to position [498, 0]
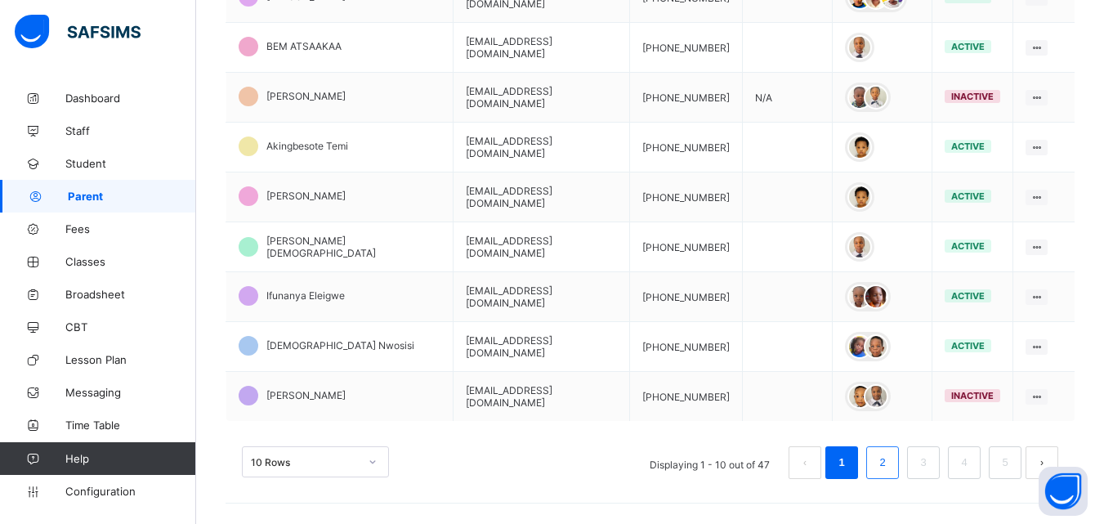
click at [890, 452] on link "2" at bounding box center [882, 462] width 16 height 21
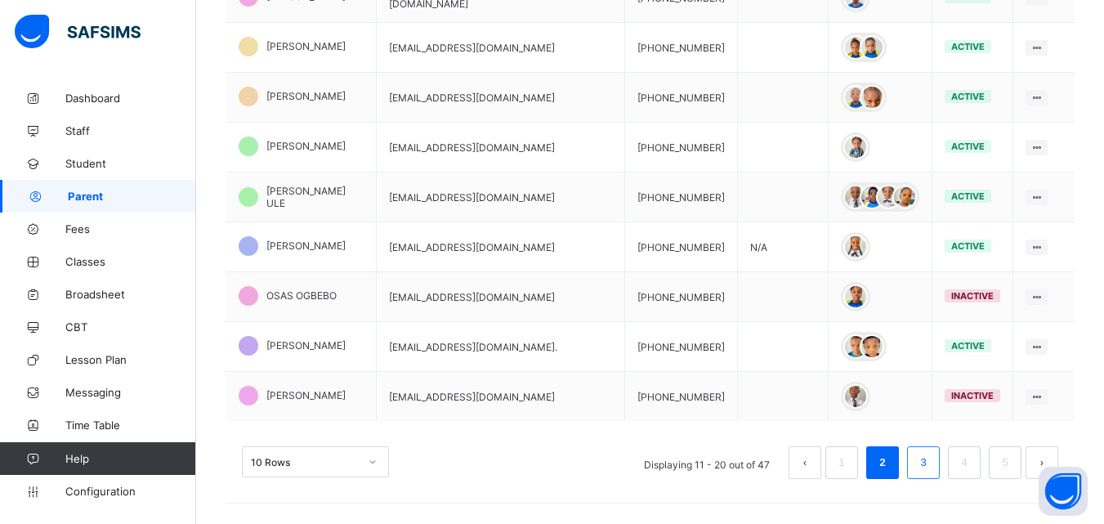
click at [931, 453] on link "3" at bounding box center [923, 462] width 16 height 21
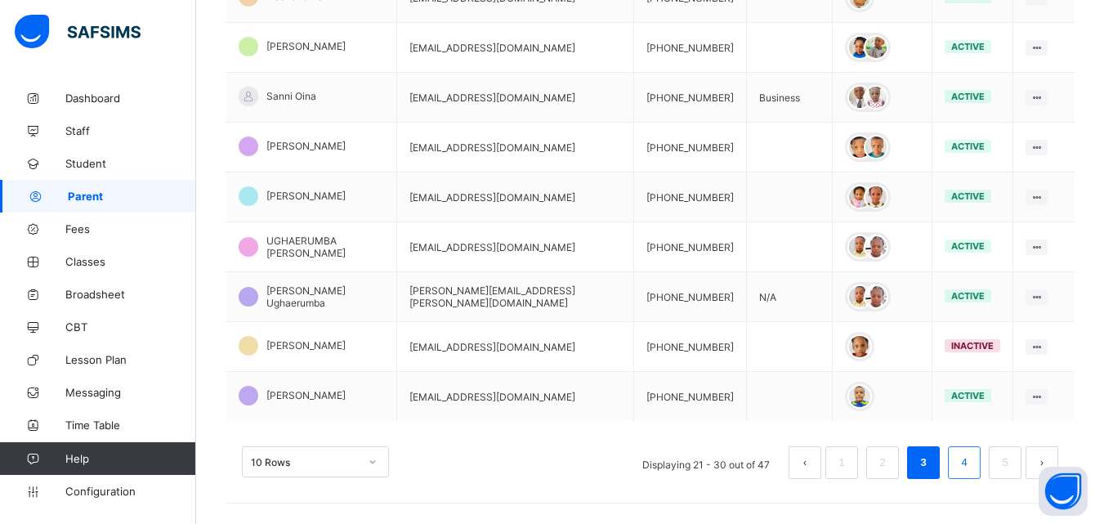
click at [970, 452] on link "4" at bounding box center [964, 462] width 16 height 21
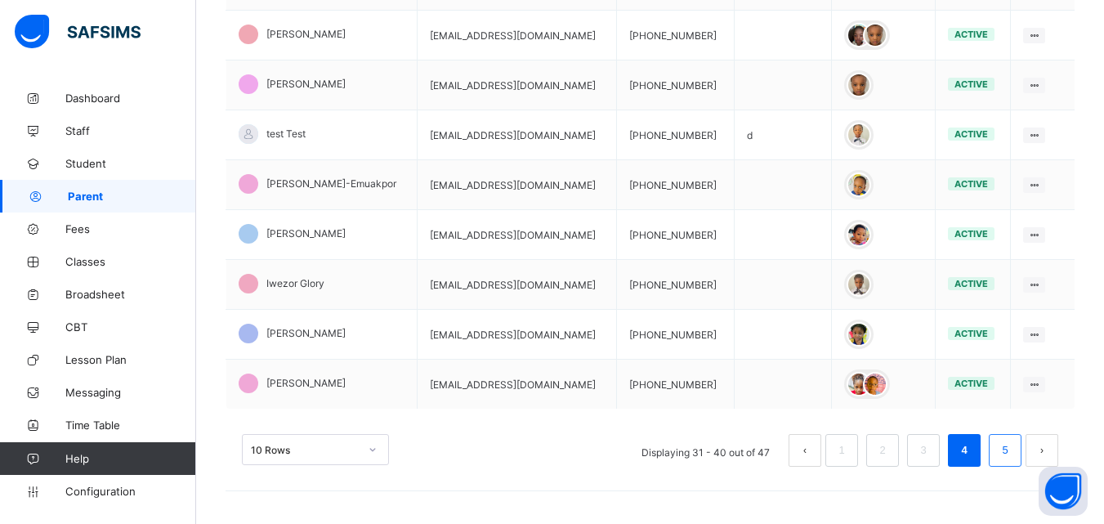
click at [1012, 442] on link "5" at bounding box center [1005, 450] width 16 height 21
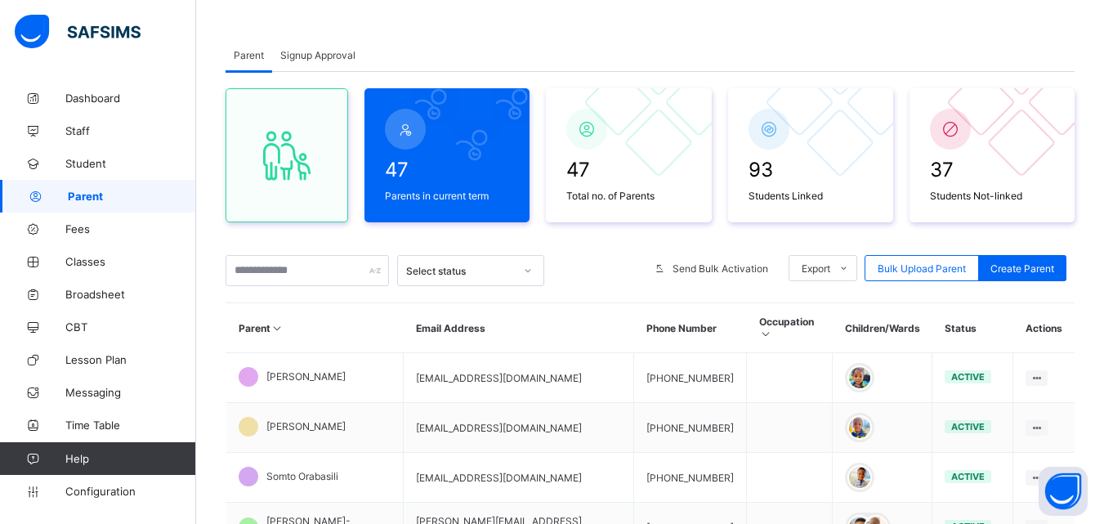
scroll to position [0, 0]
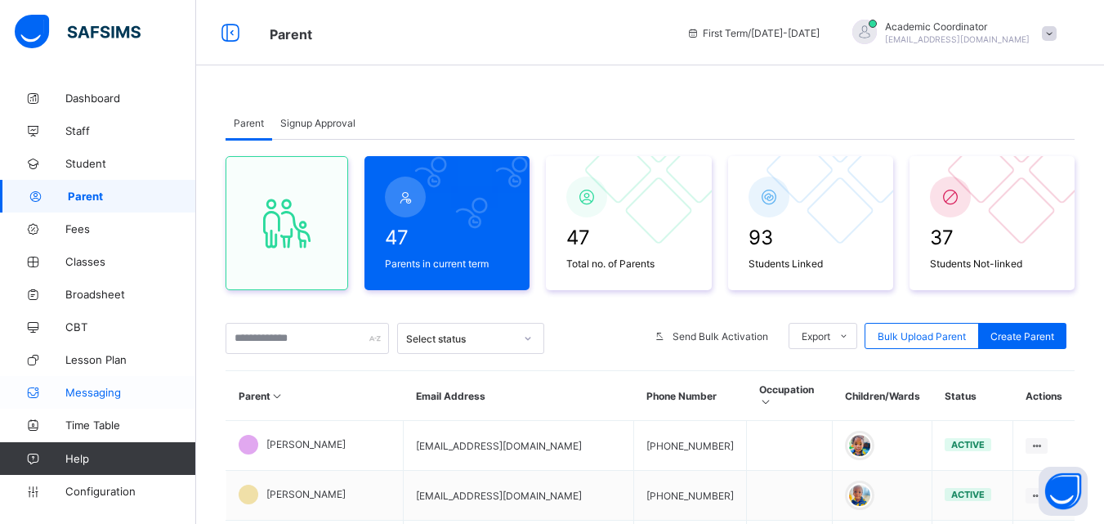
click at [99, 386] on span "Messaging" at bounding box center [130, 392] width 131 height 13
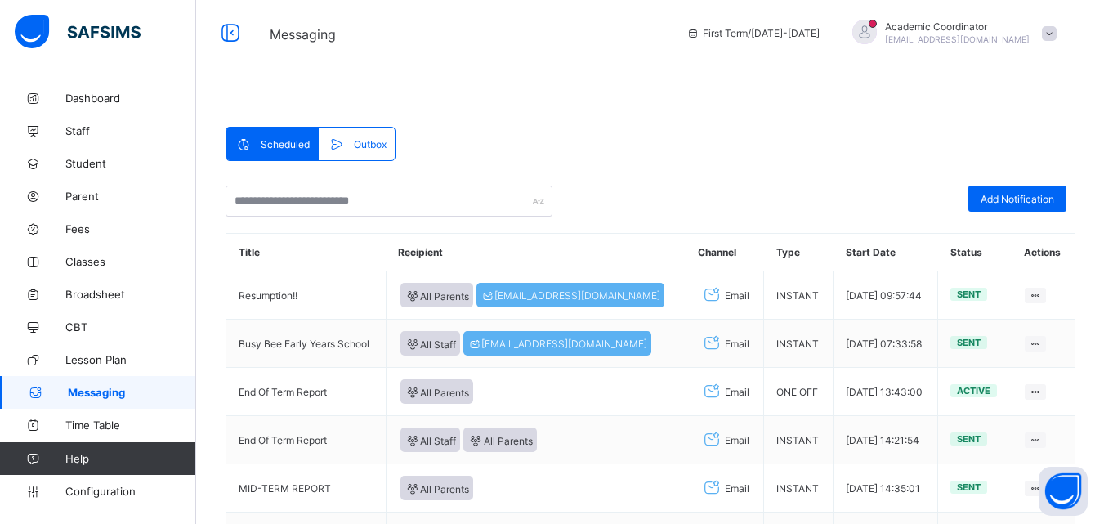
click at [461, 98] on div "Scheduled Outbox Scheduled Outbox Add Notification Title Recipient Channel Type…" at bounding box center [650, 488] width 908 height 813
click at [1029, 194] on span "Add Notification" at bounding box center [1017, 199] width 74 height 12
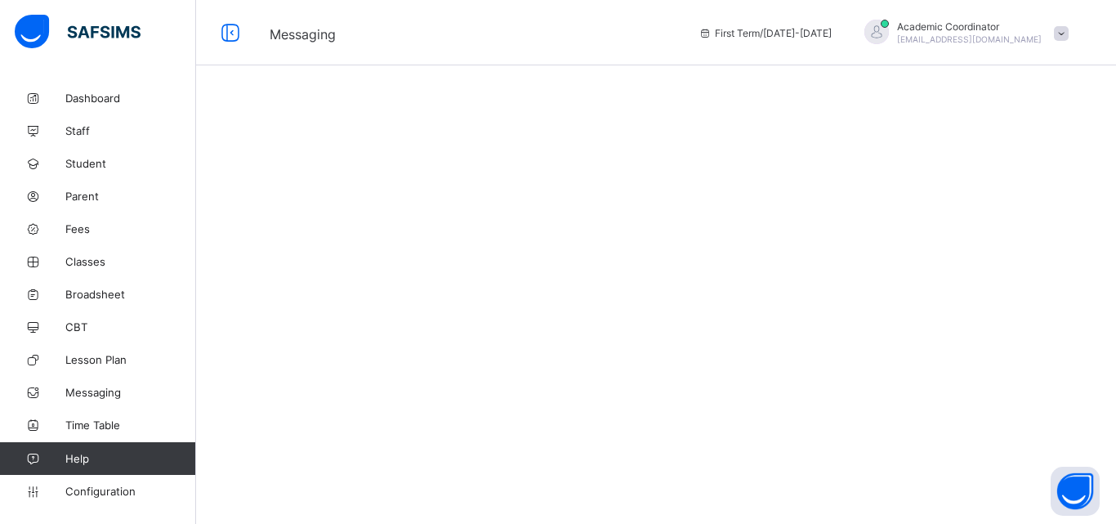
select select "**"
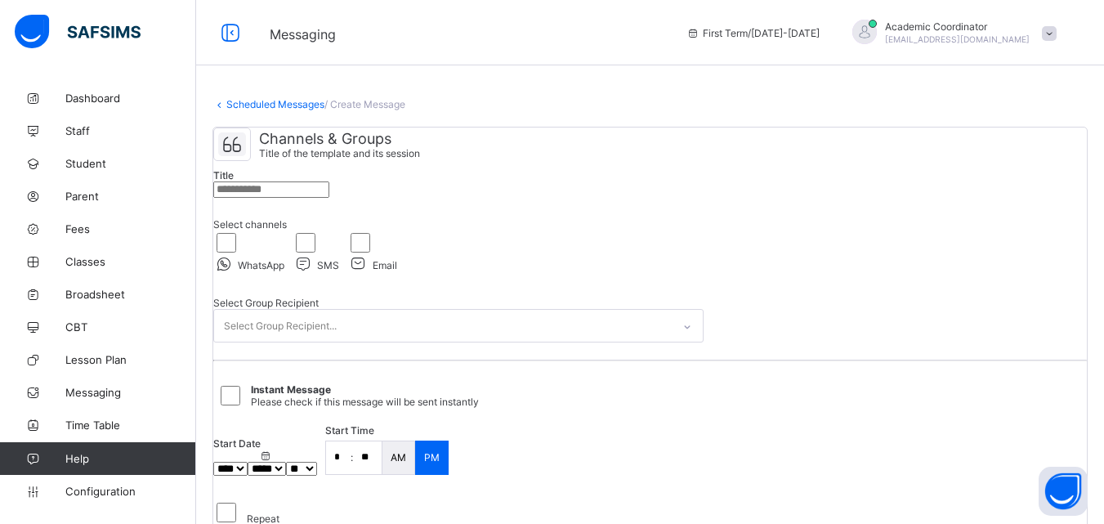
click at [329, 198] on input "text" at bounding box center [271, 189] width 116 height 16
click at [308, 198] on input "**********" at bounding box center [271, 189] width 116 height 16
click at [304, 198] on input "**********" at bounding box center [271, 189] width 116 height 16
type input "**********"
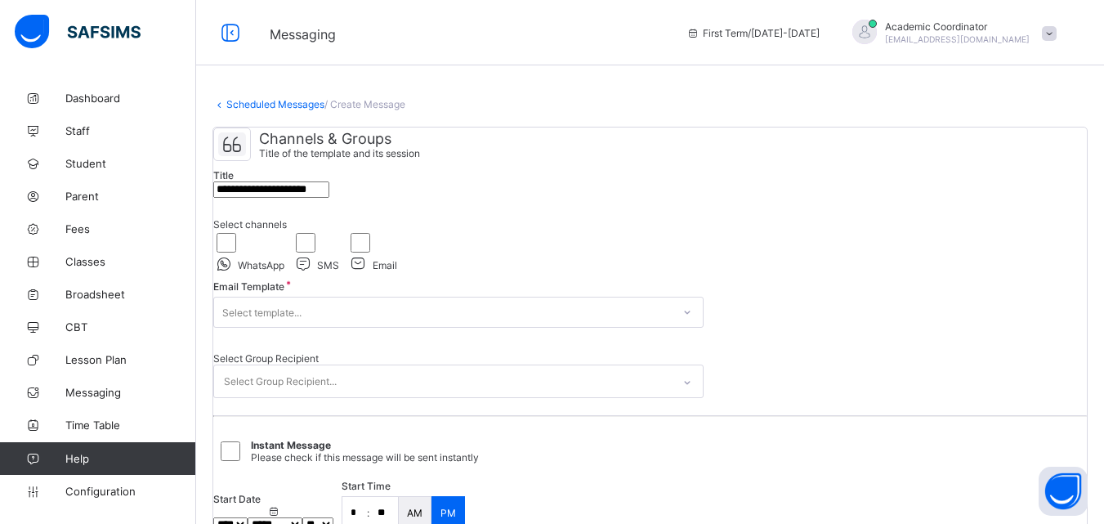
click at [638, 324] on div "Select template..." at bounding box center [443, 312] width 458 height 23
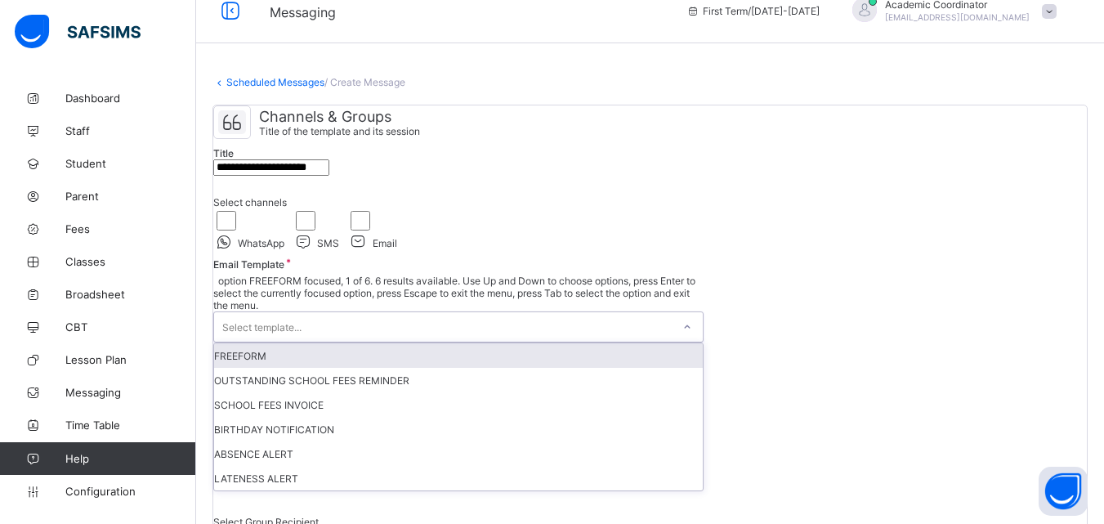
scroll to position [23, 0]
click at [346, 367] on div "FREEFORM" at bounding box center [458, 354] width 489 height 25
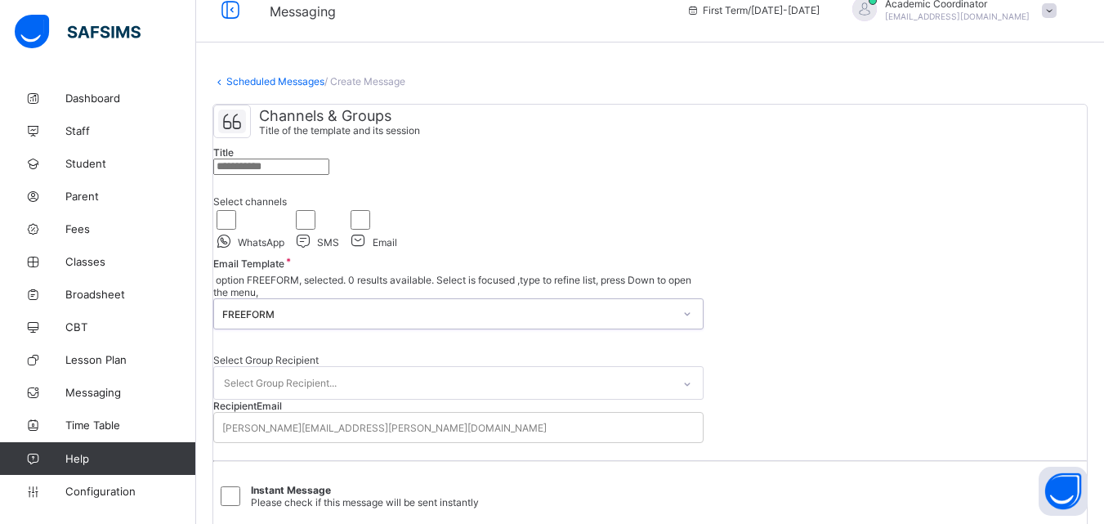
click at [853, 369] on div "Channels & Groups Title of the template and its session Title Select channels W…" at bounding box center [649, 378] width 873 height 547
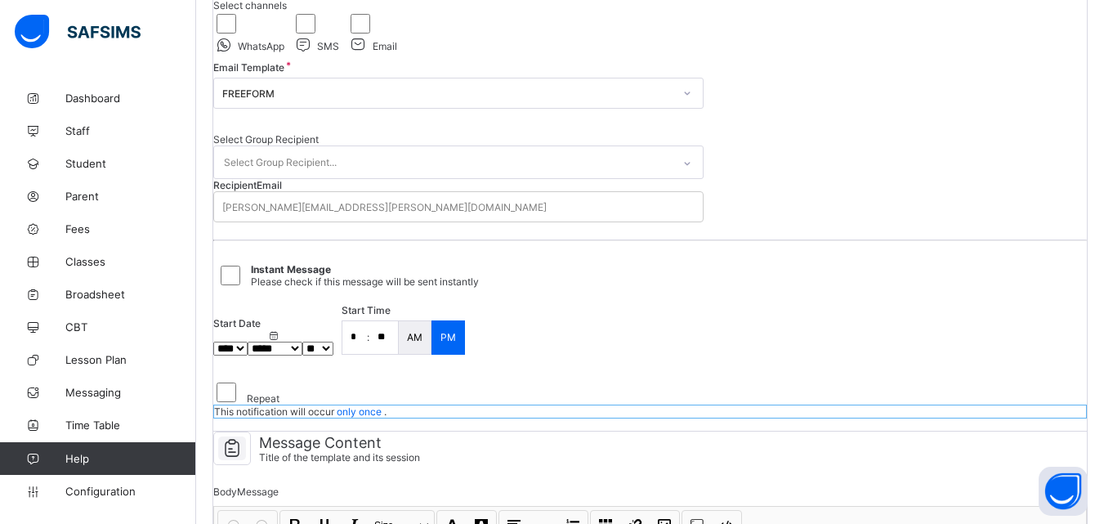
scroll to position [252, 0]
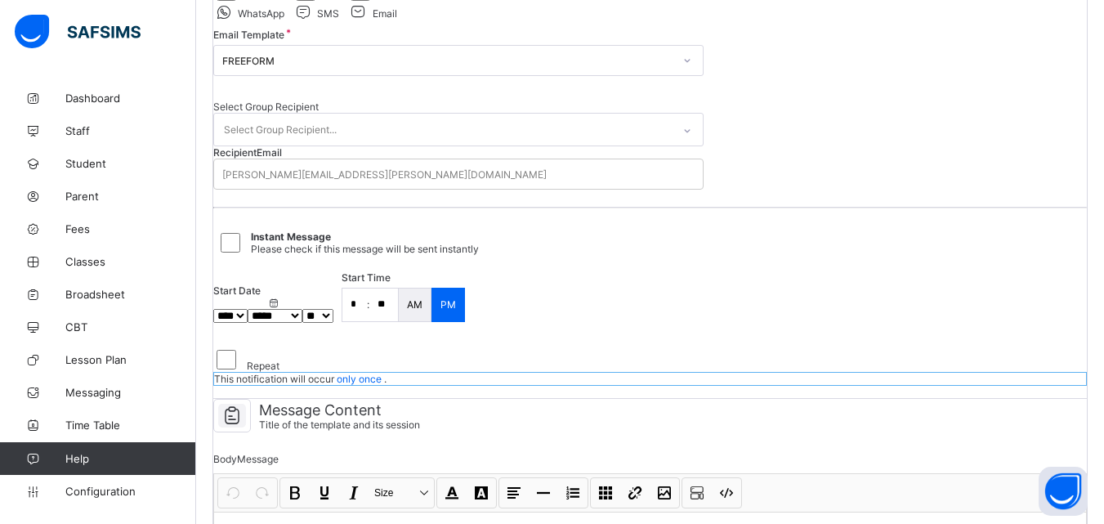
click at [692, 139] on icon at bounding box center [687, 131] width 10 height 16
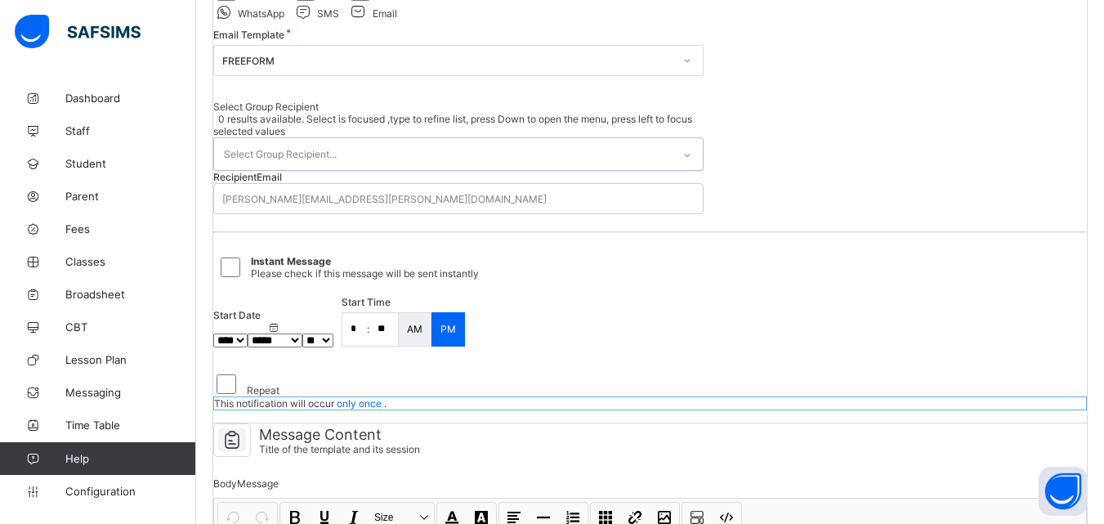
click at [692, 163] on icon at bounding box center [687, 155] width 10 height 16
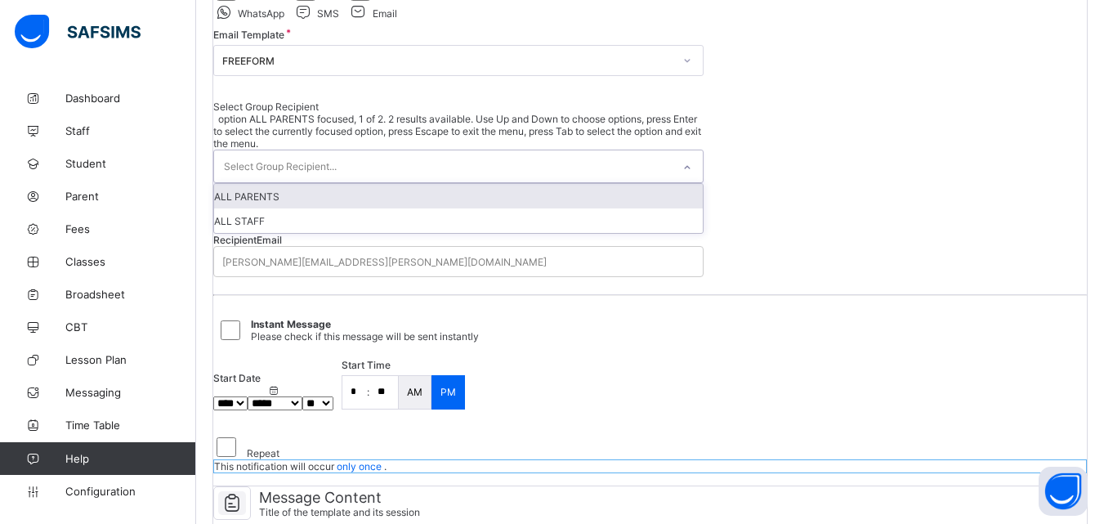
click at [672, 182] on div "Select Group Recipient..." at bounding box center [443, 166] width 458 height 32
click at [590, 208] on div "ALL PARENTS" at bounding box center [458, 196] width 489 height 25
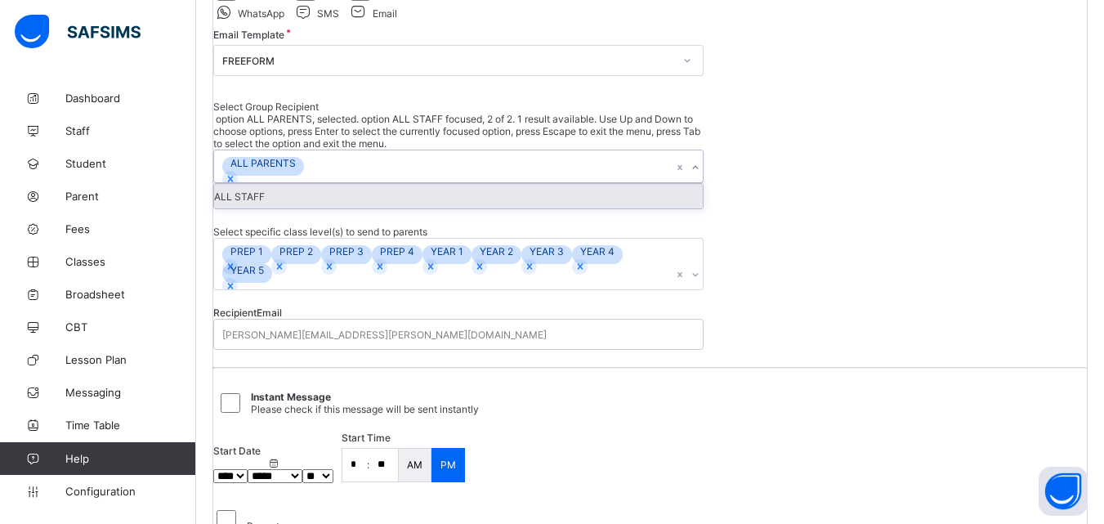
click at [700, 176] on icon at bounding box center [695, 167] width 10 height 16
click at [592, 208] on div "ALL STAFF" at bounding box center [458, 196] width 489 height 25
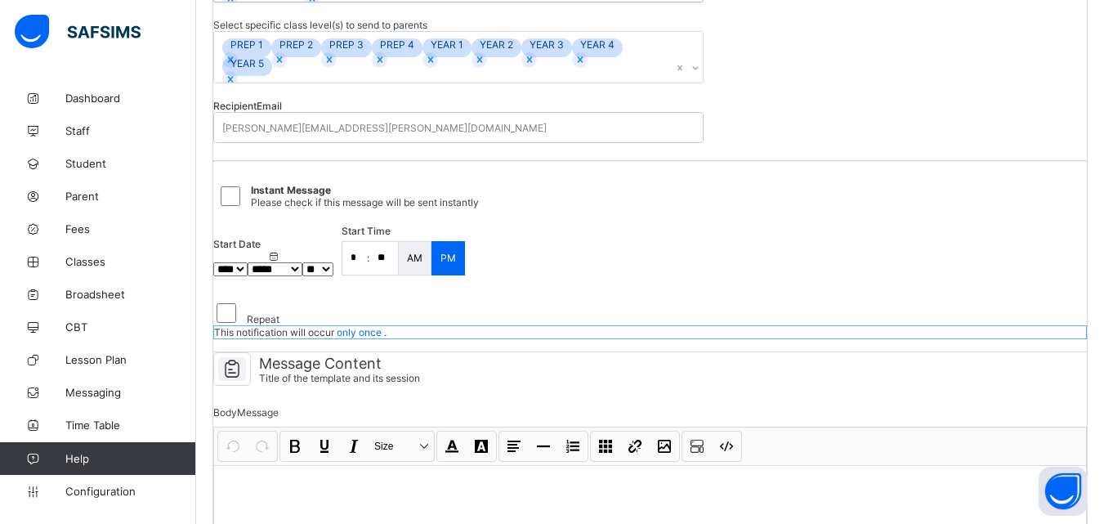
scroll to position [433, 0]
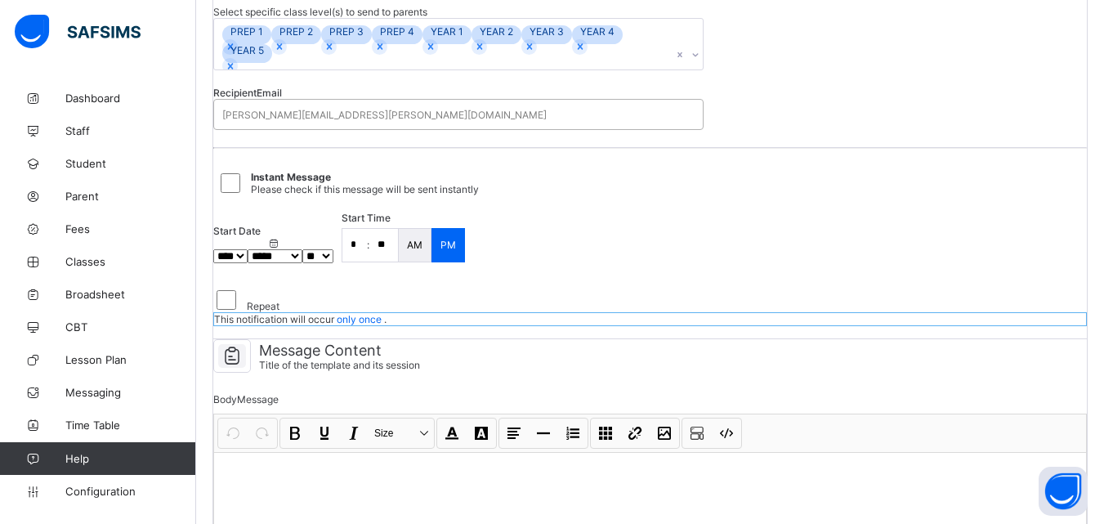
click at [527, 126] on div "[PERSON_NAME][EMAIL_ADDRESS][PERSON_NAME][DOMAIN_NAME]" at bounding box center [458, 114] width 489 height 23
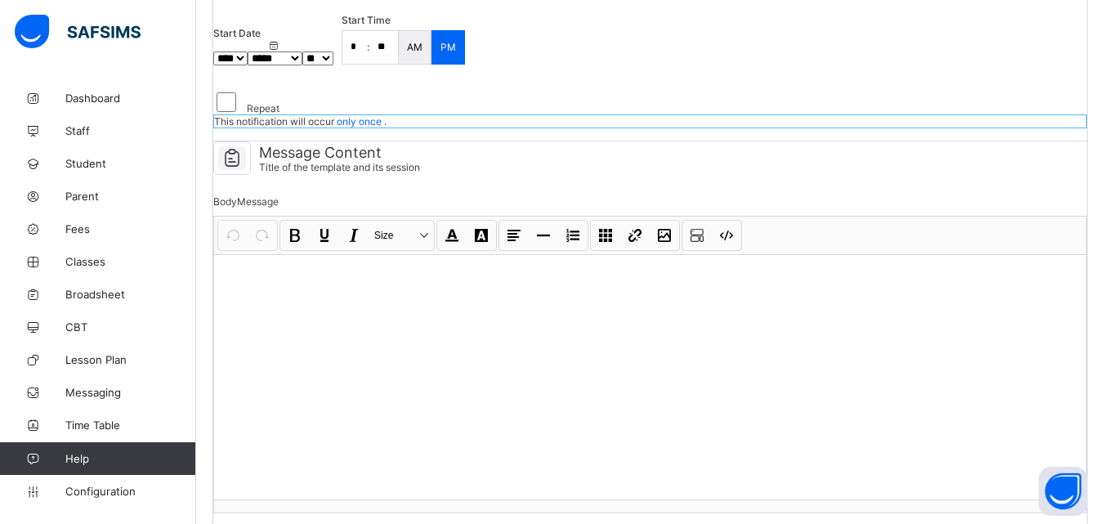
scroll to position [638, 0]
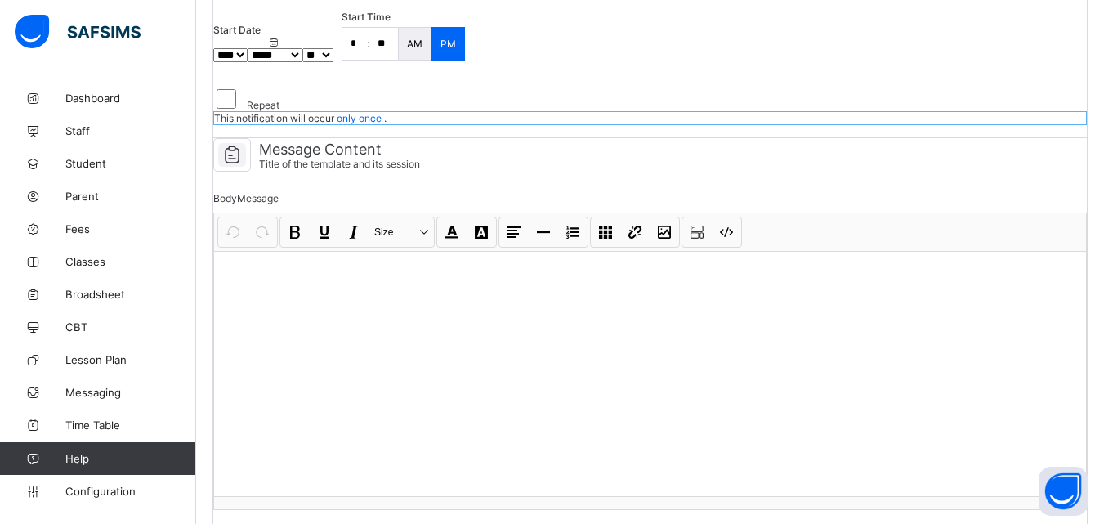
type input "**********"
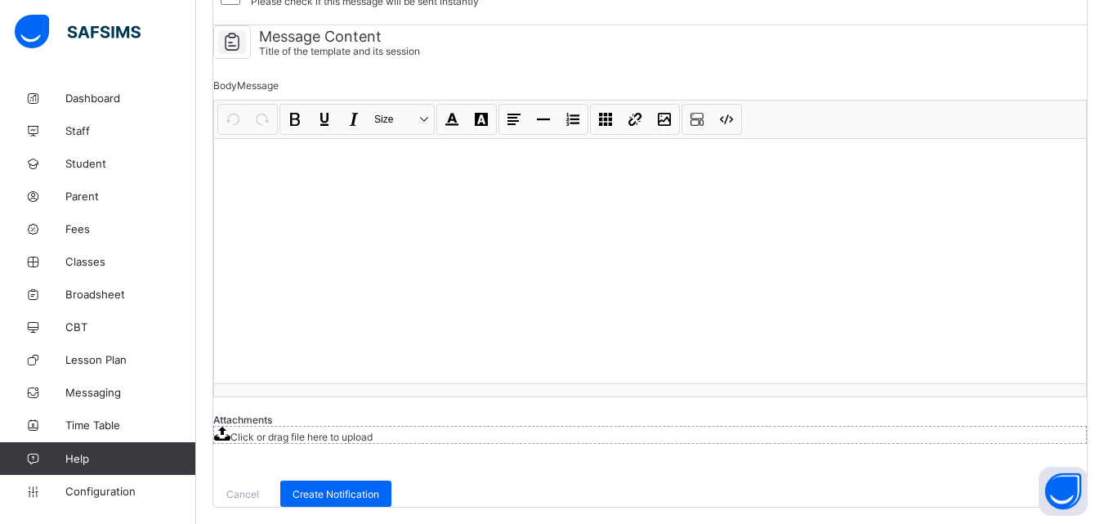
scroll to position [816, 0]
click at [362, 148] on div at bounding box center [650, 260] width 872 height 245
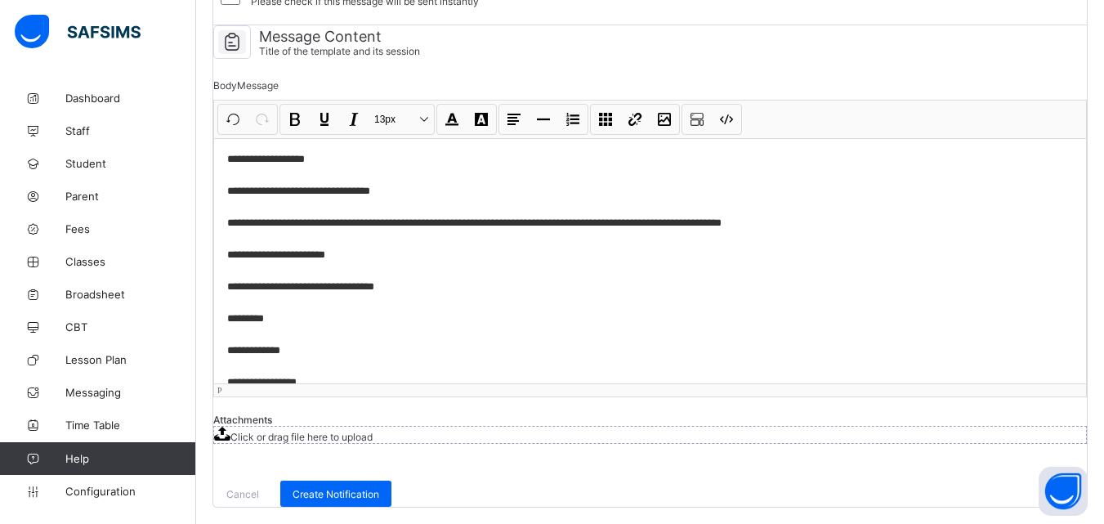
click at [752, 185] on p "**********" at bounding box center [625, 286] width 797 height 271
click at [838, 231] on p "**********" at bounding box center [625, 286] width 797 height 271
click at [351, 274] on p "**********" at bounding box center [625, 286] width 797 height 271
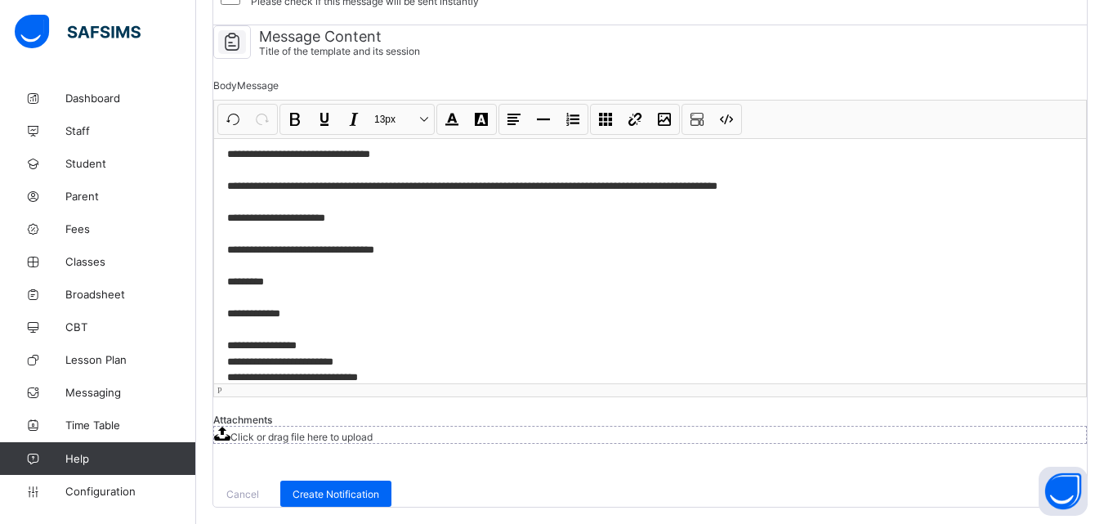
scroll to position [859, 0]
click at [545, 313] on div "**********" at bounding box center [650, 248] width 872 height 296
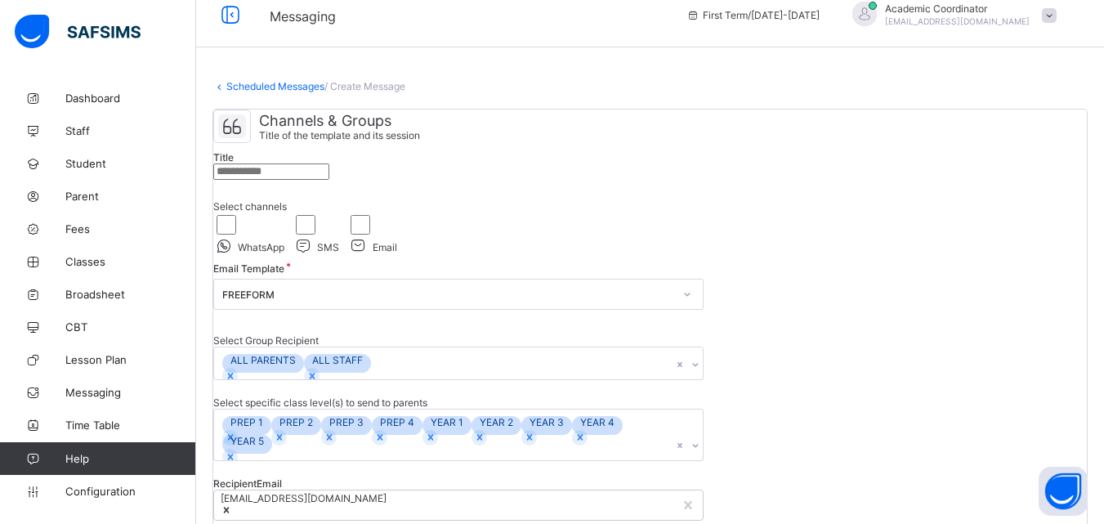
scroll to position [0, 0]
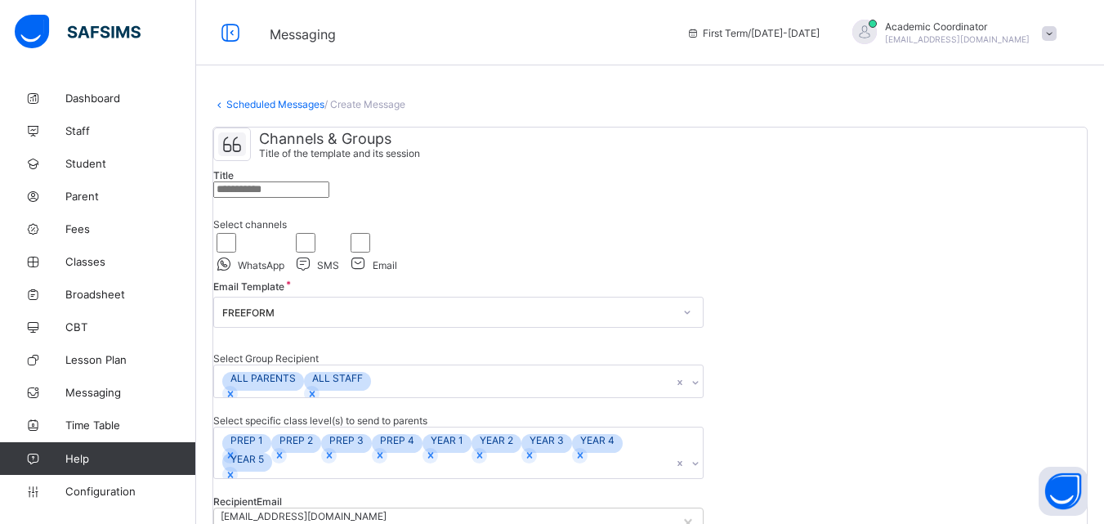
click at [329, 198] on input "text" at bounding box center [271, 189] width 116 height 16
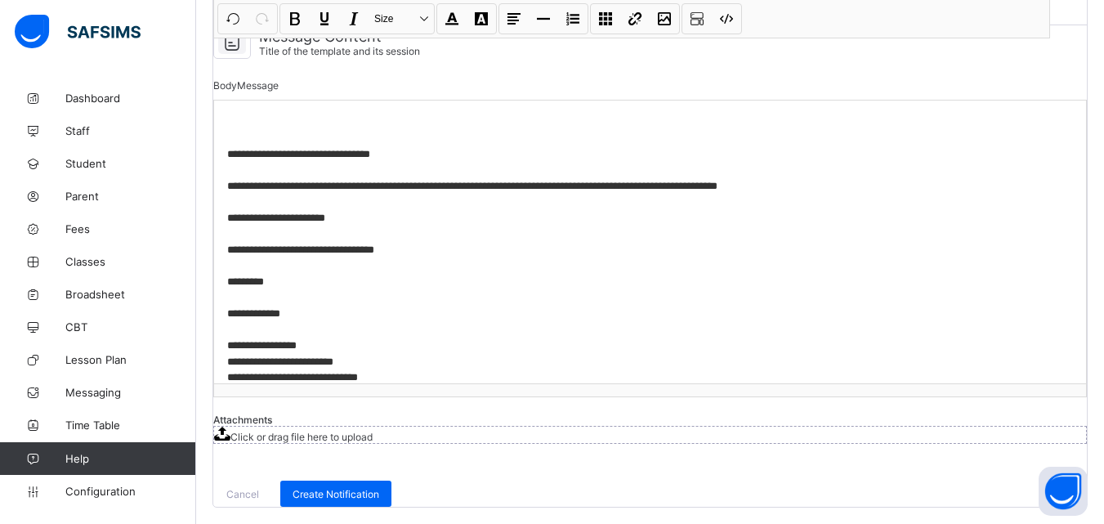
scroll to position [917, 0]
type input "**********"
click at [379, 488] on span "Create Notification" at bounding box center [335, 494] width 87 height 12
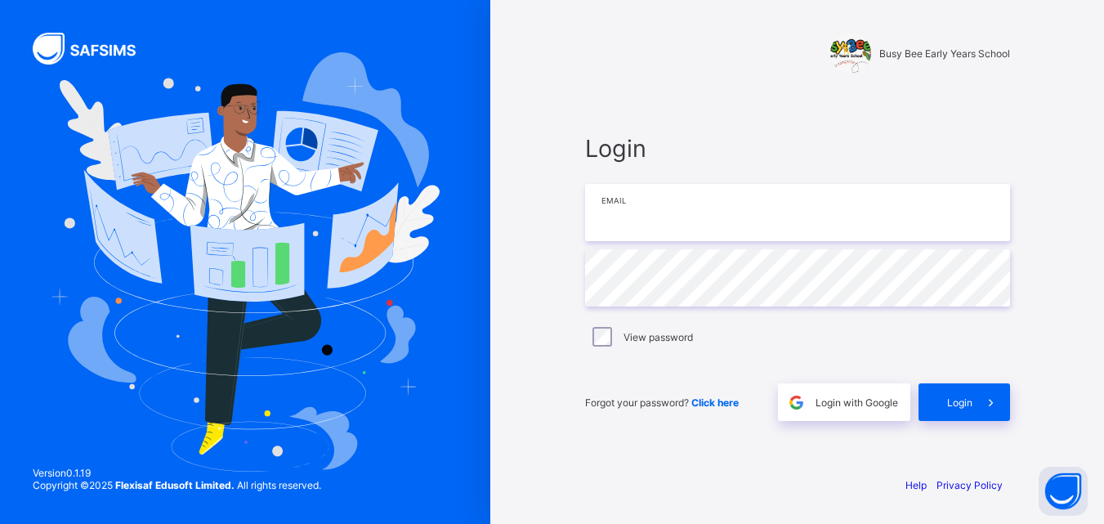
type input "**********"
